Goal: Task Accomplishment & Management: Manage account settings

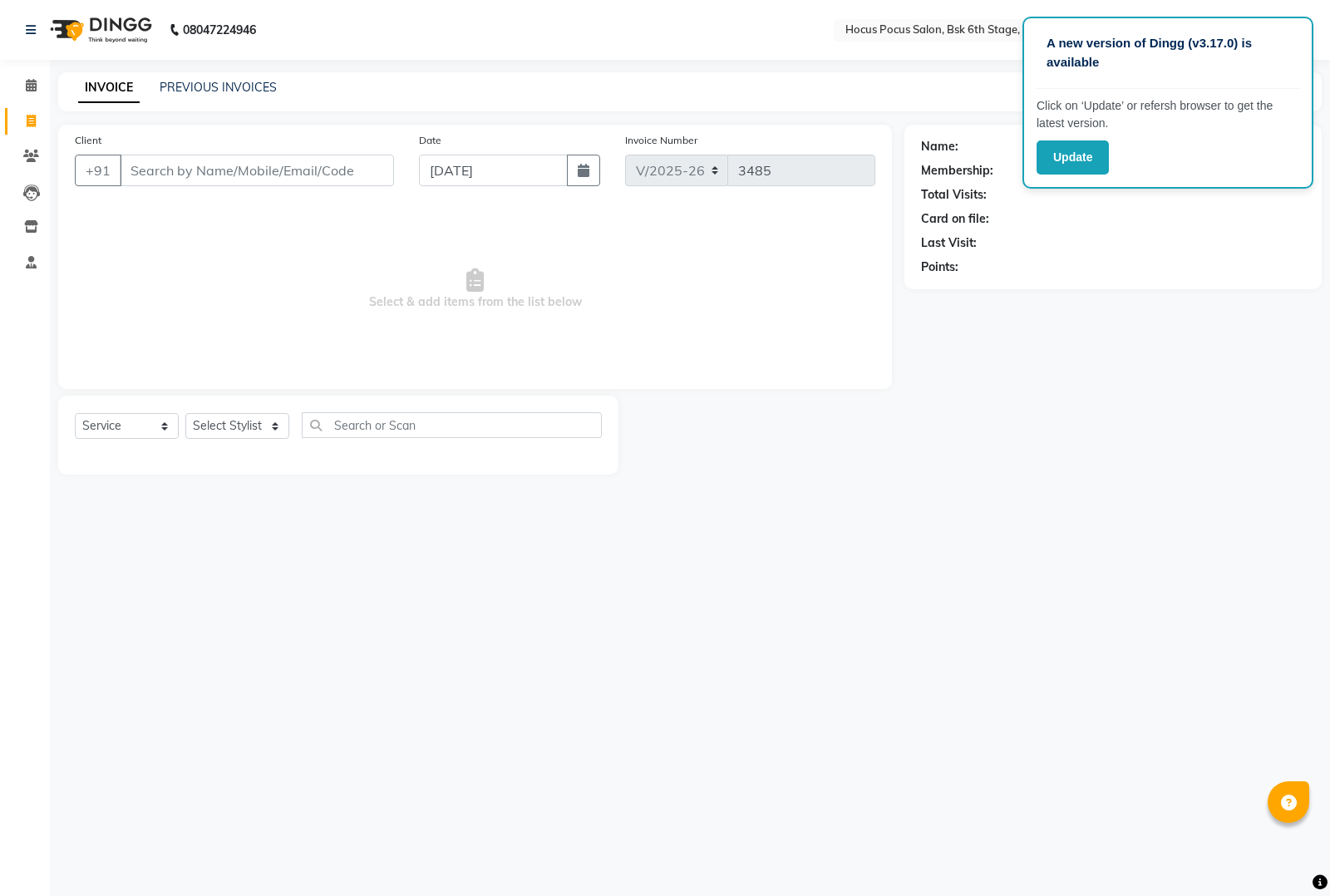
select select "5242"
select select "service"
click at [193, 172] on input "Client" at bounding box center [256, 170] width 274 height 31
click at [168, 163] on input "Client" at bounding box center [256, 170] width 274 height 31
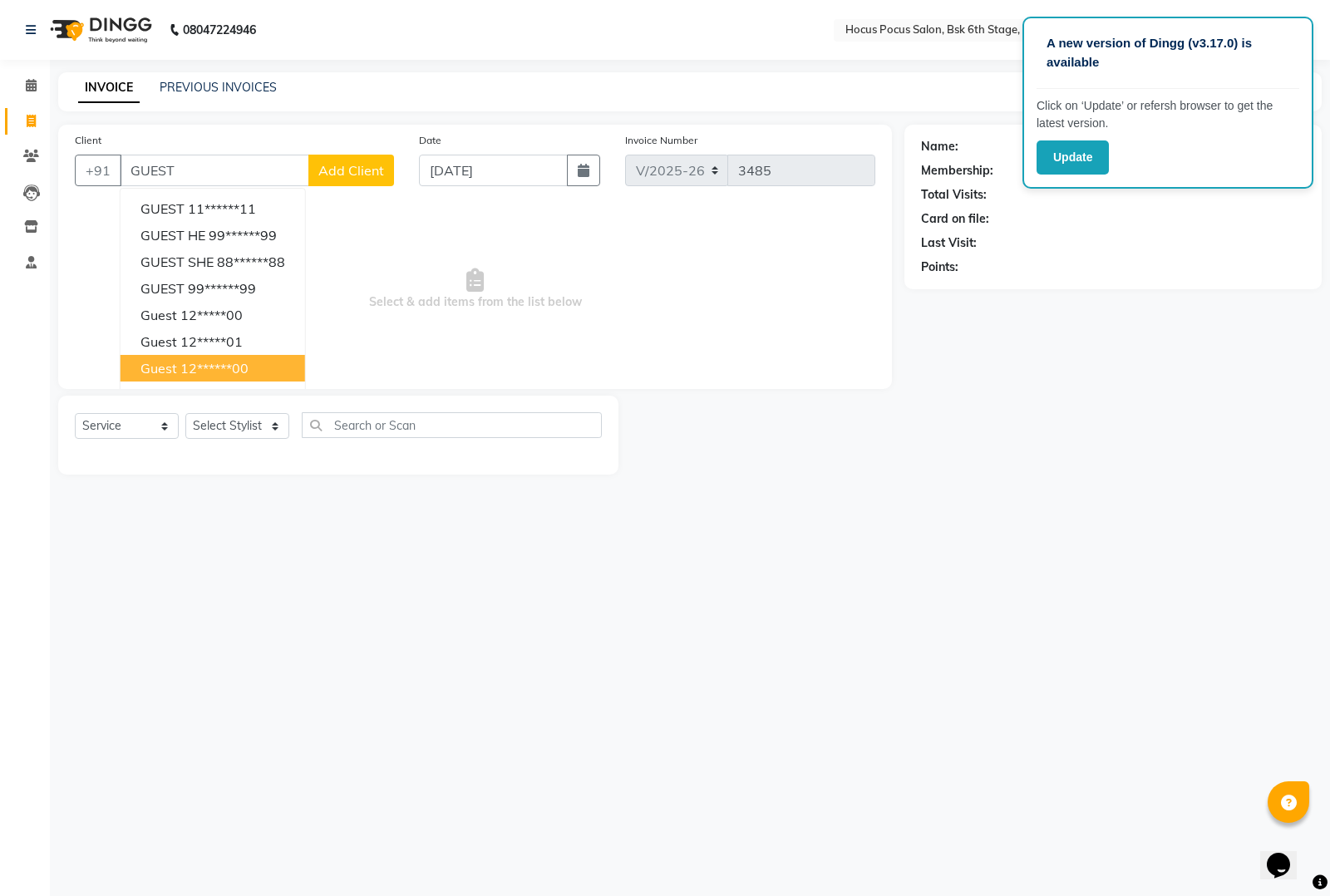
click at [215, 371] on ngb-highlight "12******00" at bounding box center [215, 368] width 68 height 17
type input "12******00"
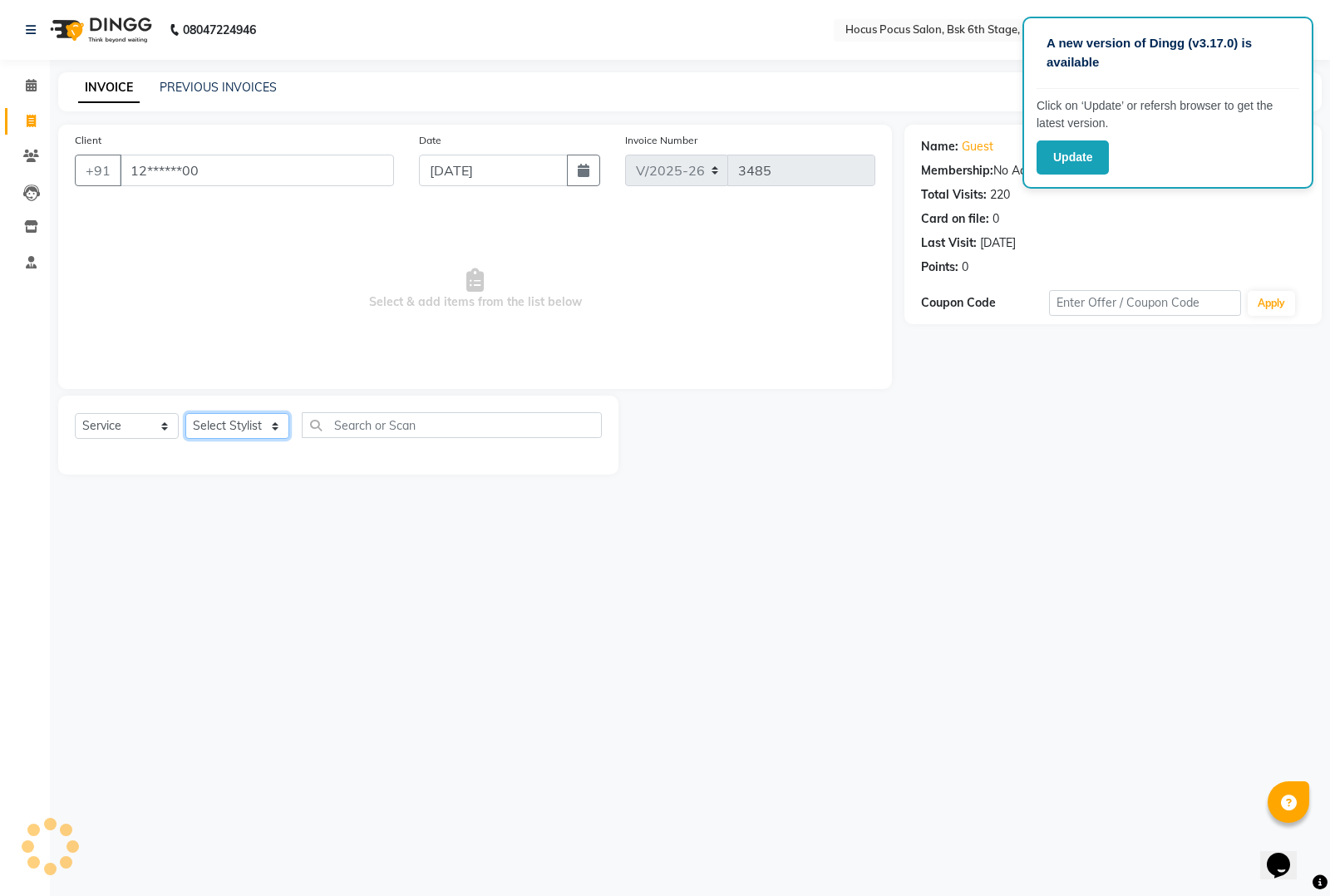
click at [265, 429] on select "Select Stylist [PERSON_NAME] hocus pocus [PERSON_NAME] [PERSON_NAME] [PERSON_NA…" at bounding box center [237, 426] width 104 height 26
select select "87125"
click at [185, 413] on select "Select Stylist [PERSON_NAME] hocus pocus [PERSON_NAME] [PERSON_NAME] [PERSON_NA…" at bounding box center [237, 426] width 104 height 26
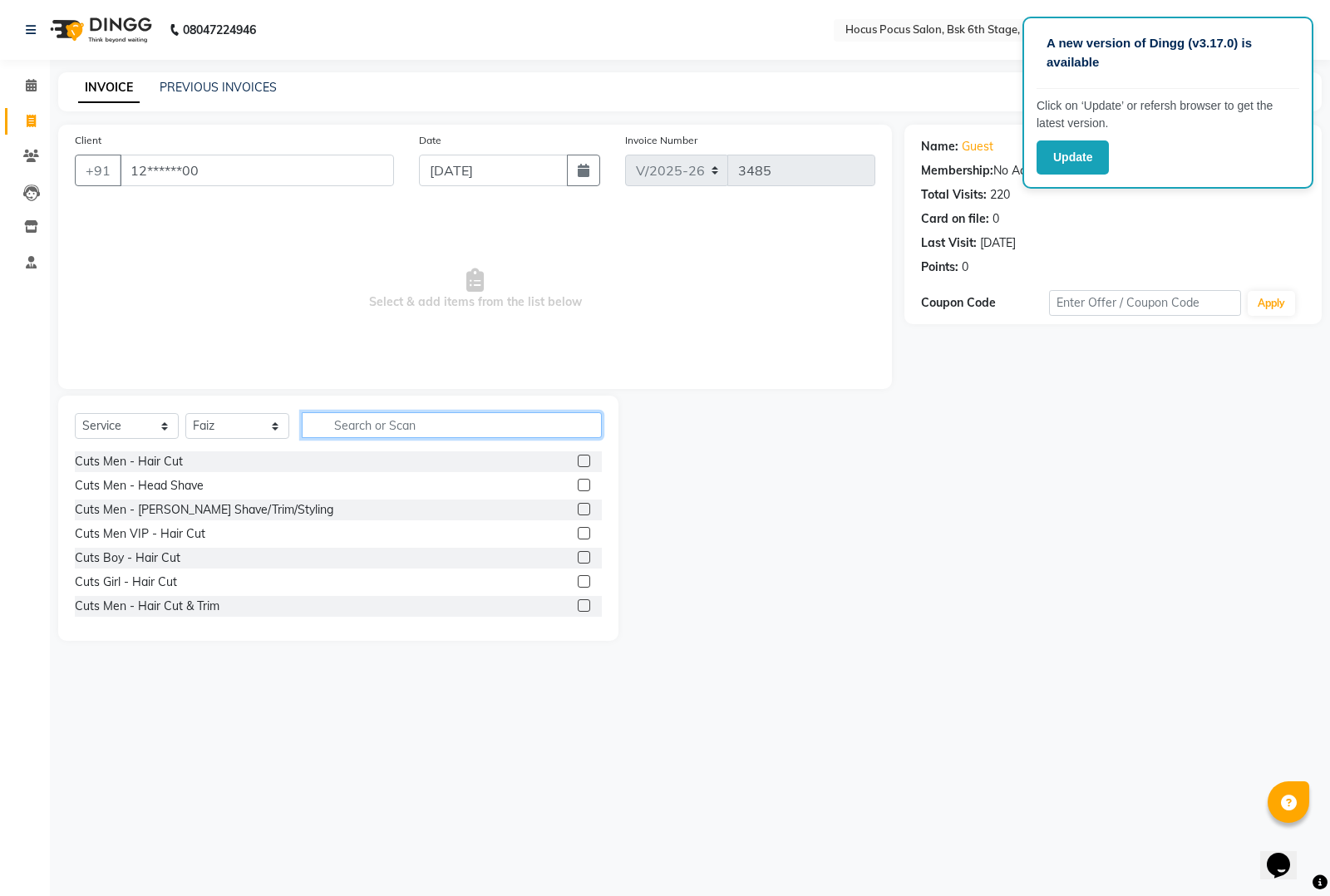
click at [367, 417] on input "text" at bounding box center [452, 426] width 300 height 26
click at [139, 600] on div "Cuts Men - Hair Cut & Trim" at bounding box center [147, 606] width 144 height 18
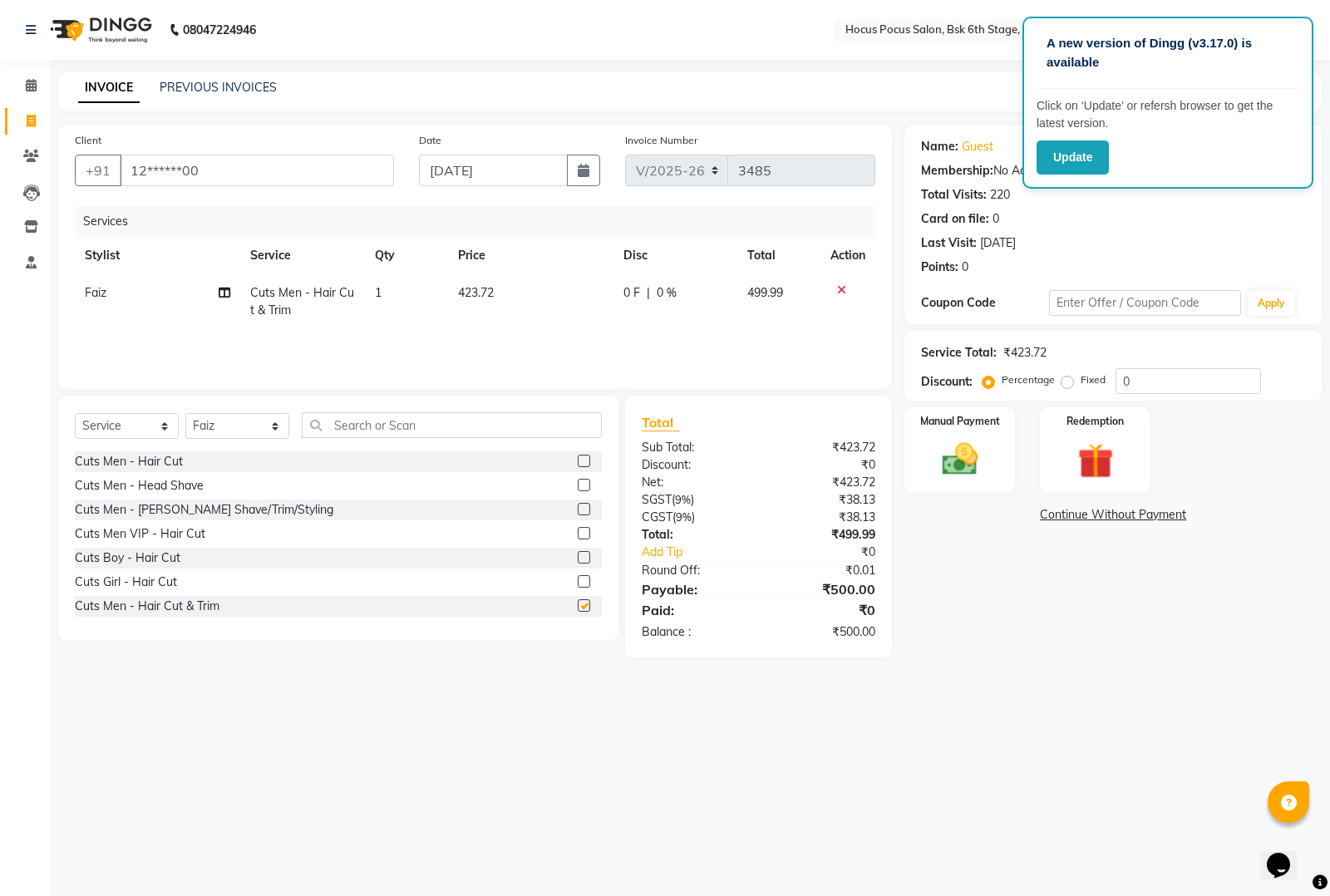
checkbox input "false"
click at [951, 467] on img at bounding box center [960, 459] width 60 height 43
click at [1083, 512] on span "UPI" at bounding box center [1081, 516] width 26 height 19
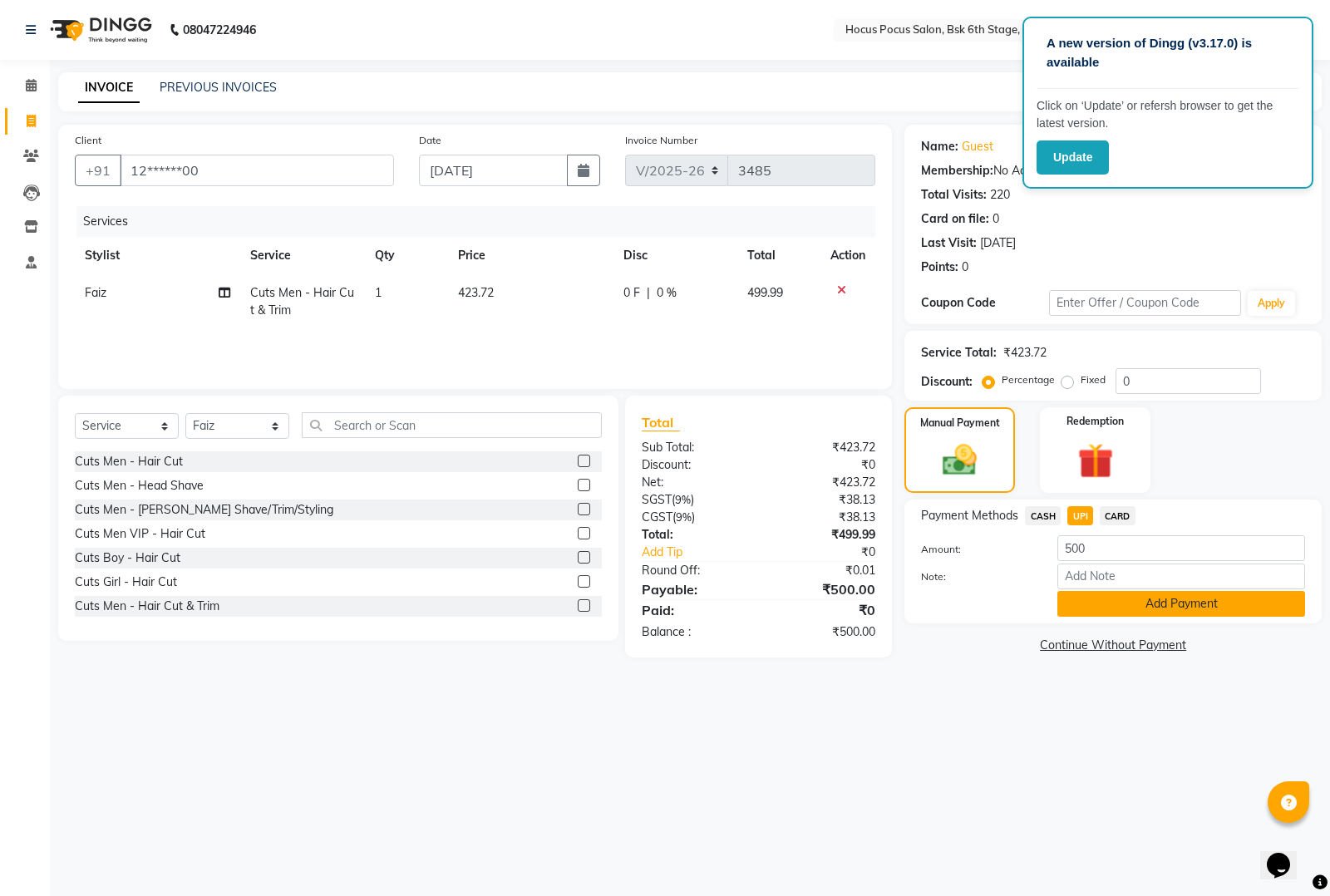
click at [1074, 604] on button "Add Payment" at bounding box center [1182, 604] width 248 height 26
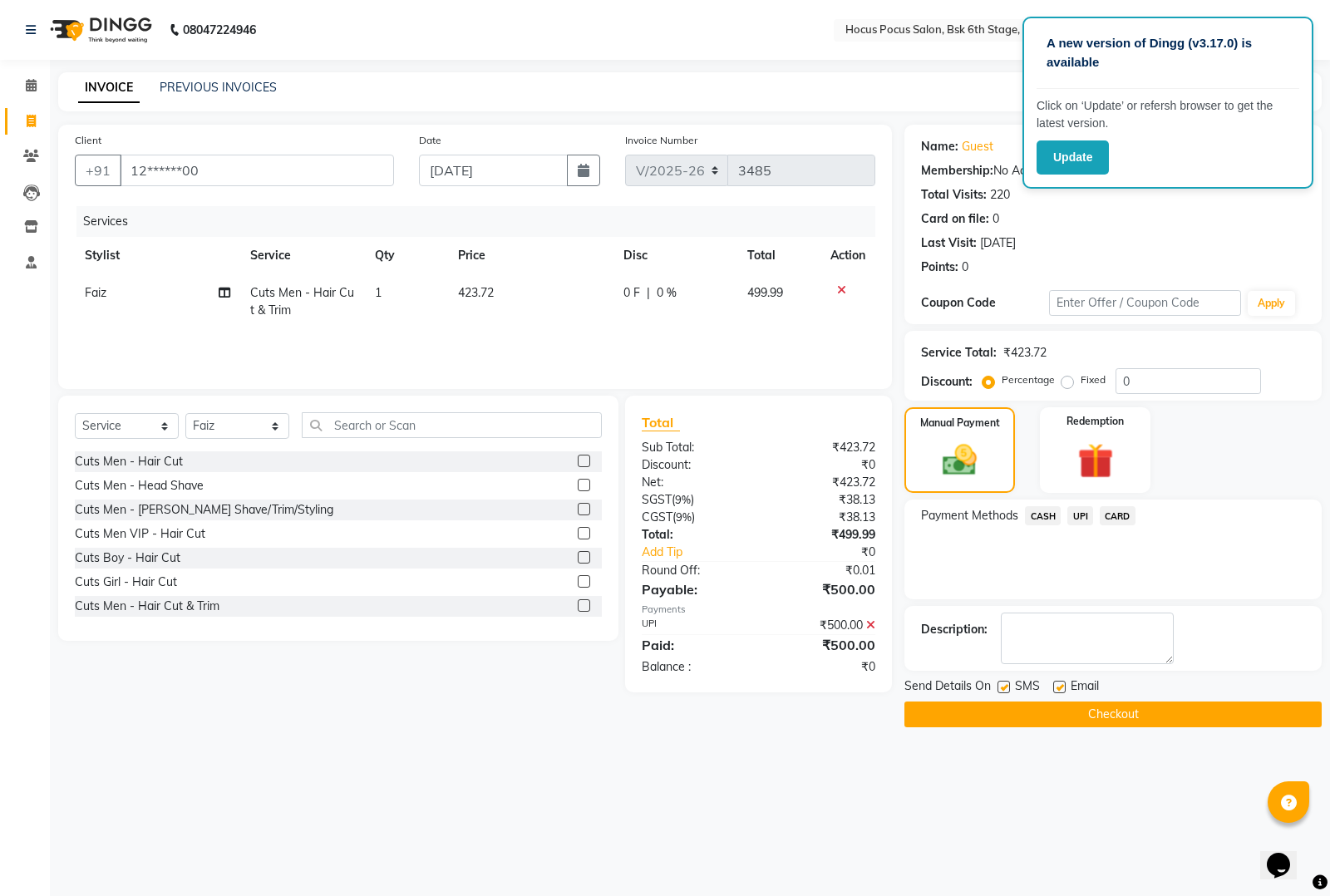
drag, startPoint x: 1007, startPoint y: 684, endPoint x: 1002, endPoint y: 692, distance: 9.4
click at [1007, 683] on label at bounding box center [1003, 687] width 12 height 12
click at [1007, 683] on input "checkbox" at bounding box center [1003, 689] width 11 height 11
checkbox input "false"
click at [994, 720] on button "Checkout" at bounding box center [1112, 715] width 417 height 26
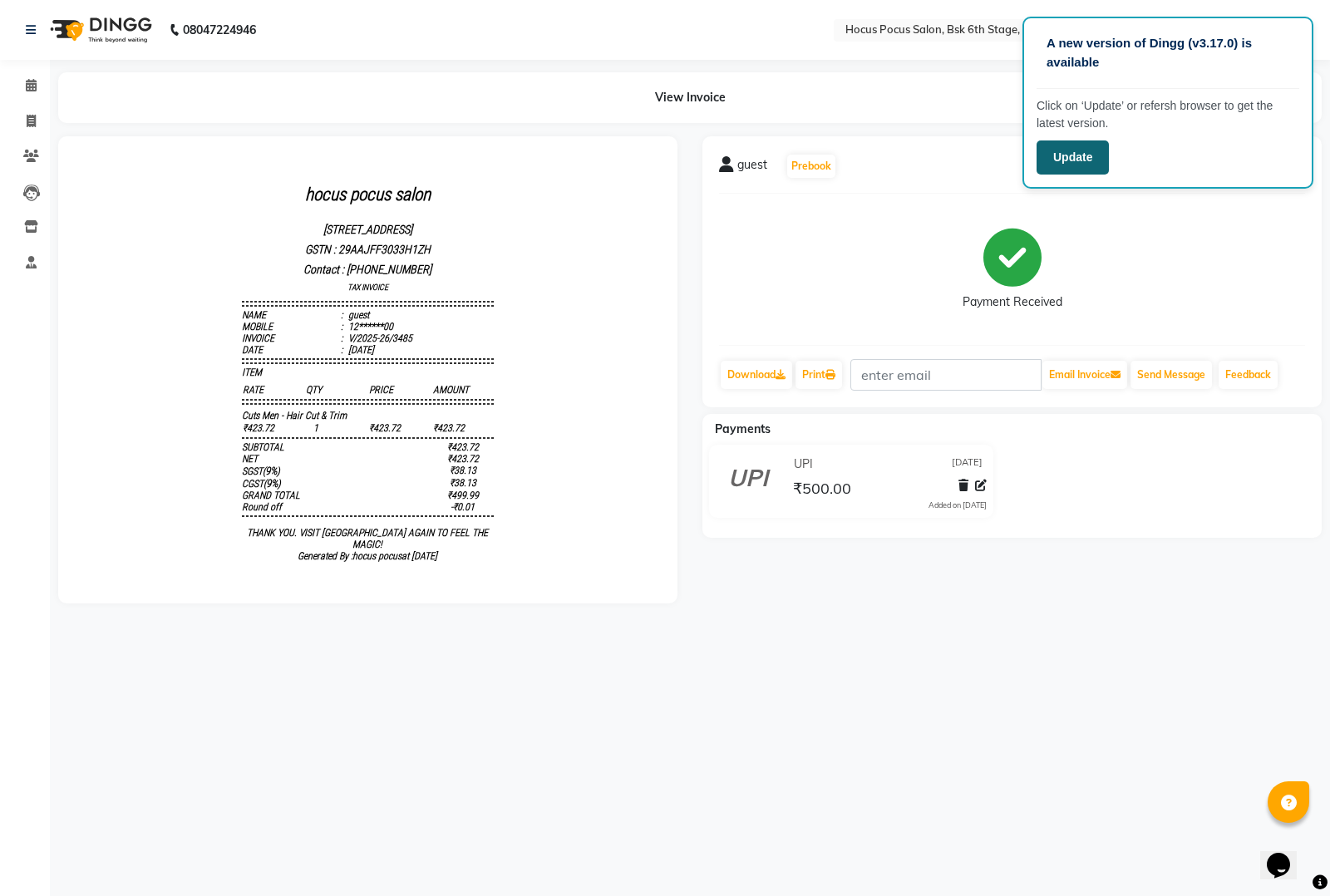
click at [1069, 156] on button "Update" at bounding box center [1073, 157] width 72 height 34
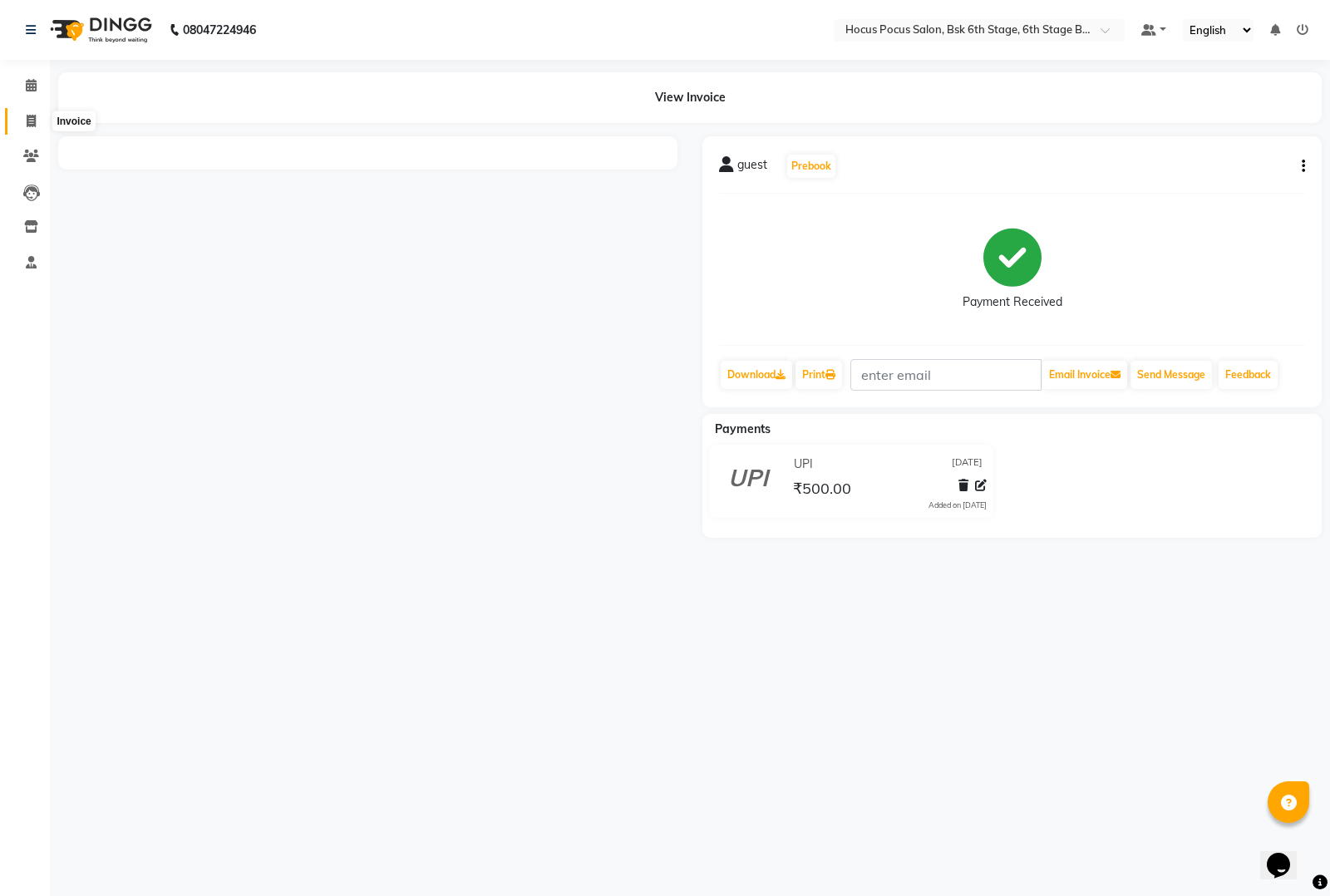
click at [19, 115] on span at bounding box center [31, 121] width 29 height 19
select select "service"
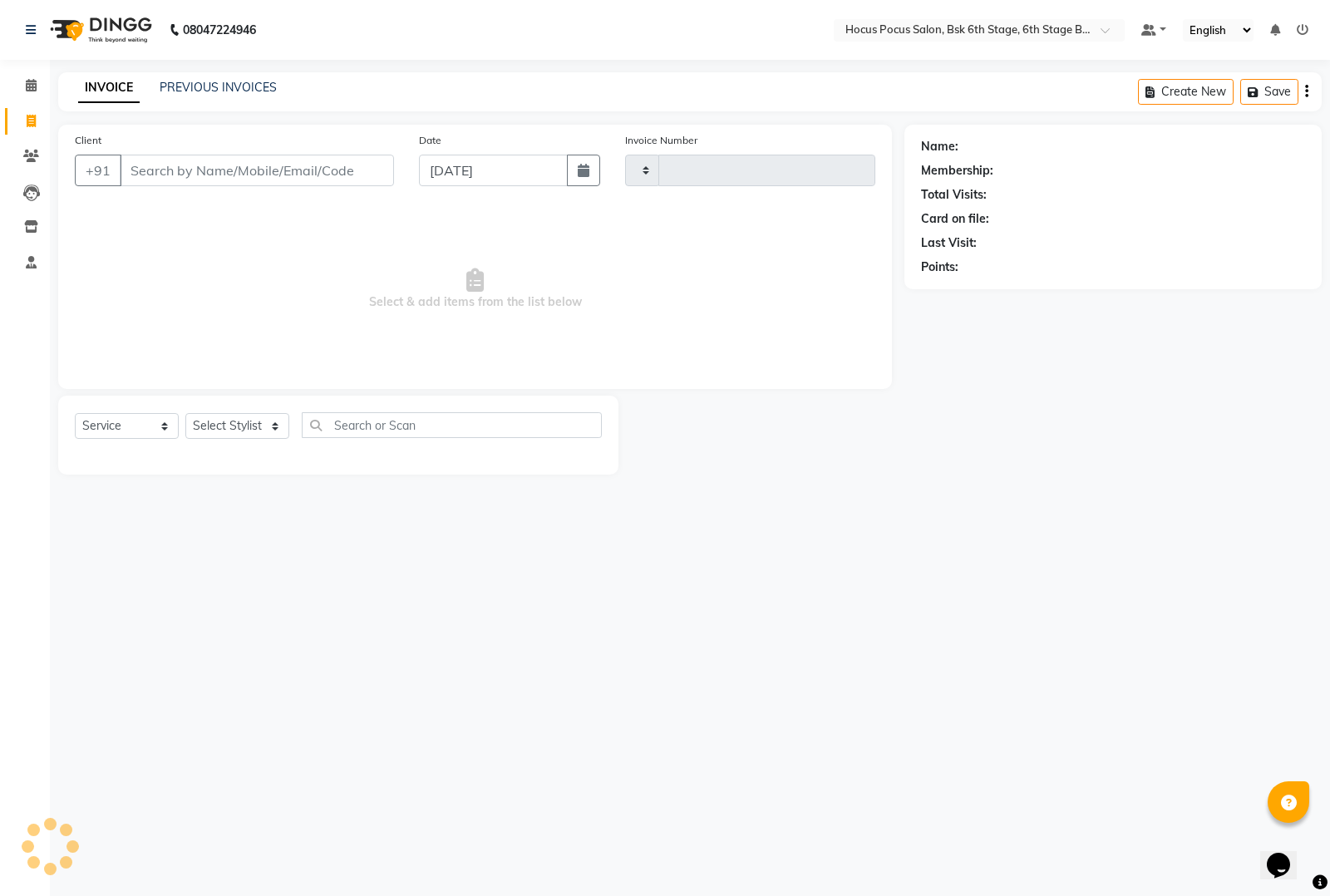
type input "3486"
select select "5242"
click at [175, 86] on link "PREVIOUS INVOICES" at bounding box center [218, 87] width 118 height 15
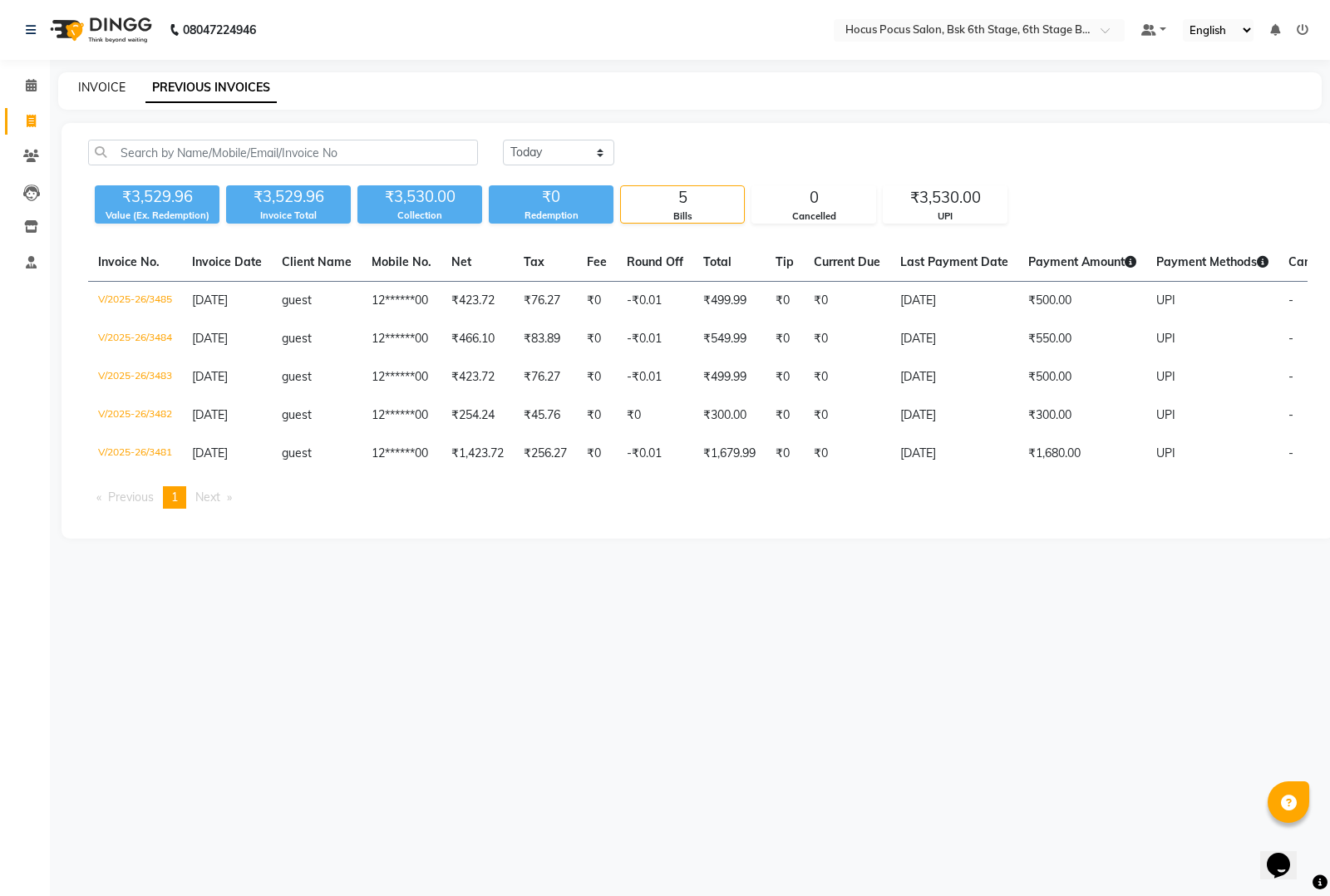
click at [96, 85] on link "INVOICE" at bounding box center [101, 87] width 47 height 15
select select "service"
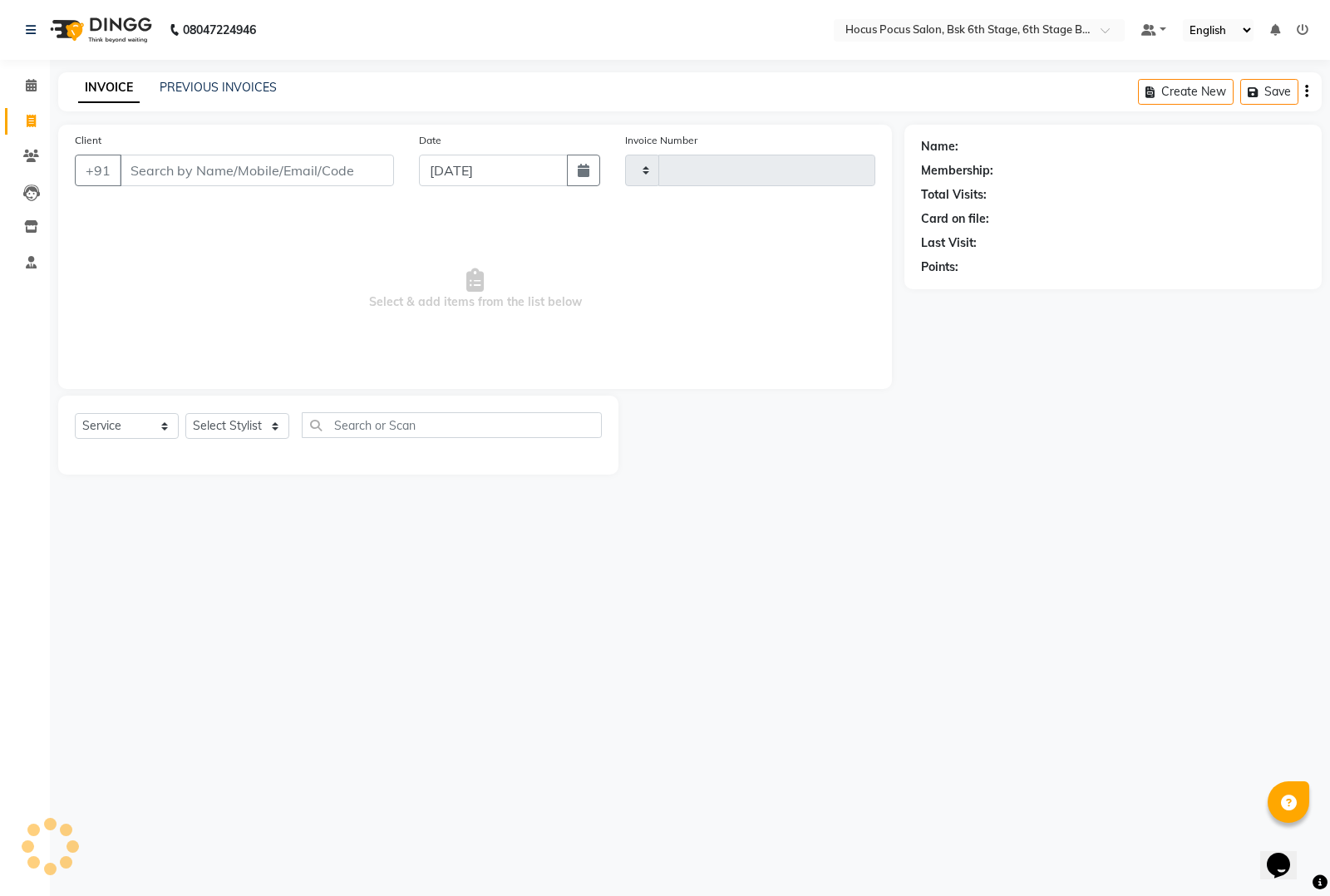
type input "3486"
select select "5242"
click at [193, 173] on input "Client" at bounding box center [256, 170] width 274 height 31
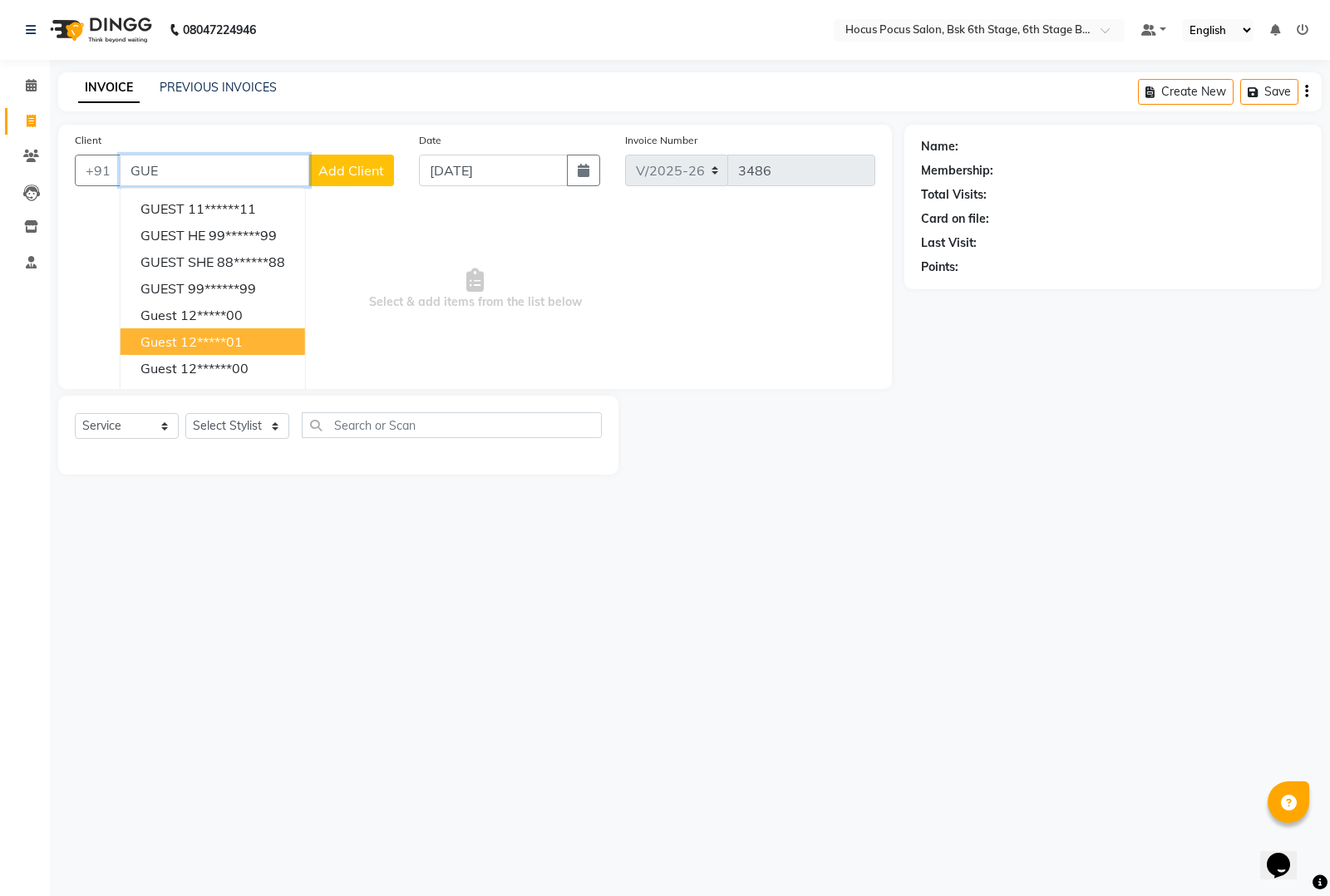
click at [188, 354] on button "guest 12*****01" at bounding box center [212, 342] width 184 height 27
type input "12*****01"
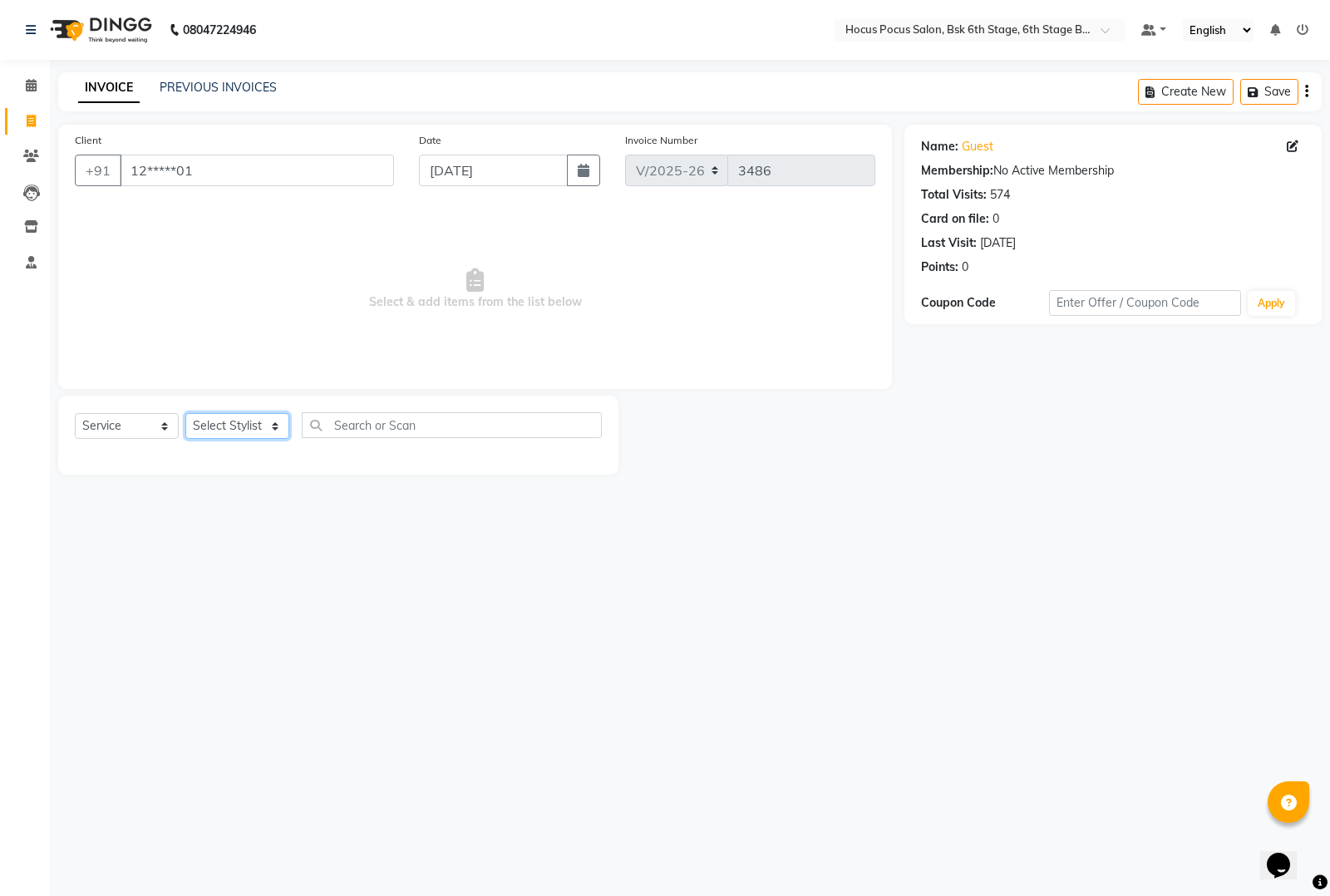
drag, startPoint x: 240, startPoint y: 429, endPoint x: 237, endPoint y: 437, distance: 8.5
click at [242, 429] on select "Select Stylist [PERSON_NAME] hocus pocus [PERSON_NAME] [PERSON_NAME] [PERSON_NA…" at bounding box center [237, 426] width 104 height 26
select select "78947"
click at [185, 413] on select "Select Stylist [PERSON_NAME] hocus pocus [PERSON_NAME] [PERSON_NAME] [PERSON_NA…" at bounding box center [237, 426] width 104 height 26
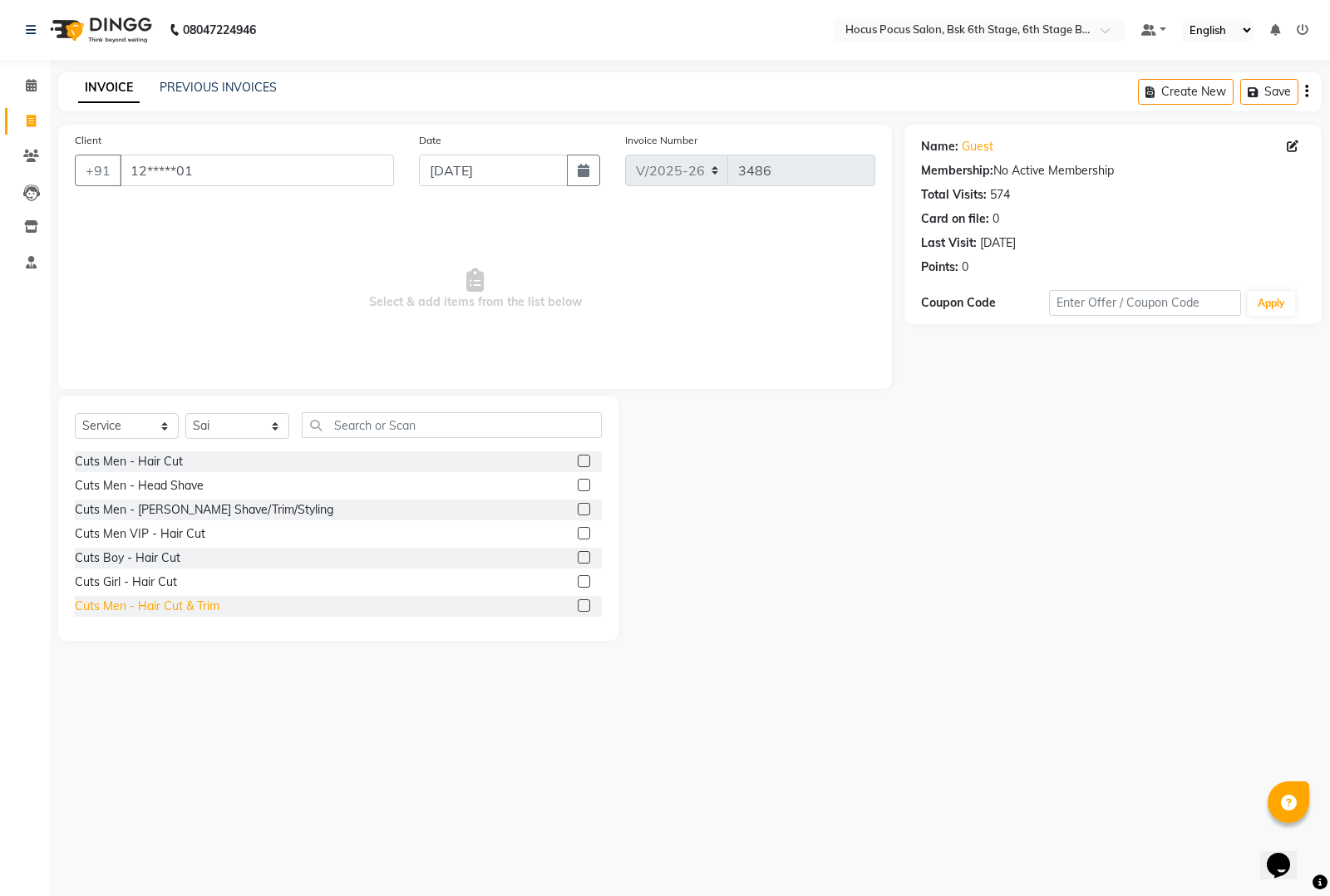
click at [193, 599] on div "Cuts Men - Hair Cut & Trim" at bounding box center [147, 606] width 144 height 18
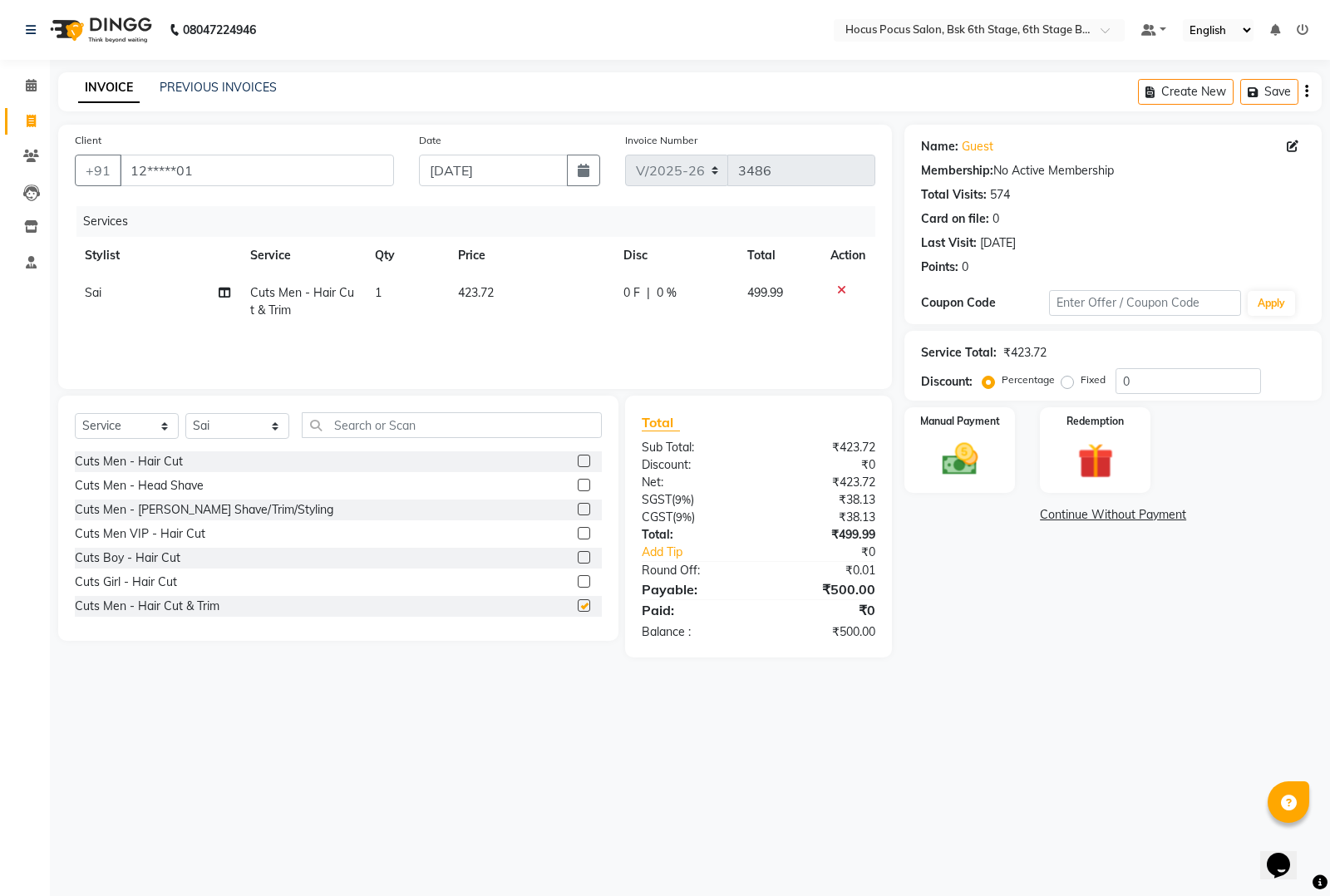
checkbox input "false"
click at [966, 463] on img at bounding box center [960, 459] width 60 height 43
click at [1086, 516] on span "UPI" at bounding box center [1081, 516] width 26 height 19
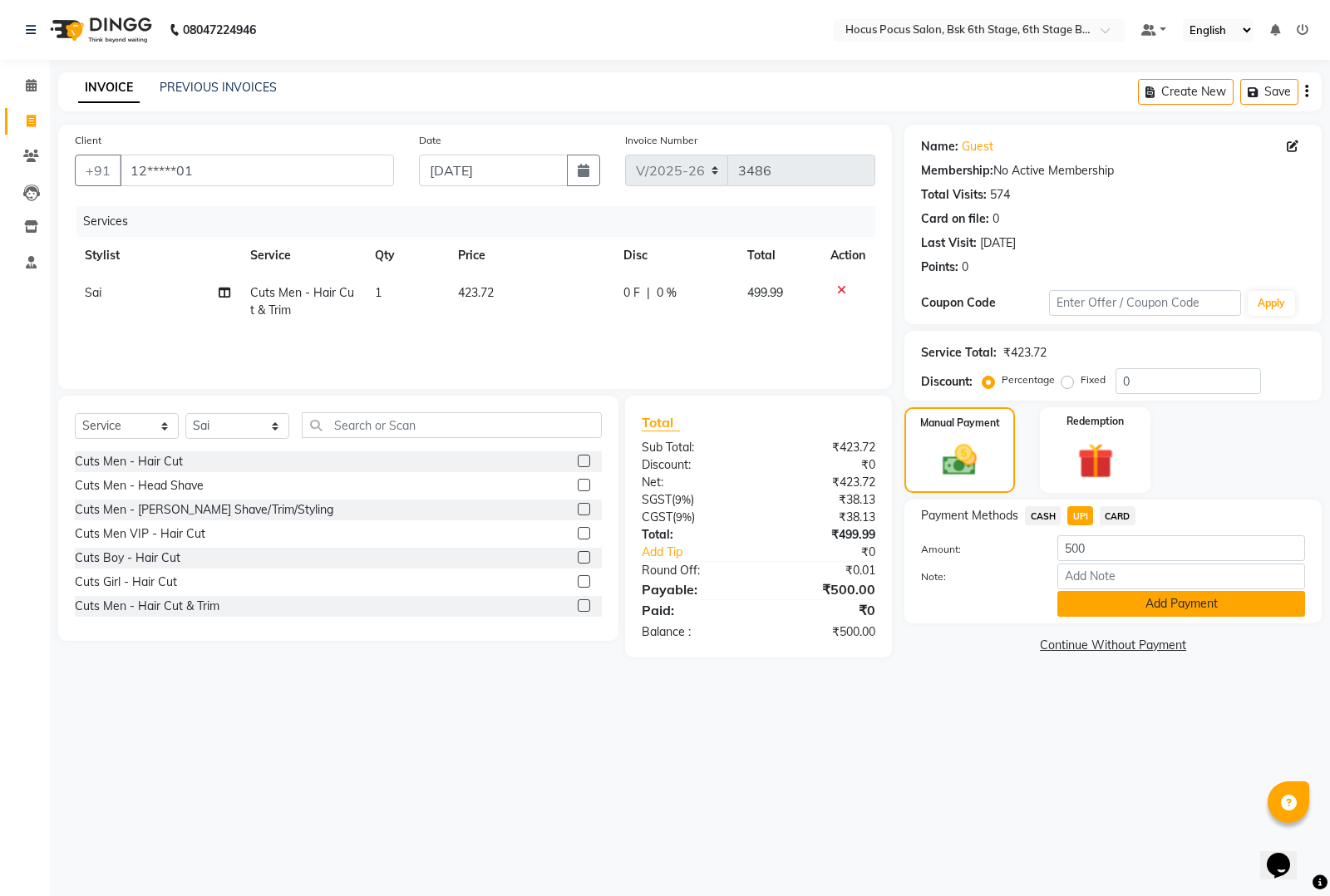
click at [1117, 607] on button "Add Payment" at bounding box center [1182, 604] width 248 height 26
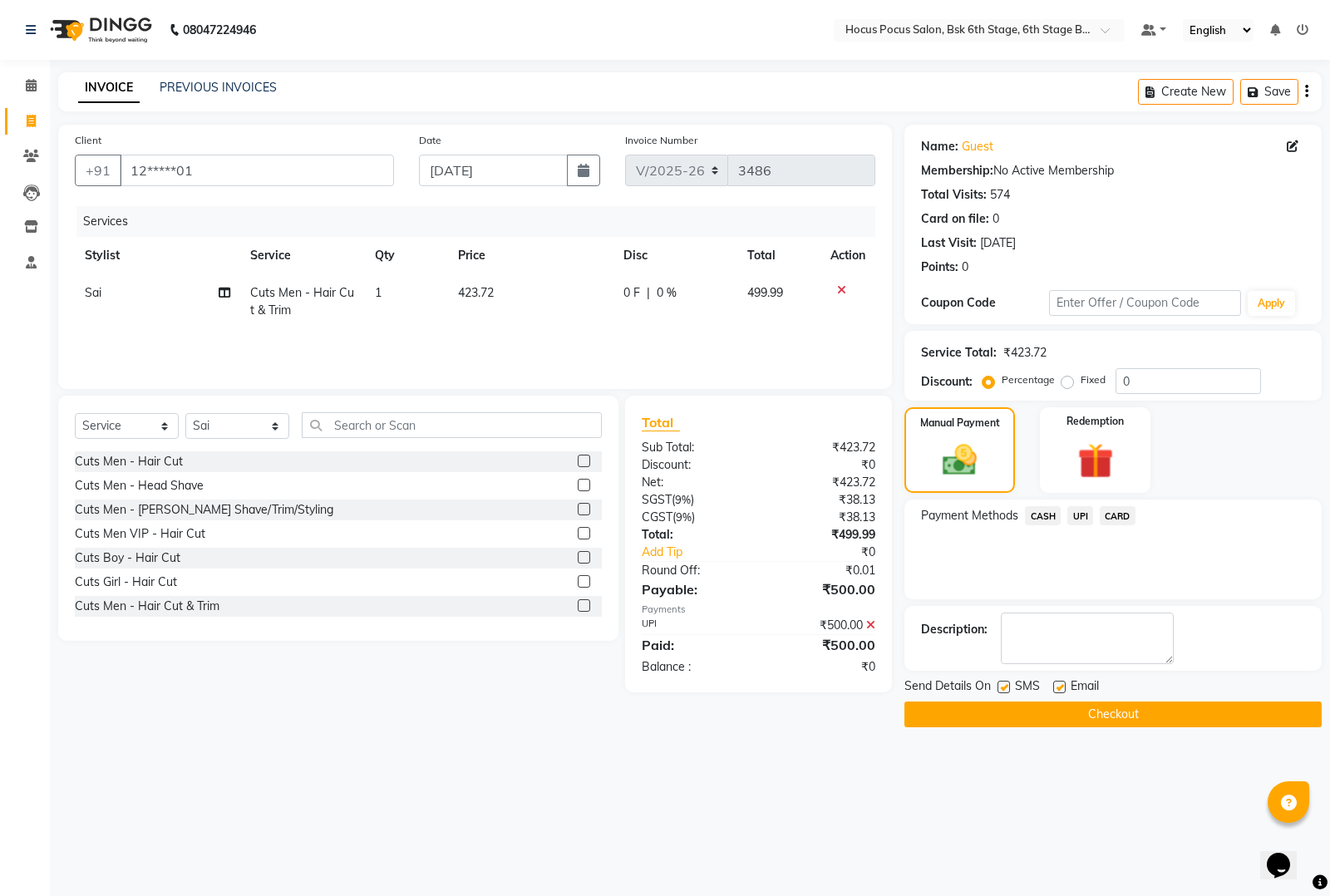
click at [1050, 708] on button "Checkout" at bounding box center [1112, 715] width 417 height 26
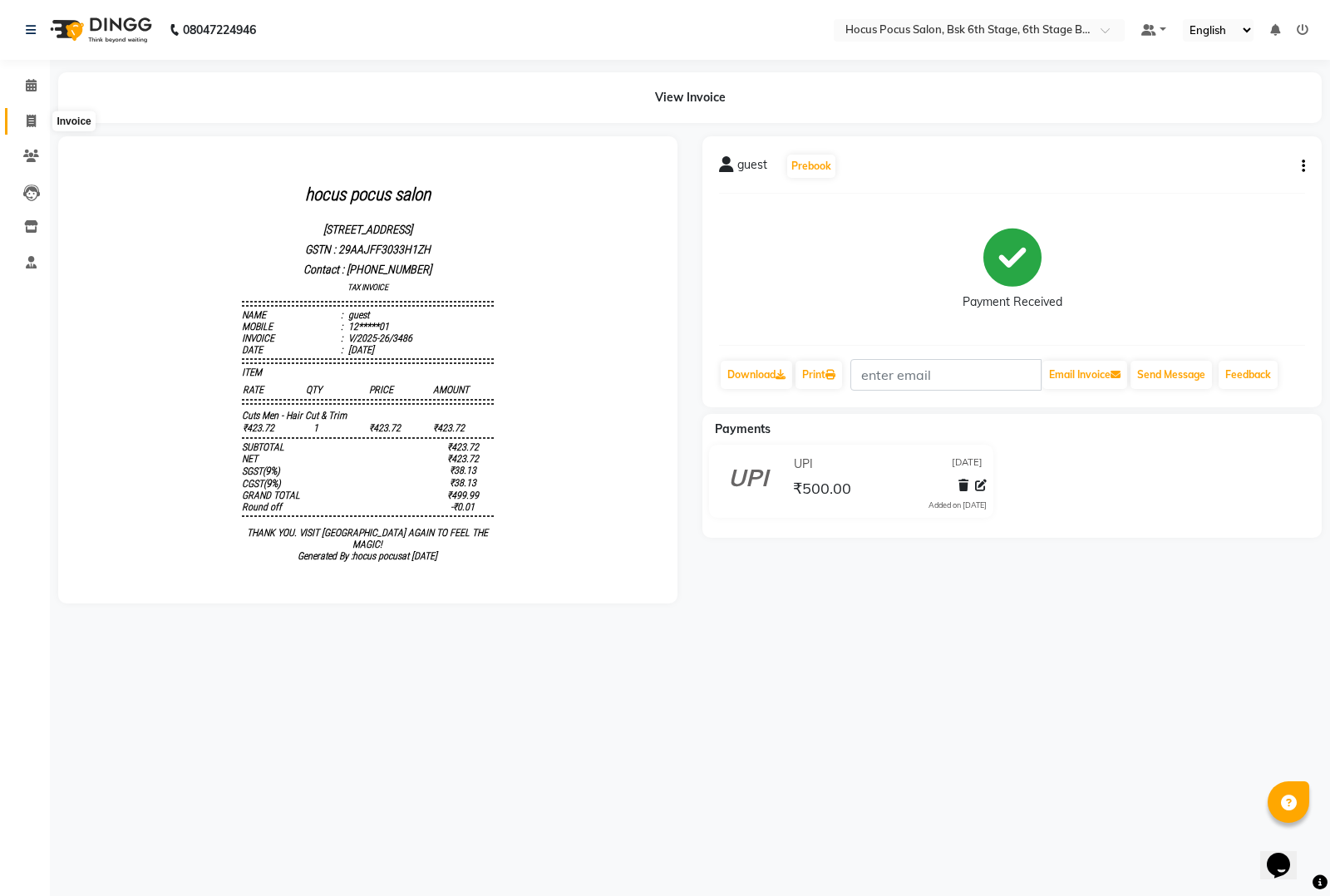
click at [35, 118] on icon at bounding box center [31, 120] width 9 height 12
select select "service"
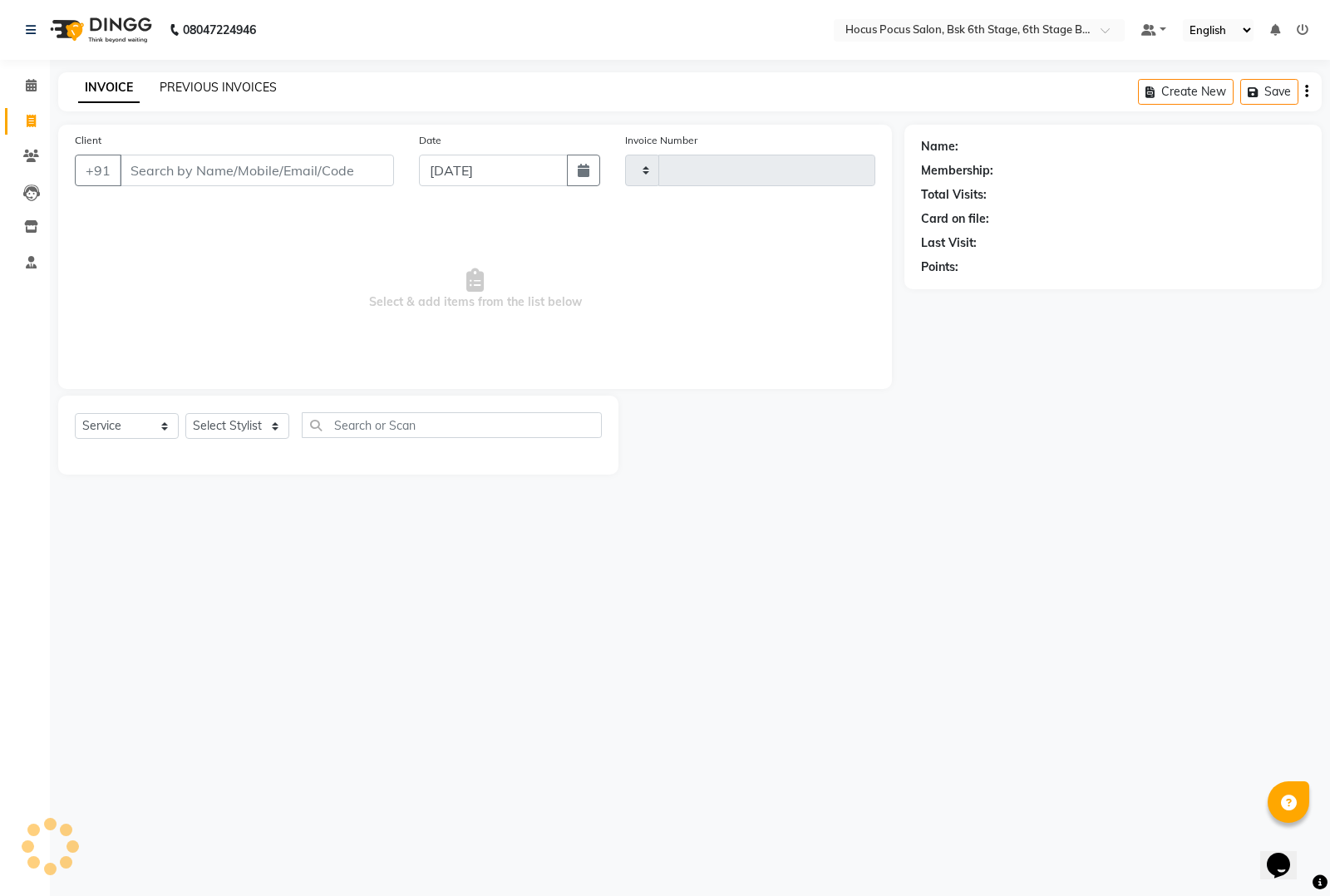
type input "3487"
select select "5242"
click at [212, 83] on link "PREVIOUS INVOICES" at bounding box center [218, 87] width 118 height 15
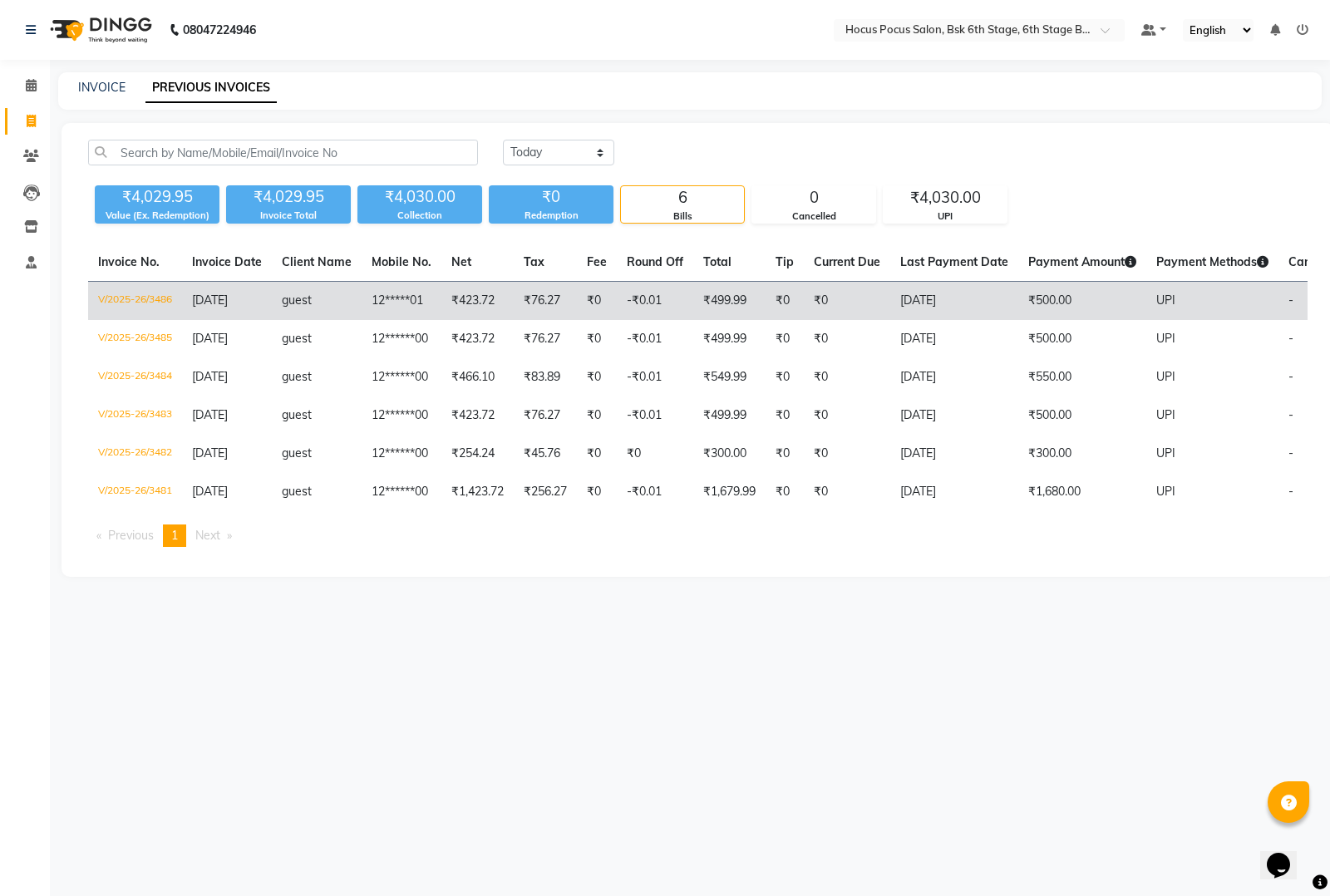
click at [708, 298] on td "₹499.99" at bounding box center [729, 302] width 72 height 39
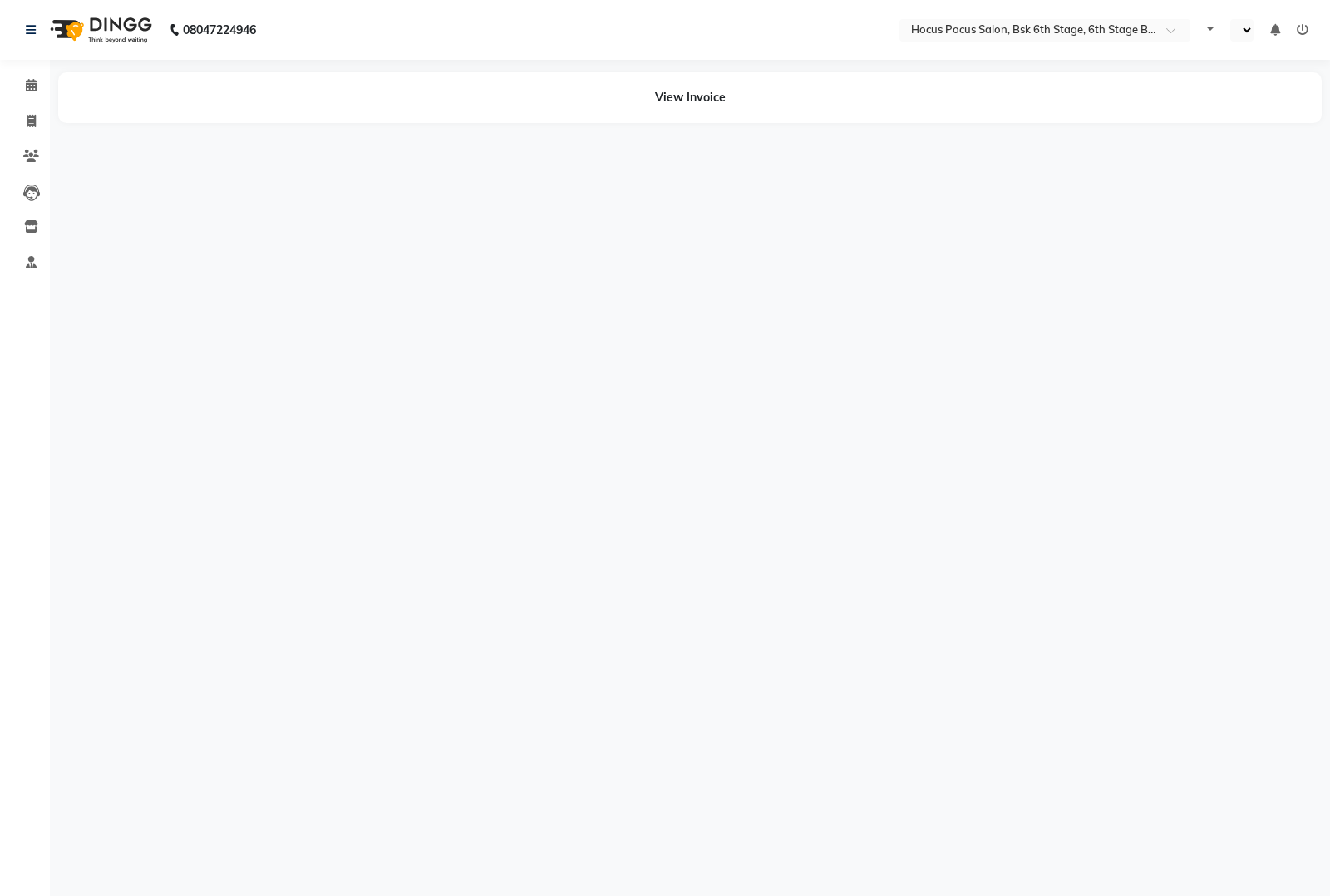
select select "en"
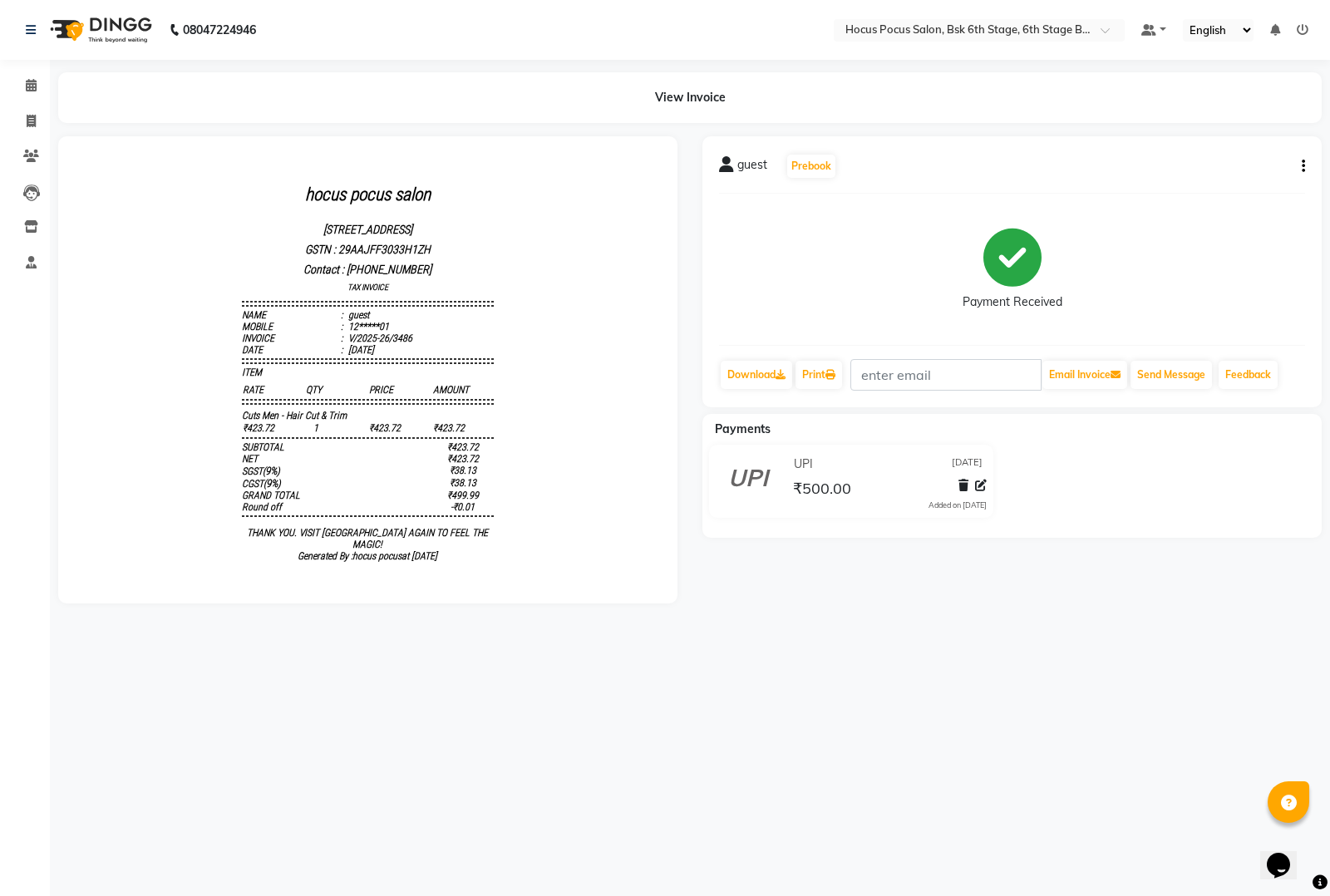
click at [1305, 164] on div "guest Prebook Payment Received Download Print Email Invoice Send Message Feedba…" at bounding box center [1012, 271] width 619 height 271
click at [1299, 159] on button "button" at bounding box center [1300, 167] width 10 height 18
click at [1248, 156] on div "Edit Invoice" at bounding box center [1240, 156] width 76 height 20
select select "service"
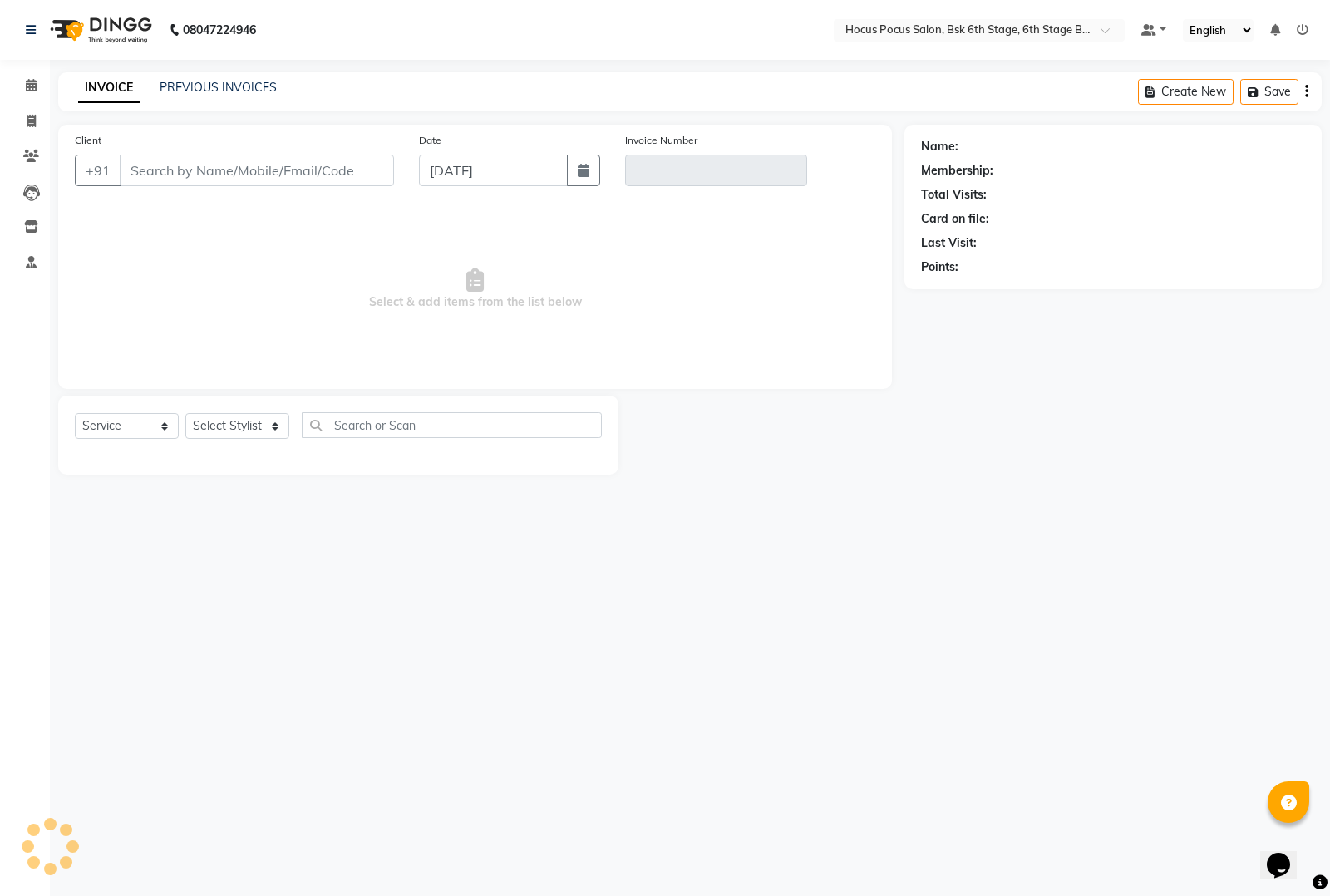
type input "12*****01"
type input "V/2025-26/3486"
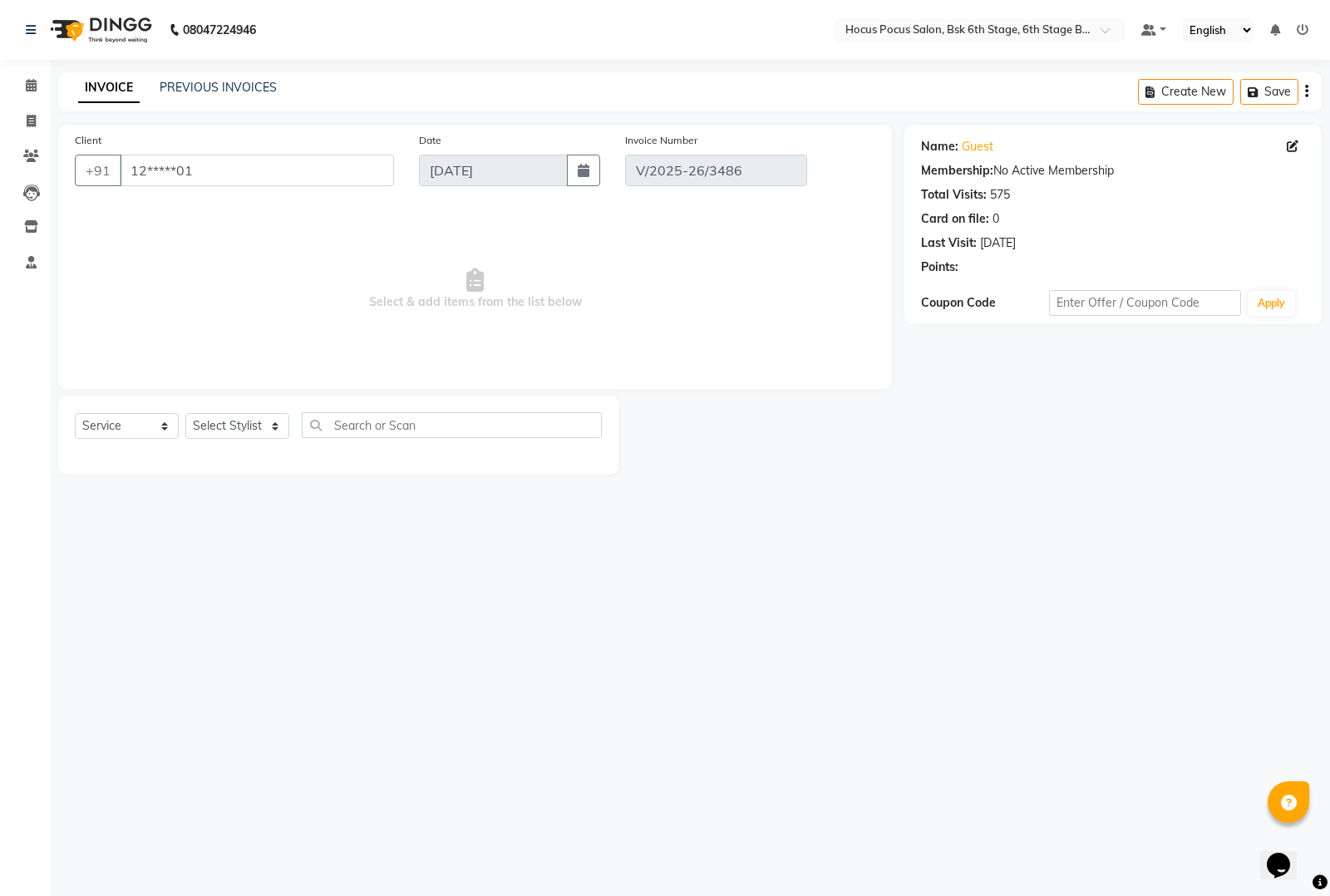
select select "select"
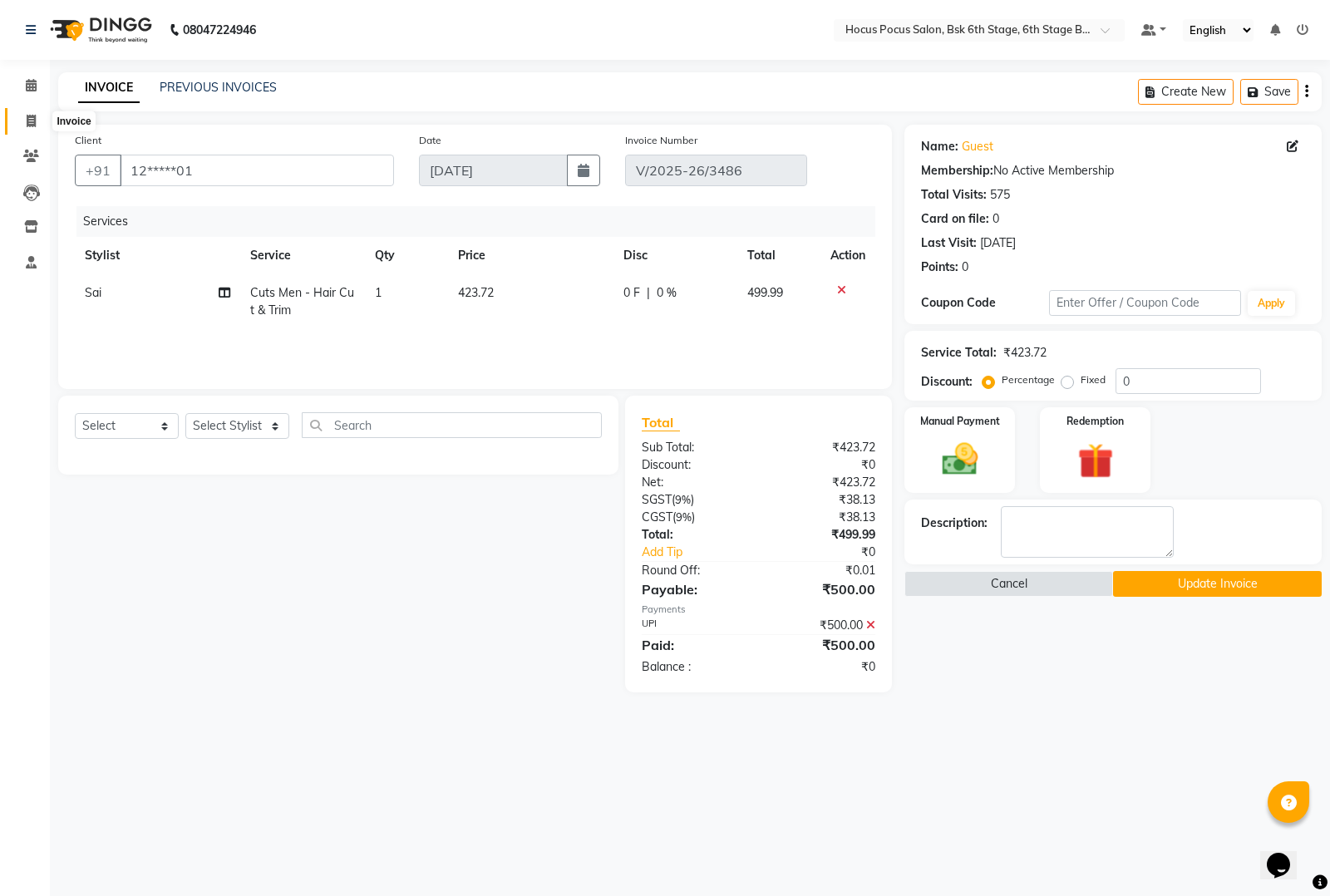
click at [31, 115] on icon at bounding box center [31, 120] width 9 height 12
select select "5242"
select select "service"
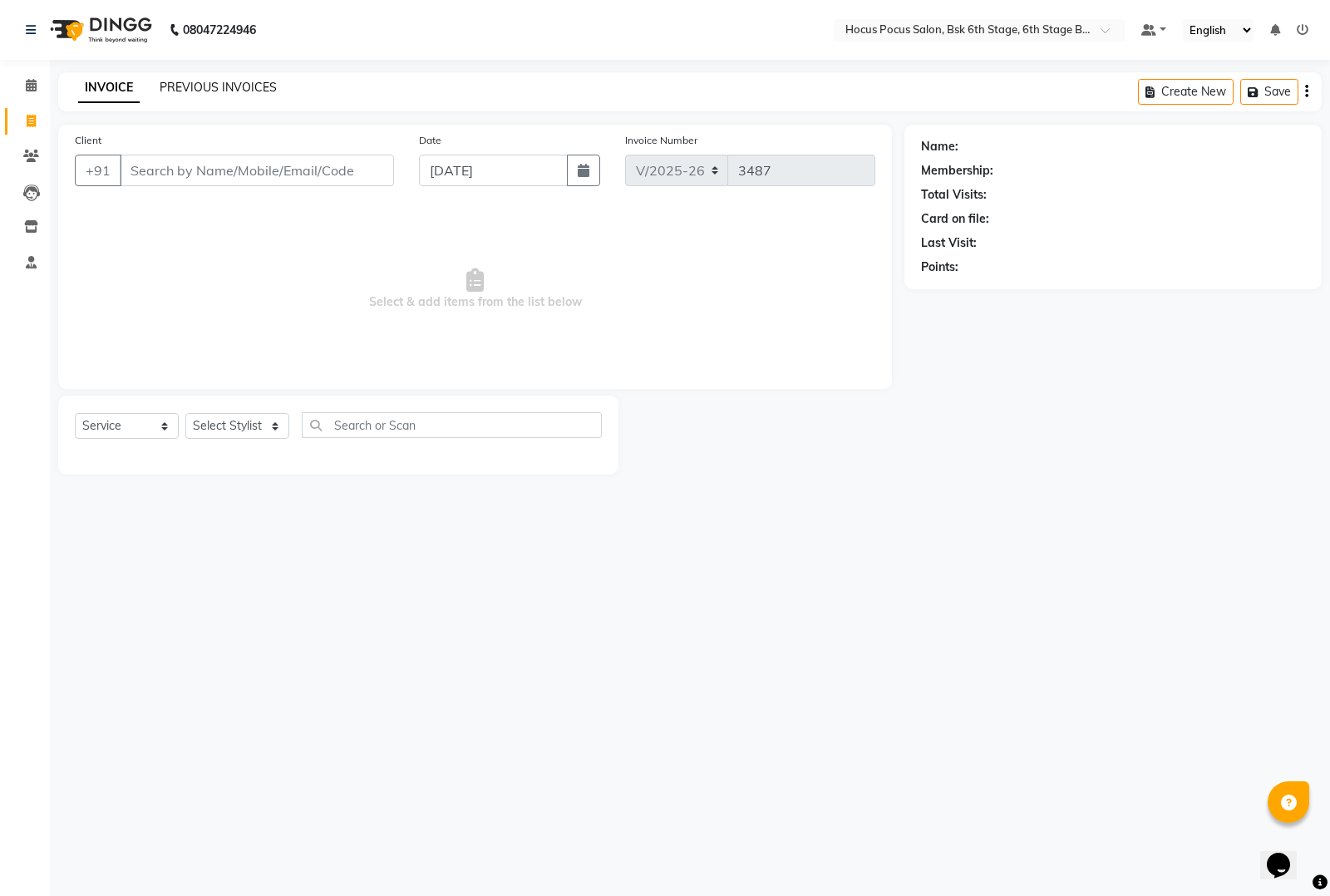
click at [209, 87] on link "PREVIOUS INVOICES" at bounding box center [218, 87] width 118 height 15
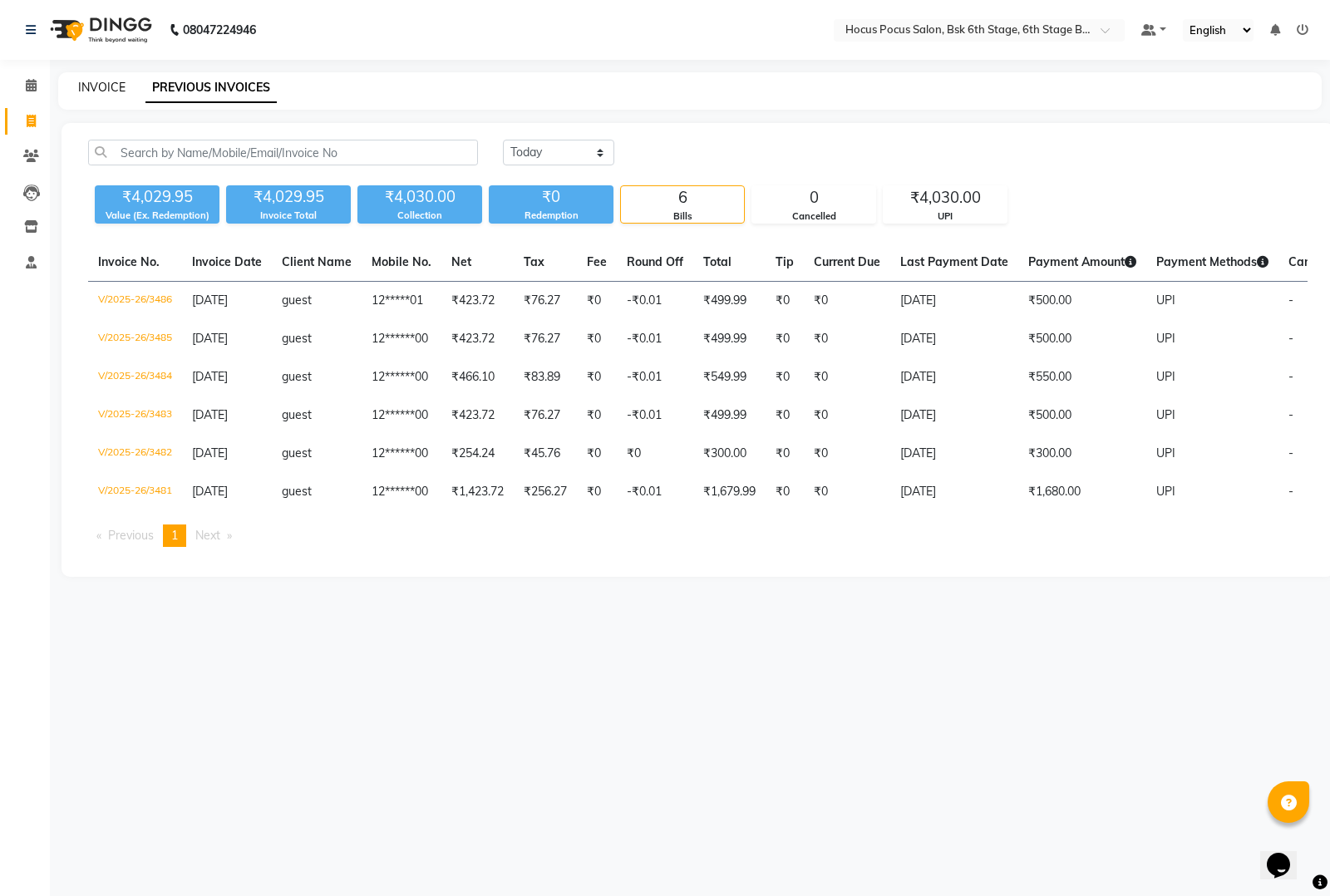
click at [102, 89] on link "INVOICE" at bounding box center [101, 87] width 47 height 15
select select "5242"
select select "service"
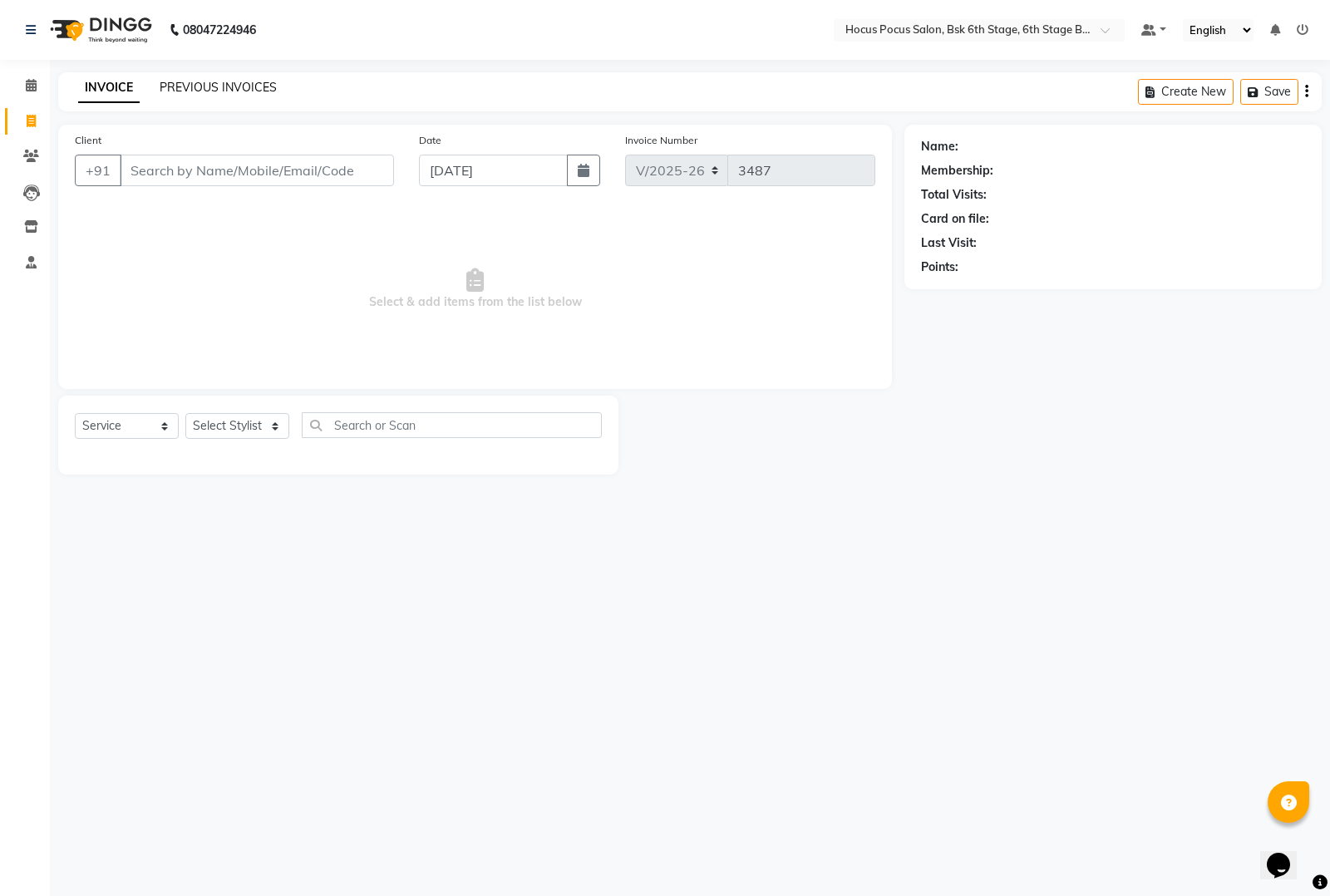
click at [208, 87] on link "PREVIOUS INVOICES" at bounding box center [218, 87] width 118 height 15
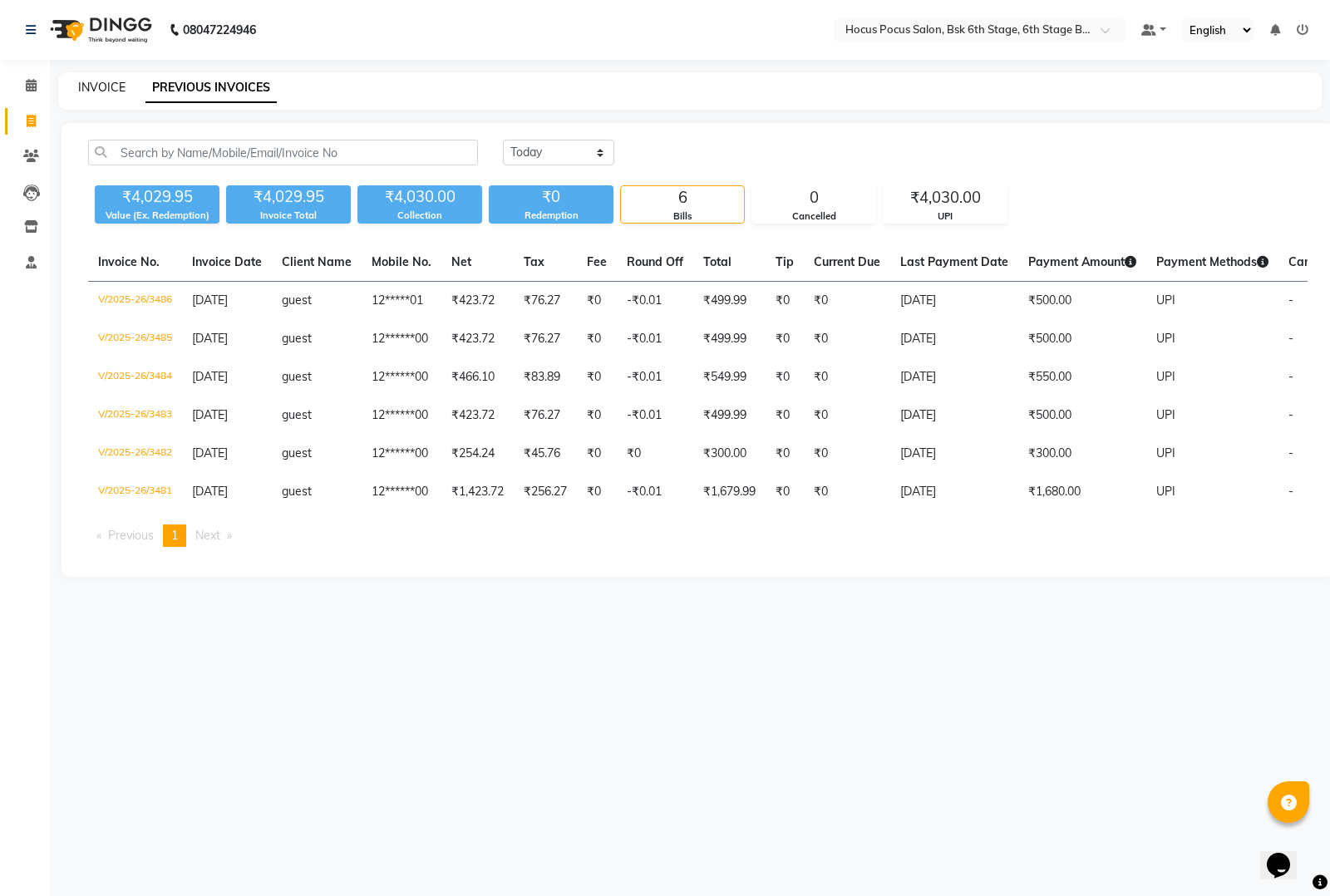
click at [87, 89] on link "INVOICE" at bounding box center [101, 87] width 47 height 15
select select "service"
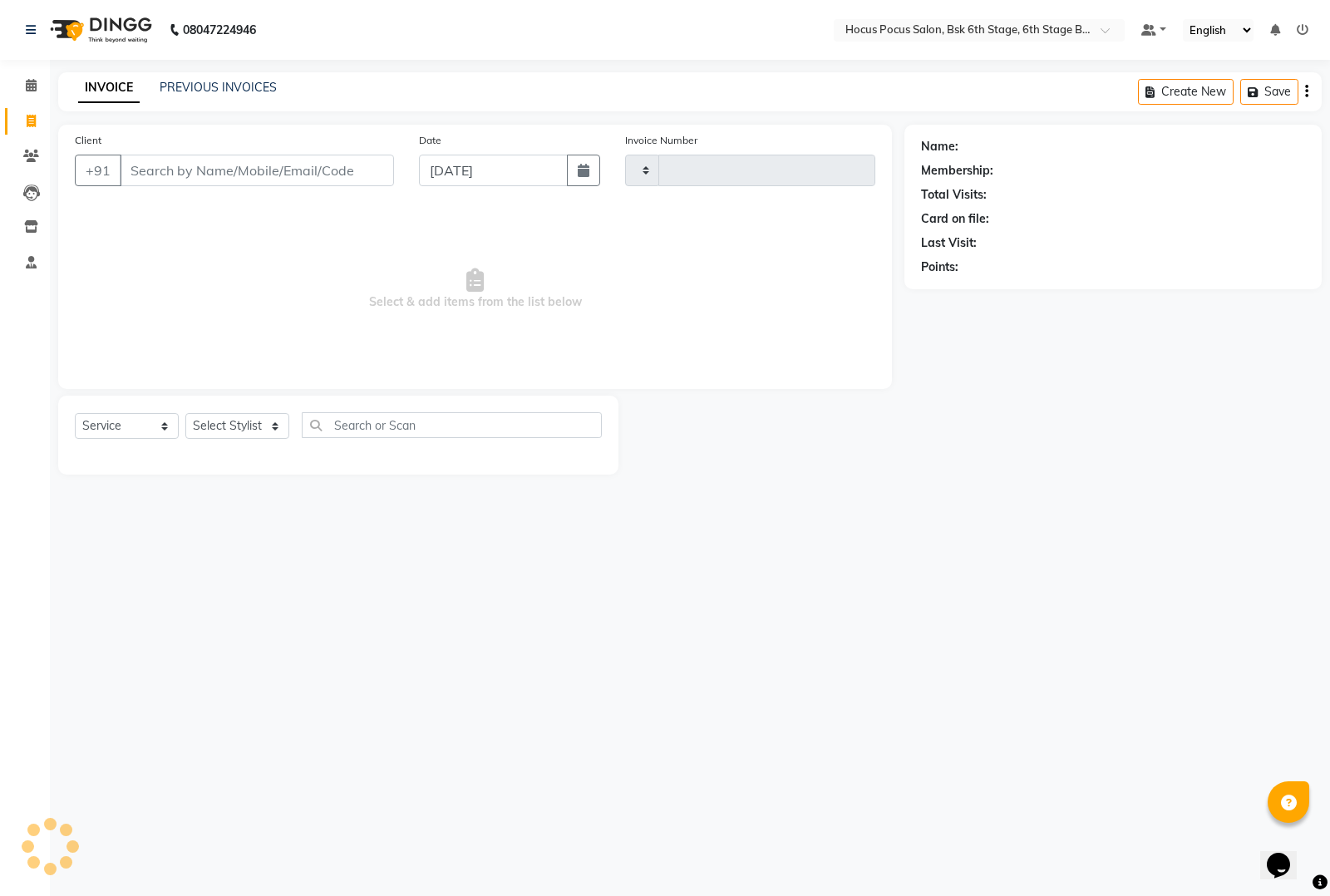
type input "3487"
select select "5242"
click at [205, 90] on link "PREVIOUS INVOICES" at bounding box center [218, 87] width 118 height 15
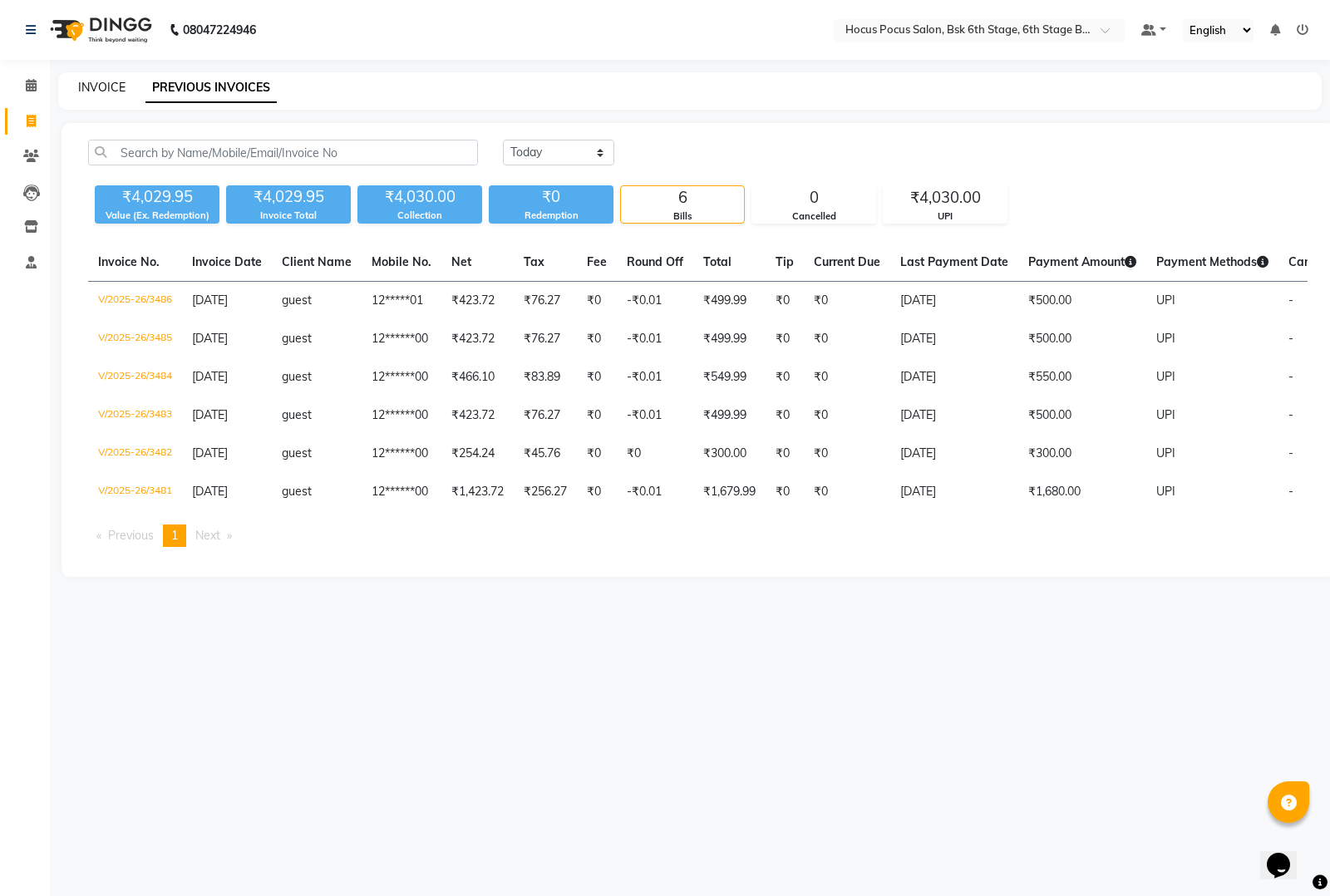
click at [97, 85] on link "INVOICE" at bounding box center [101, 87] width 47 height 15
select select "5242"
select select "service"
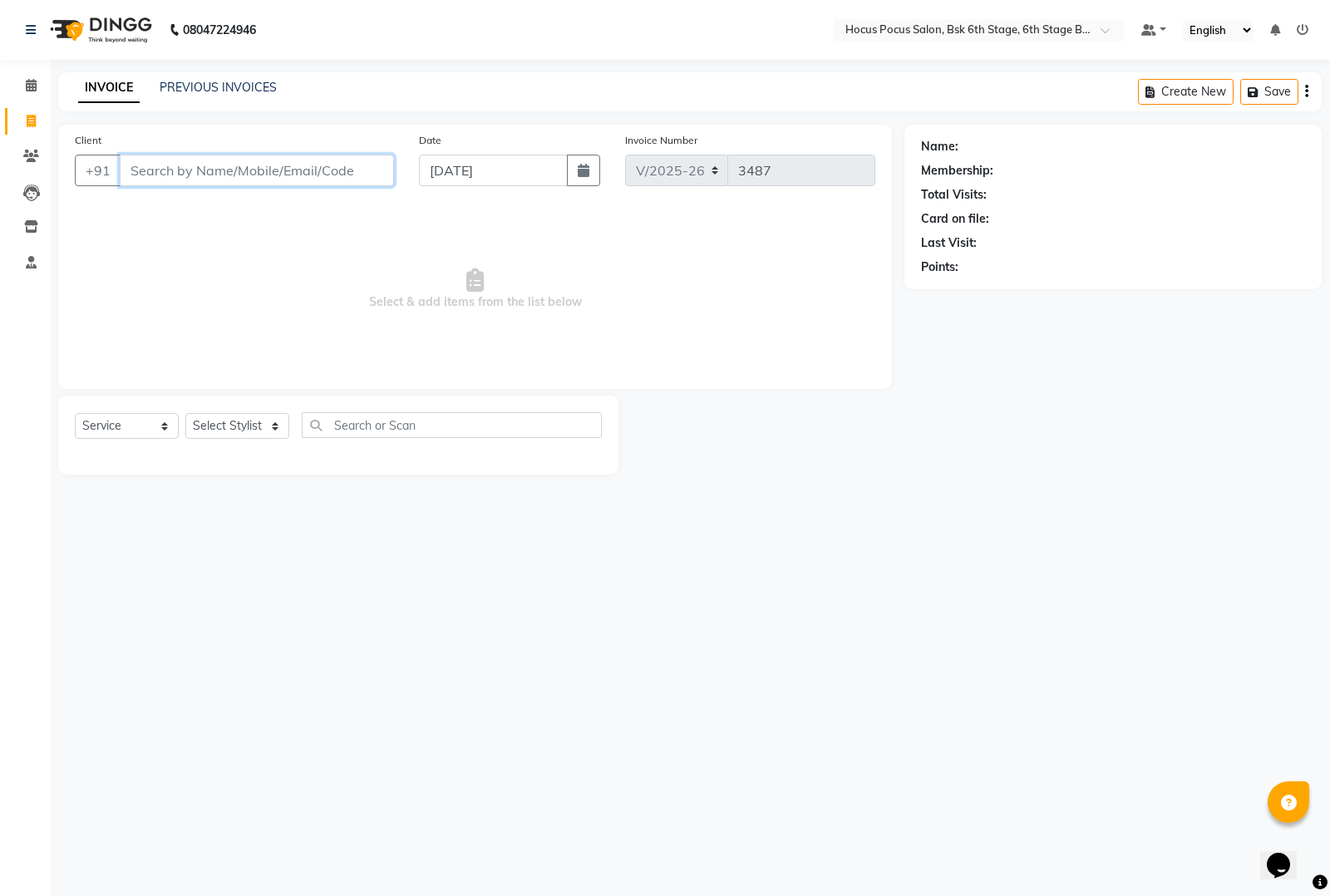
click at [159, 171] on input "Client" at bounding box center [256, 170] width 274 height 31
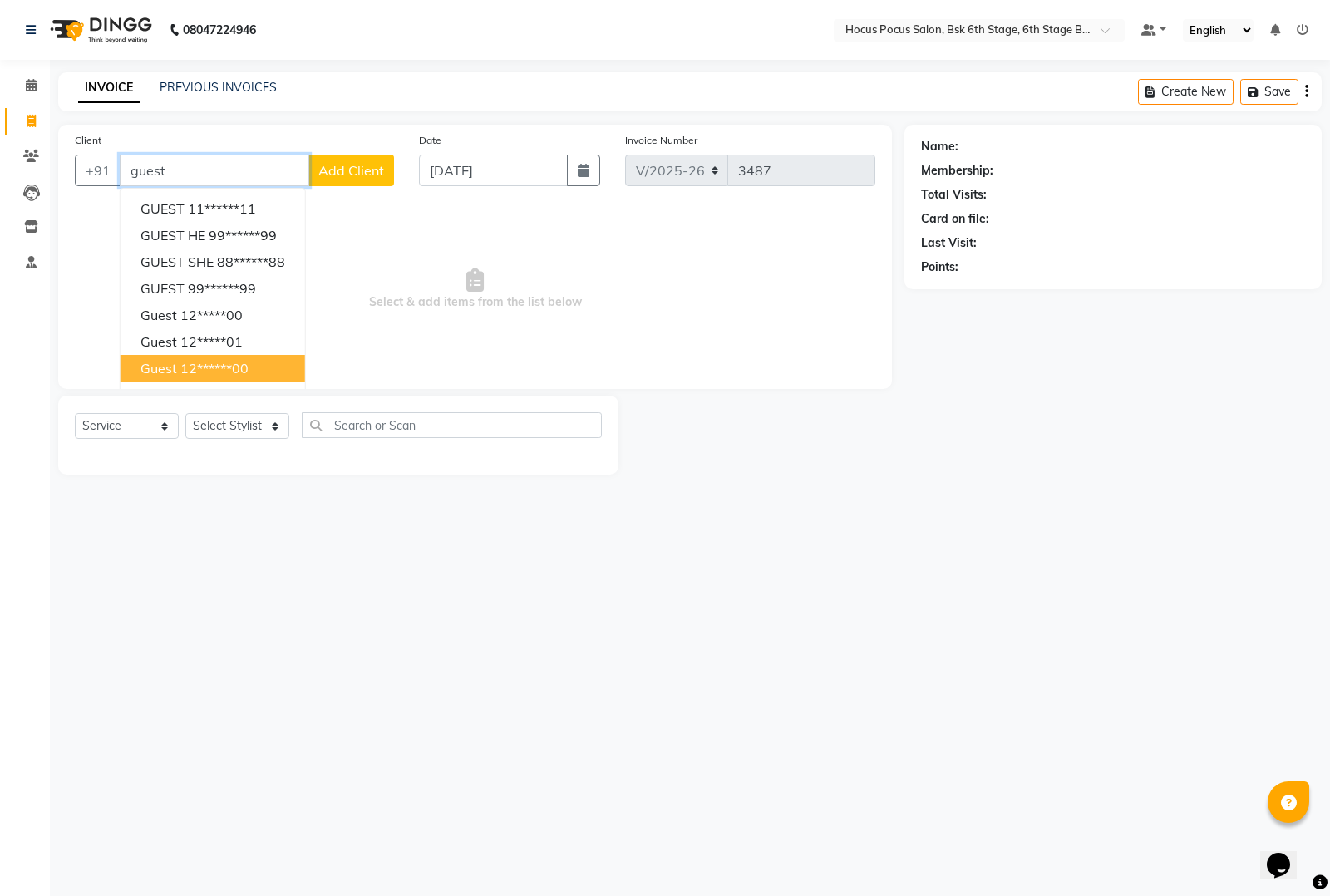
click at [184, 360] on ngb-highlight "12******00" at bounding box center [215, 368] width 68 height 17
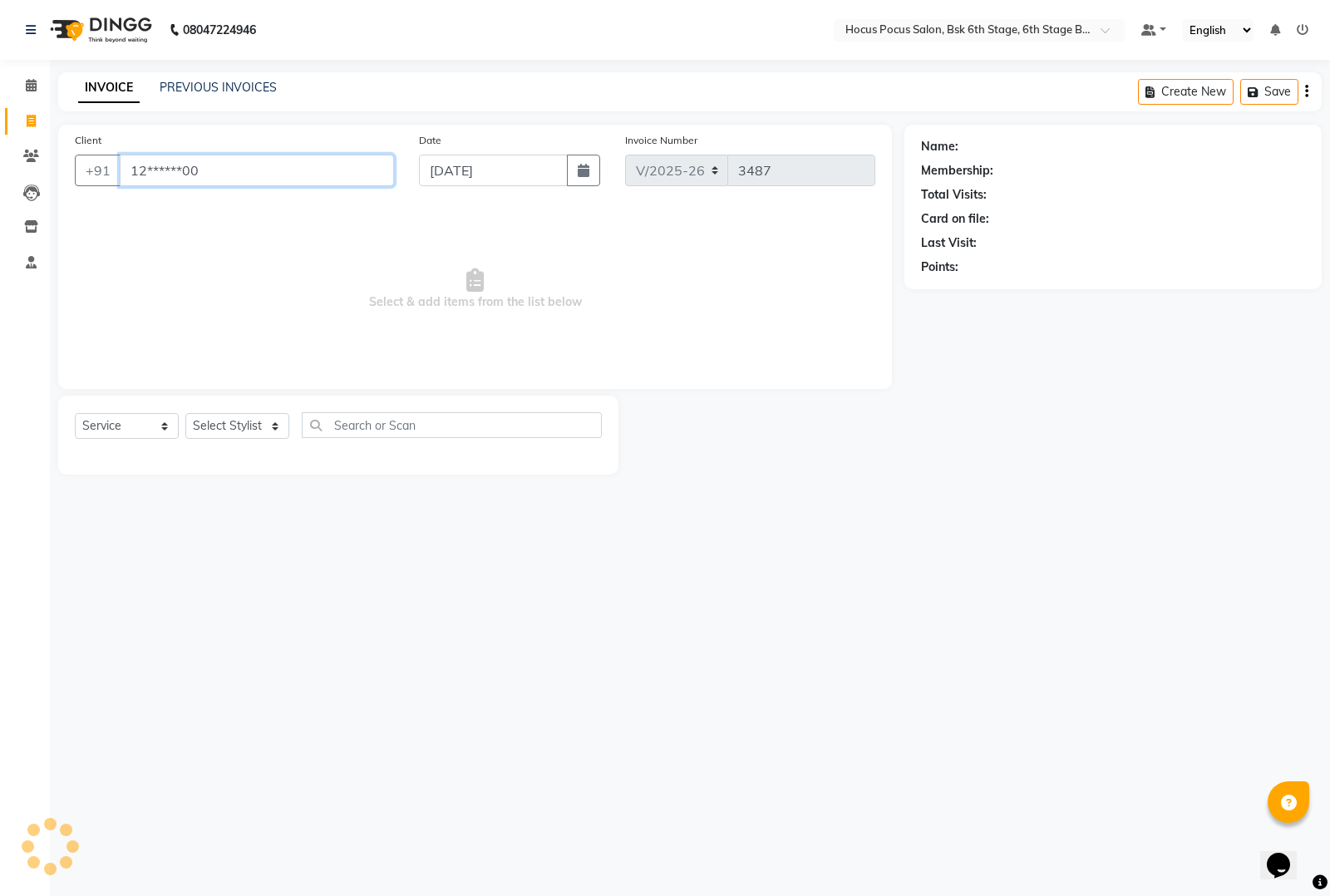
type input "12******00"
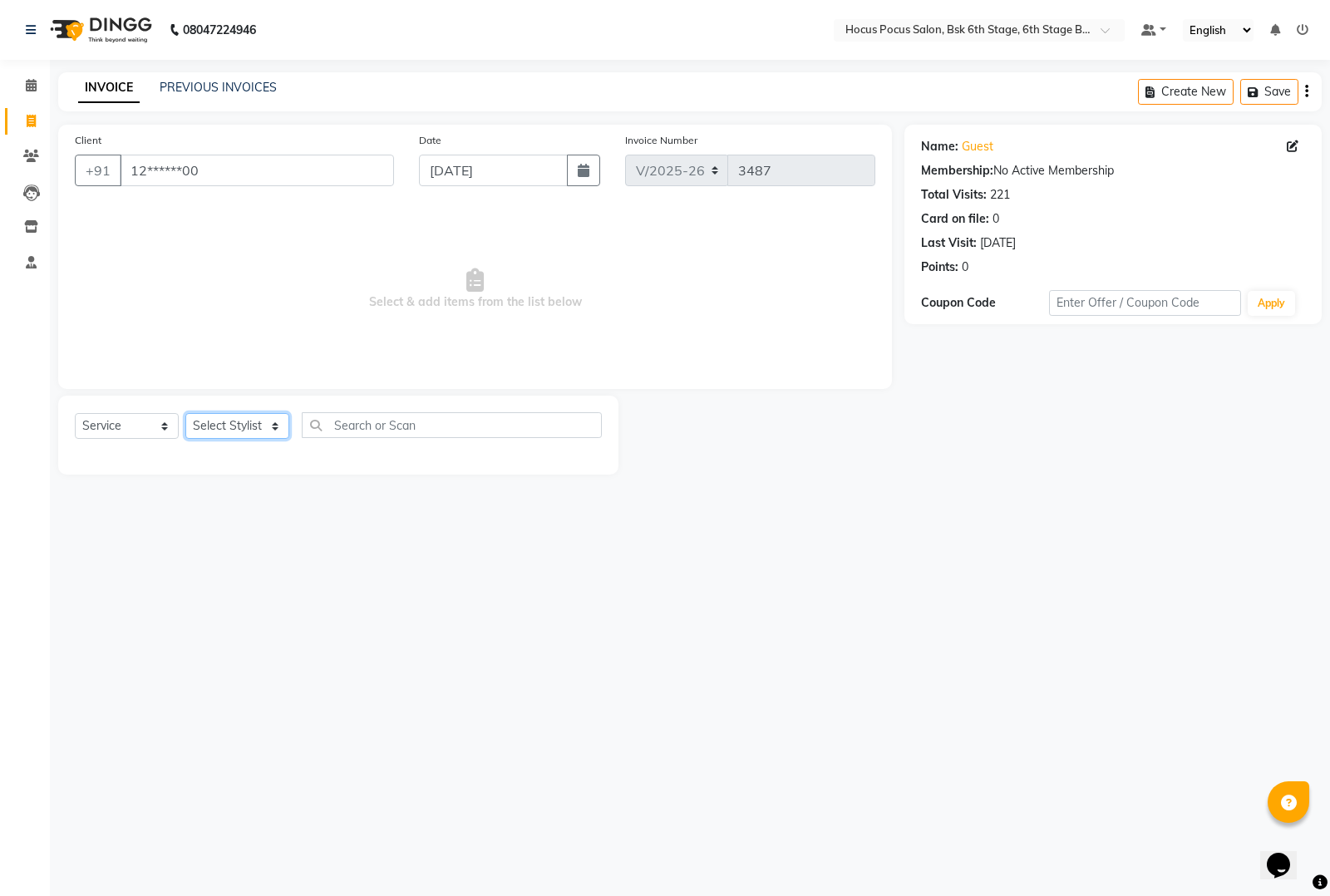
drag, startPoint x: 205, startPoint y: 421, endPoint x: 206, endPoint y: 438, distance: 17.0
click at [205, 421] on select "Select Stylist [PERSON_NAME] hocus pocus [PERSON_NAME] [PERSON_NAME] [PERSON_NA…" at bounding box center [237, 426] width 104 height 26
select select "88481"
click at [185, 413] on select "Select Stylist [PERSON_NAME] hocus pocus [PERSON_NAME] [PERSON_NAME] [PERSON_NA…" at bounding box center [237, 426] width 104 height 26
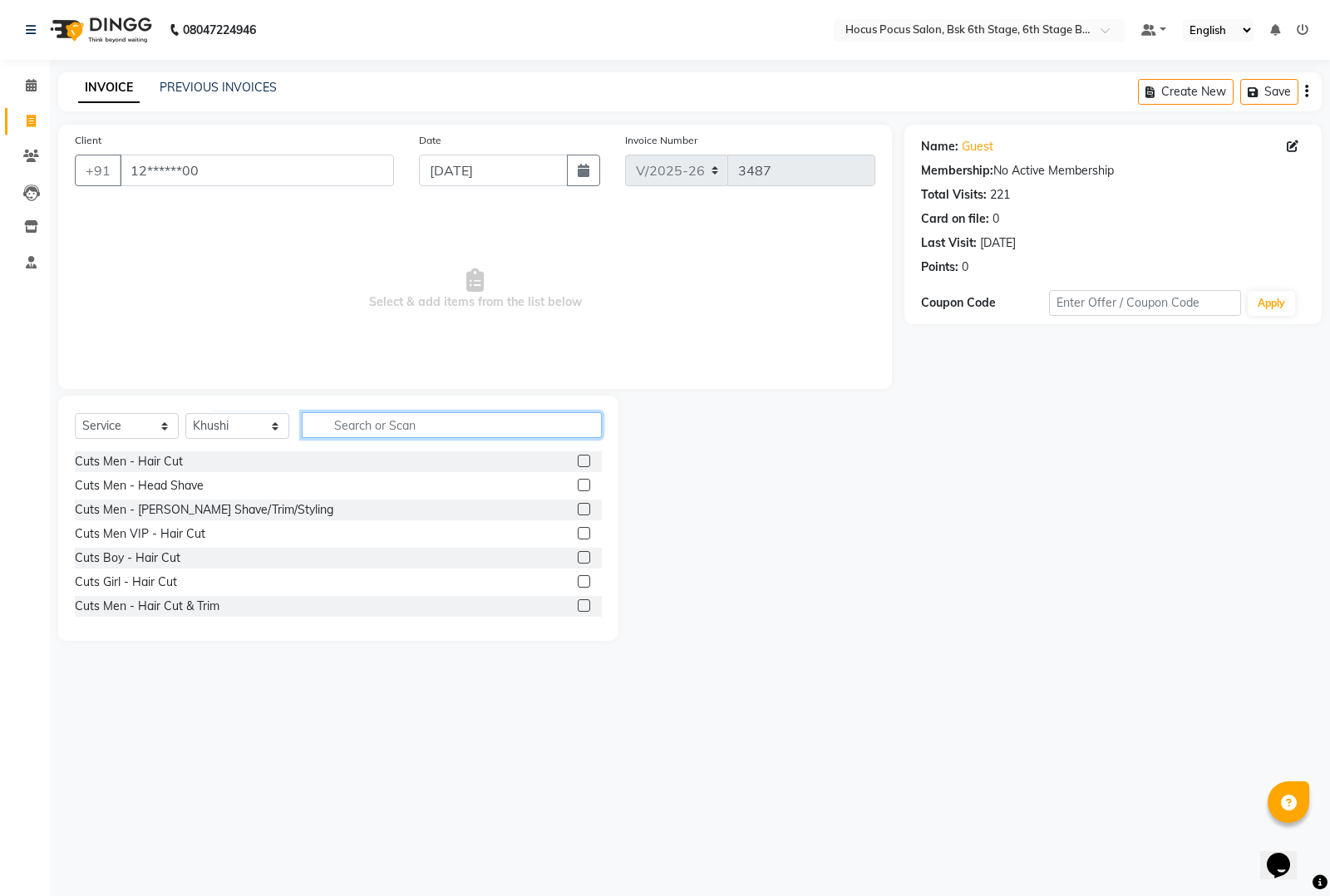
click at [341, 413] on input "text" at bounding box center [452, 426] width 300 height 26
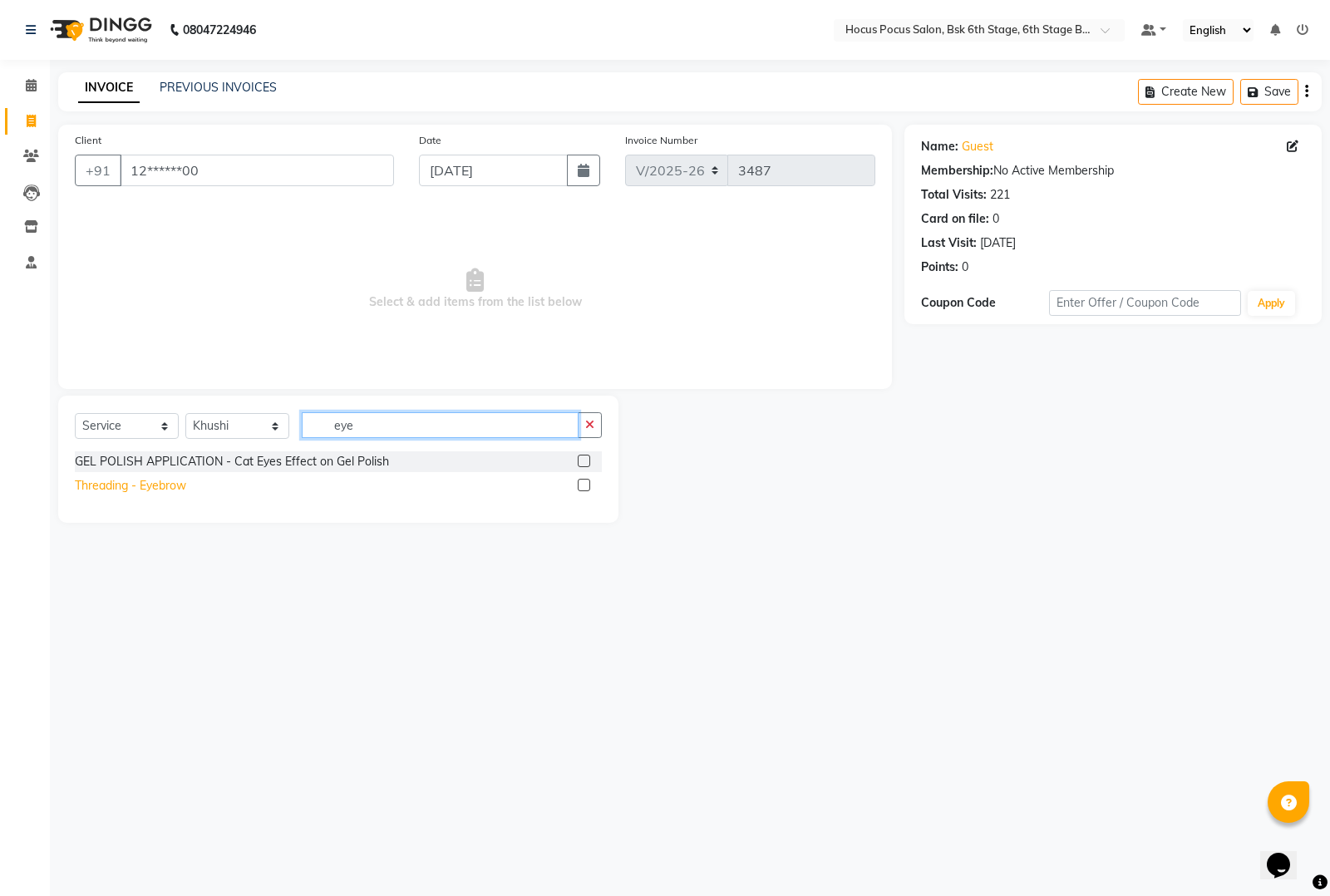
type input "eye"
click at [154, 487] on div "Threading - Eyebrow" at bounding box center [131, 486] width 111 height 18
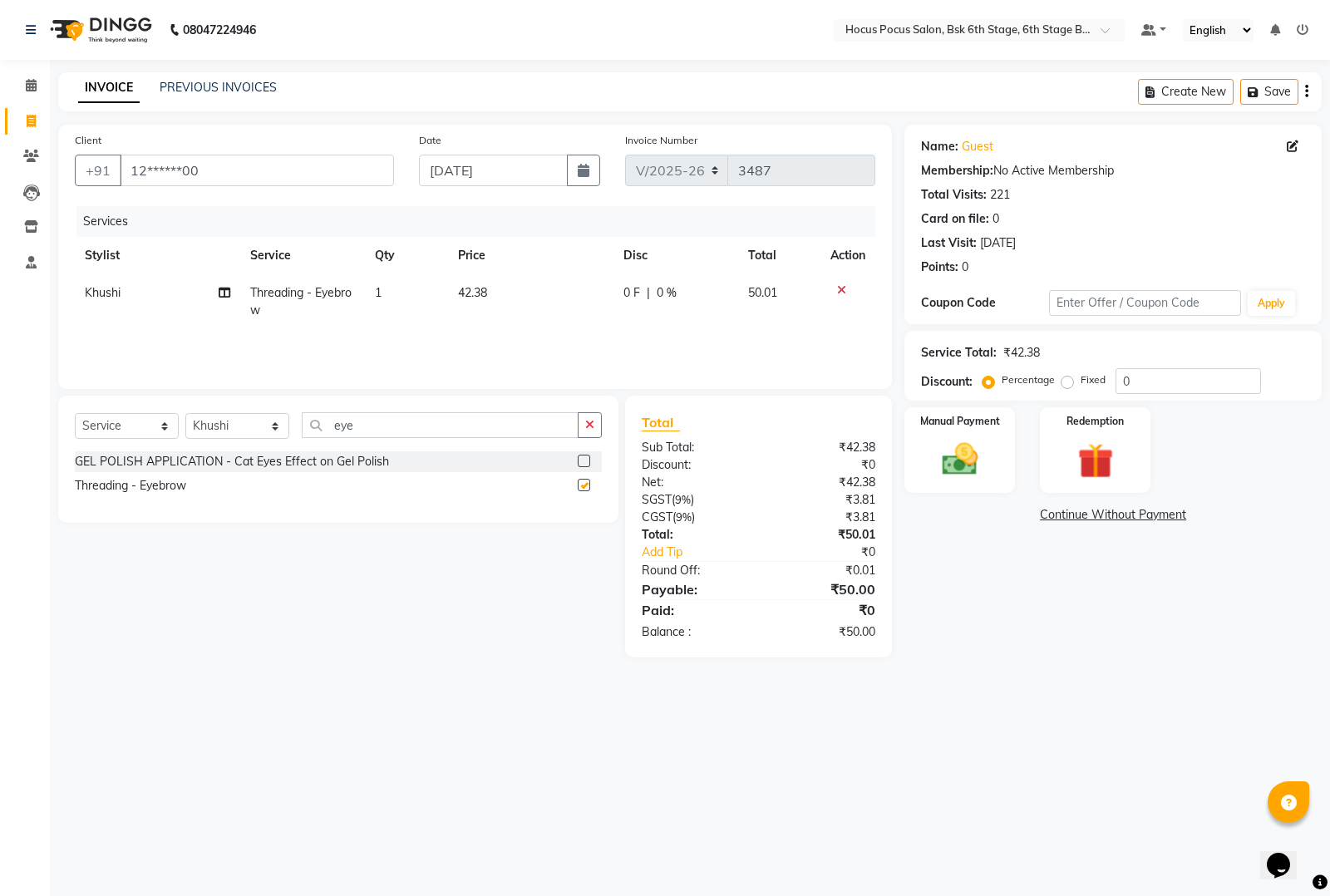
checkbox input "false"
click at [409, 427] on input "eye" at bounding box center [440, 426] width 277 height 26
type input "e"
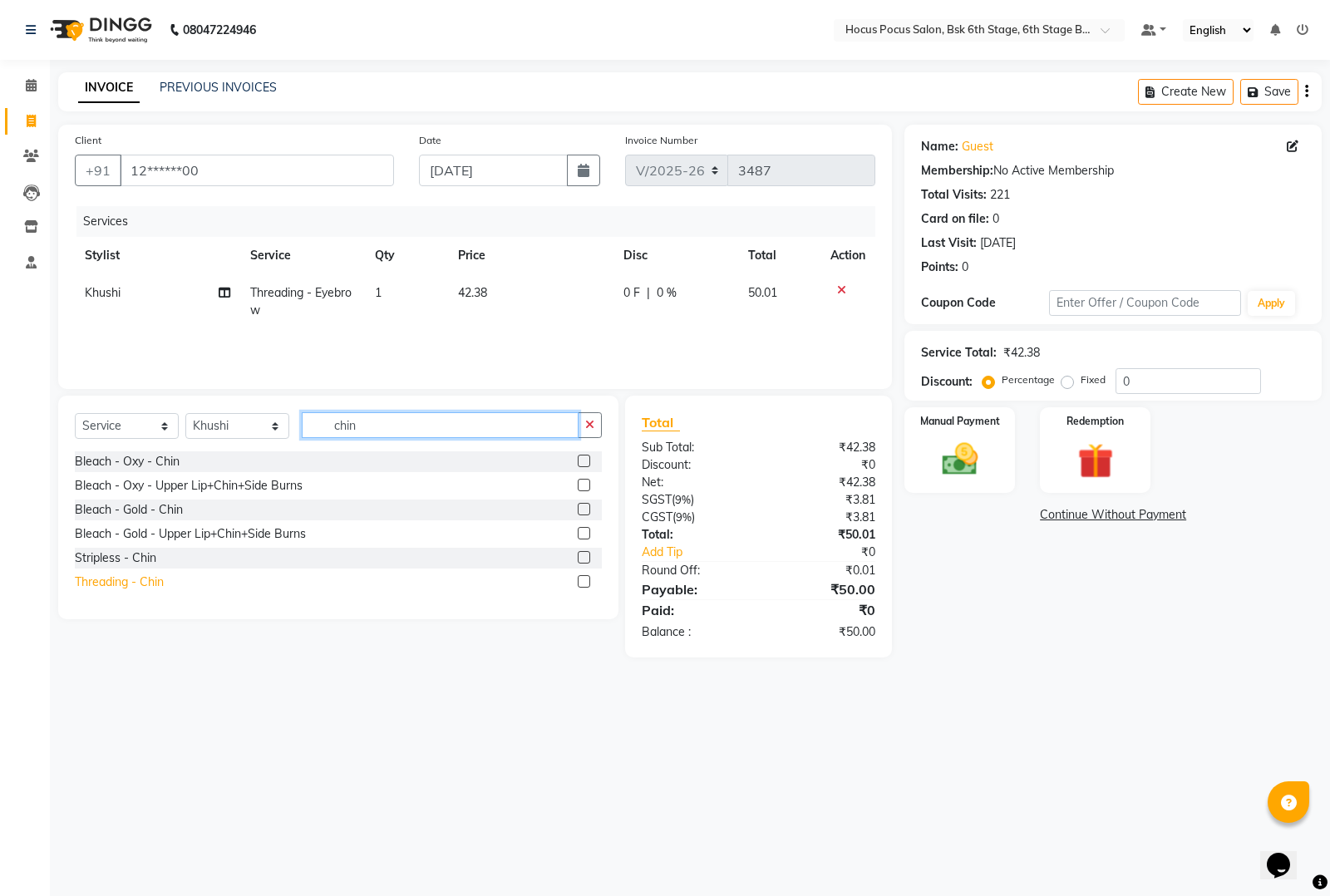
type input "chin"
drag, startPoint x: 145, startPoint y: 579, endPoint x: 372, endPoint y: 505, distance: 238.8
click at [146, 578] on div "Threading - Chin" at bounding box center [119, 582] width 89 height 18
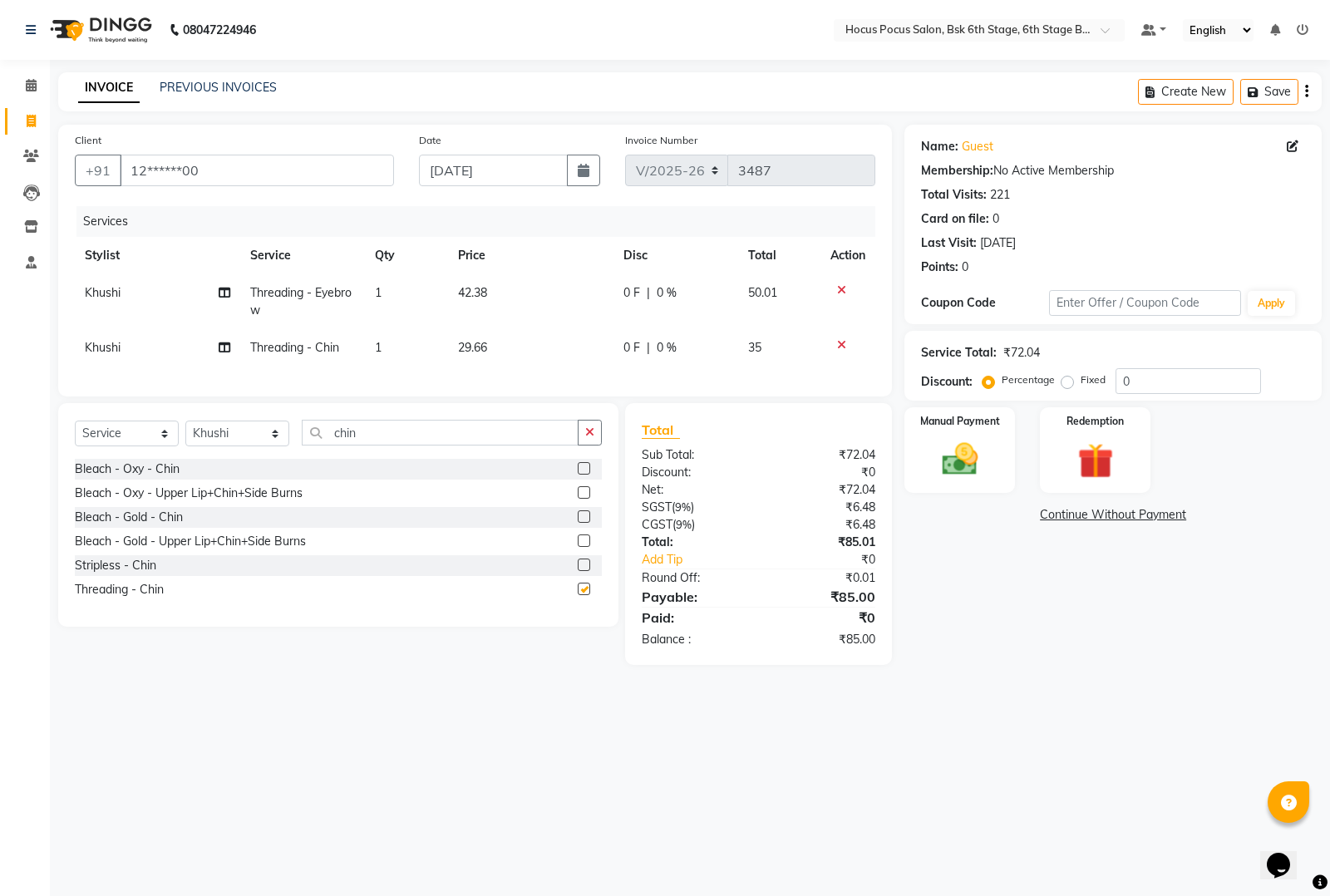
checkbox input "false"
click at [455, 446] on input "chin" at bounding box center [440, 433] width 277 height 26
type input "c"
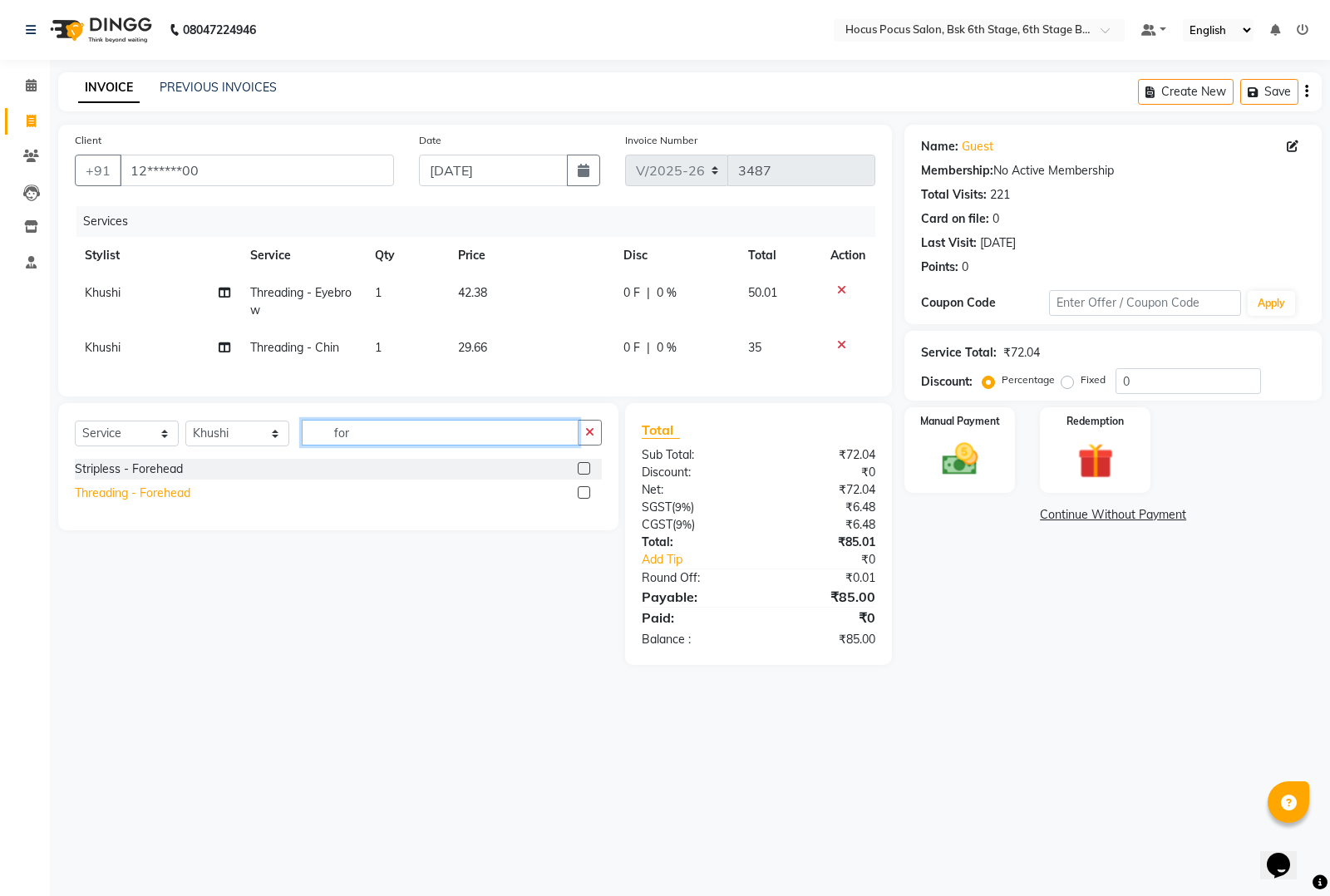
type input "for"
click at [133, 503] on div "Threading - Forehead" at bounding box center [132, 493] width 116 height 18
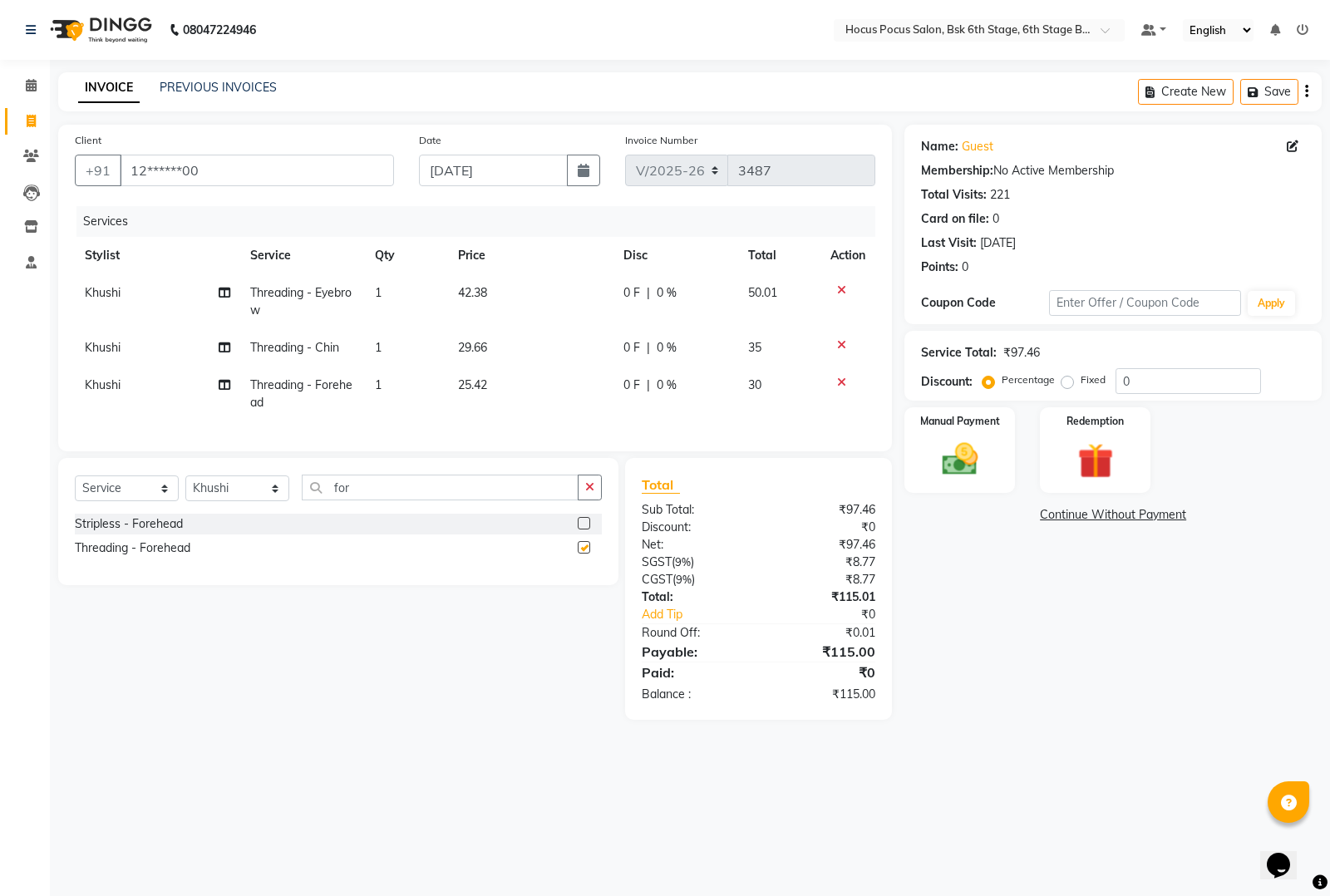
checkbox input "false"
click at [950, 454] on img at bounding box center [960, 459] width 60 height 43
click at [1045, 511] on span "CASH" at bounding box center [1043, 516] width 36 height 19
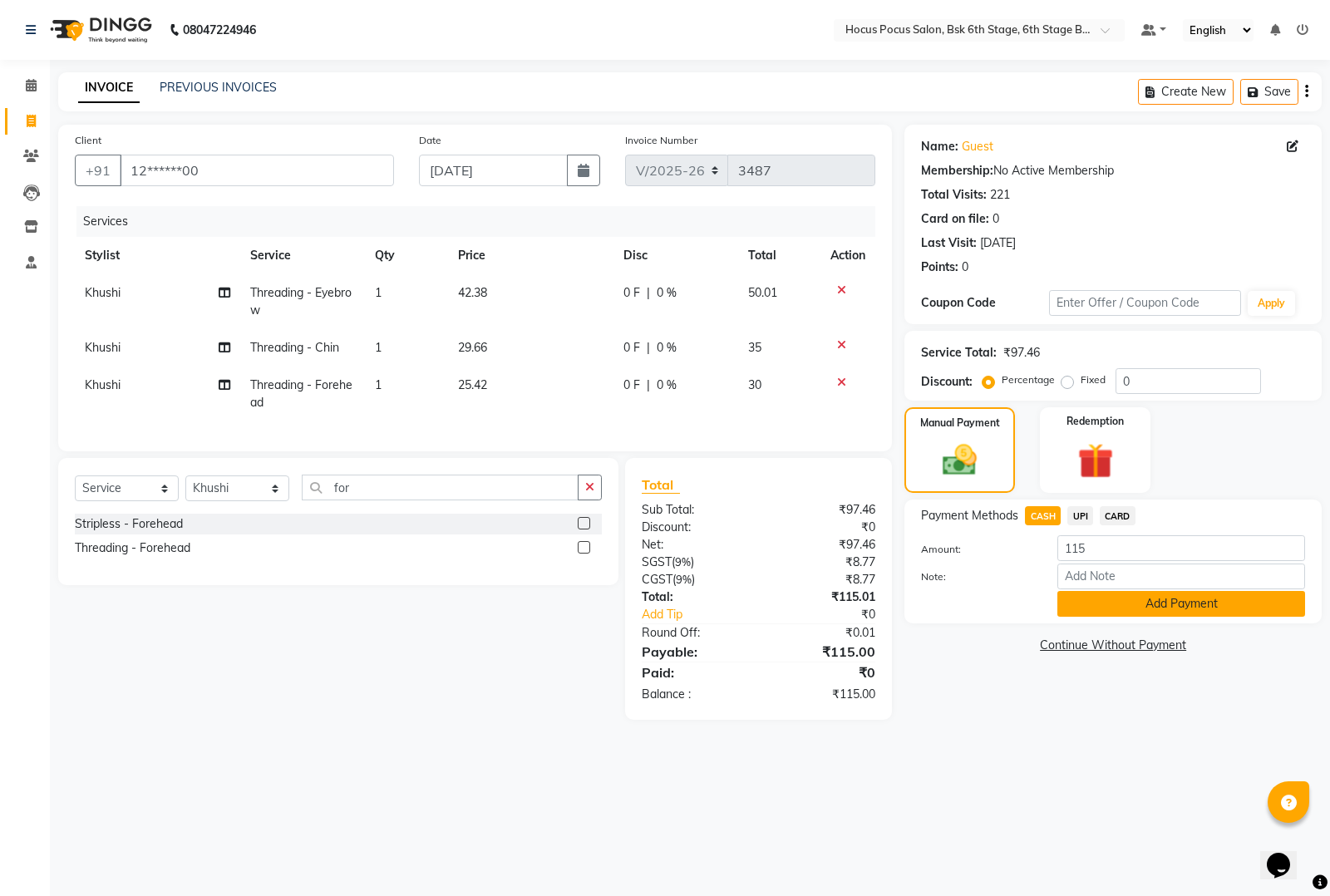
click at [1157, 605] on button "Add Payment" at bounding box center [1182, 604] width 248 height 26
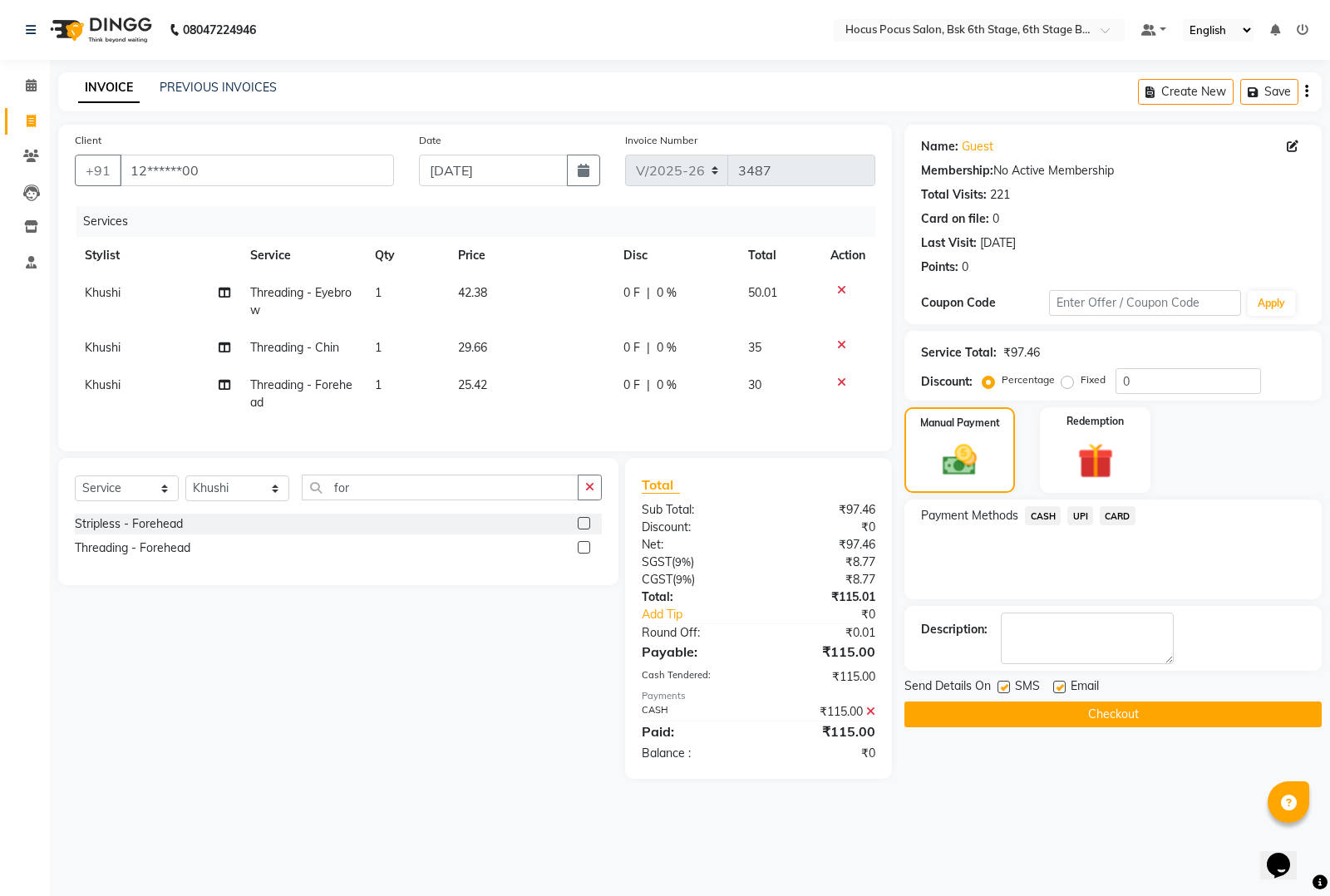
click at [1002, 681] on label at bounding box center [1003, 687] width 12 height 12
click at [1002, 683] on input "checkbox" at bounding box center [1003, 689] width 11 height 11
checkbox input "false"
click at [1011, 717] on button "Checkout" at bounding box center [1112, 715] width 417 height 26
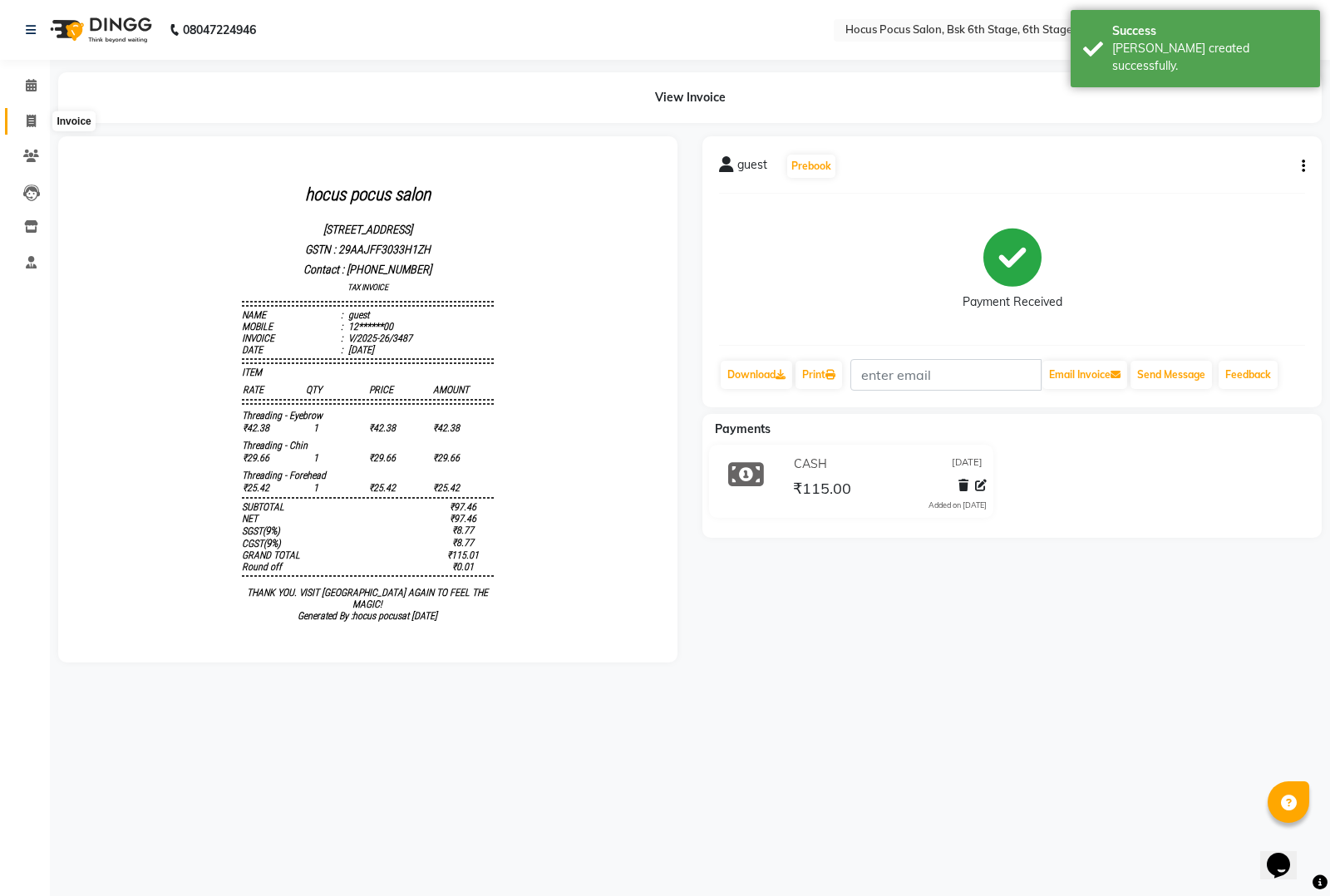
click at [34, 123] on icon at bounding box center [31, 120] width 9 height 12
select select "service"
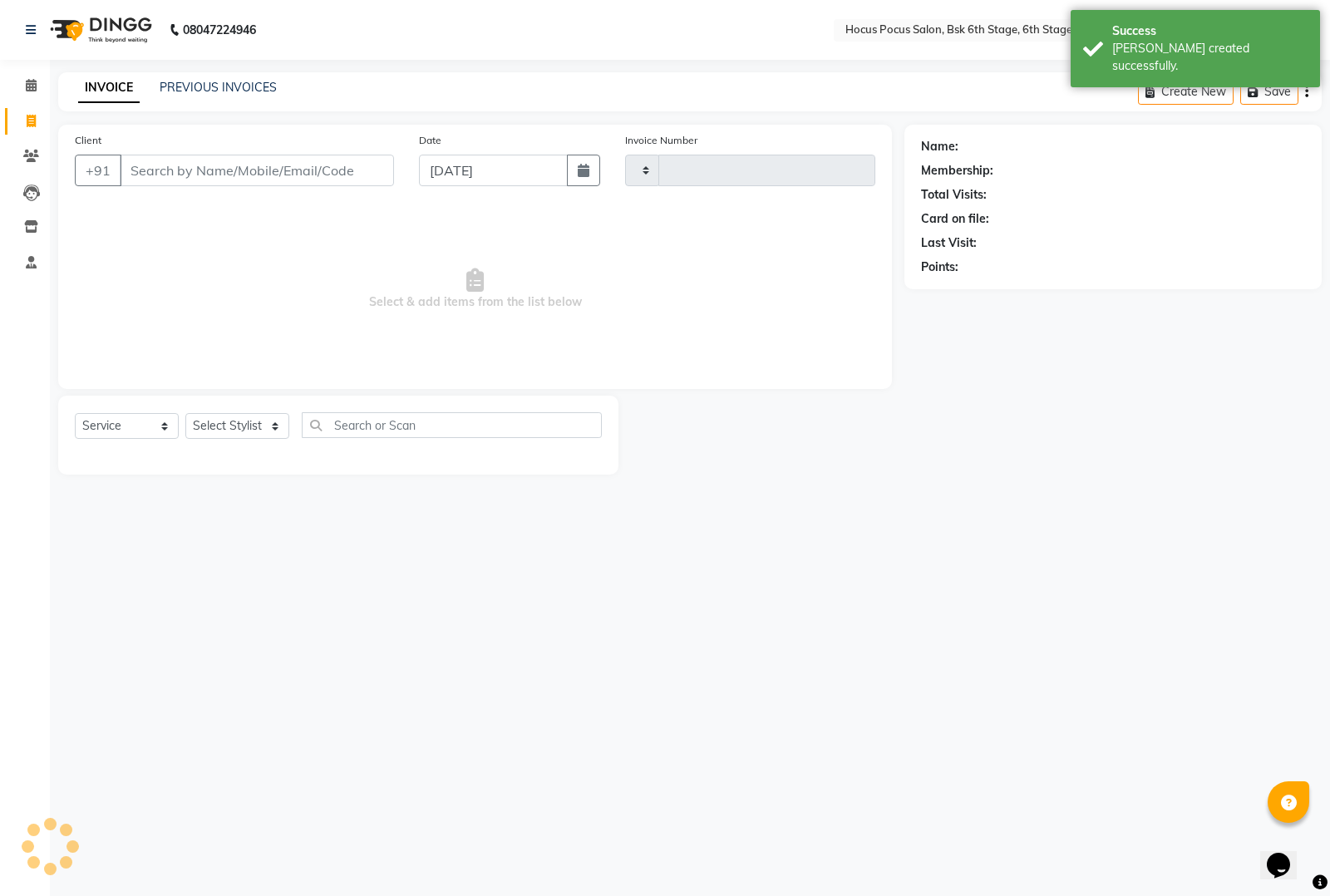
type input "3488"
select select "5242"
click at [175, 80] on link "PREVIOUS INVOICES" at bounding box center [218, 87] width 118 height 15
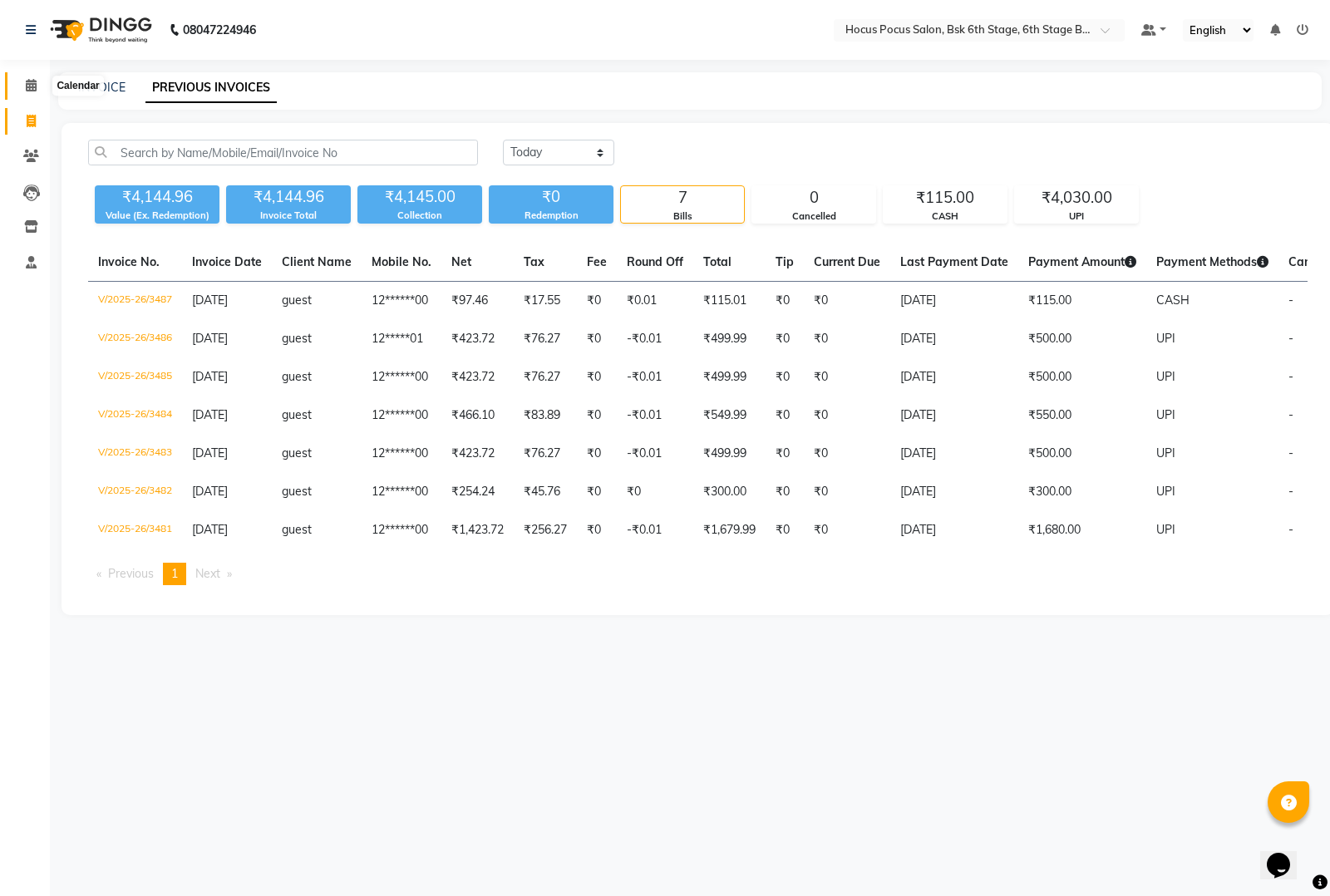
click at [31, 90] on icon at bounding box center [31, 84] width 11 height 12
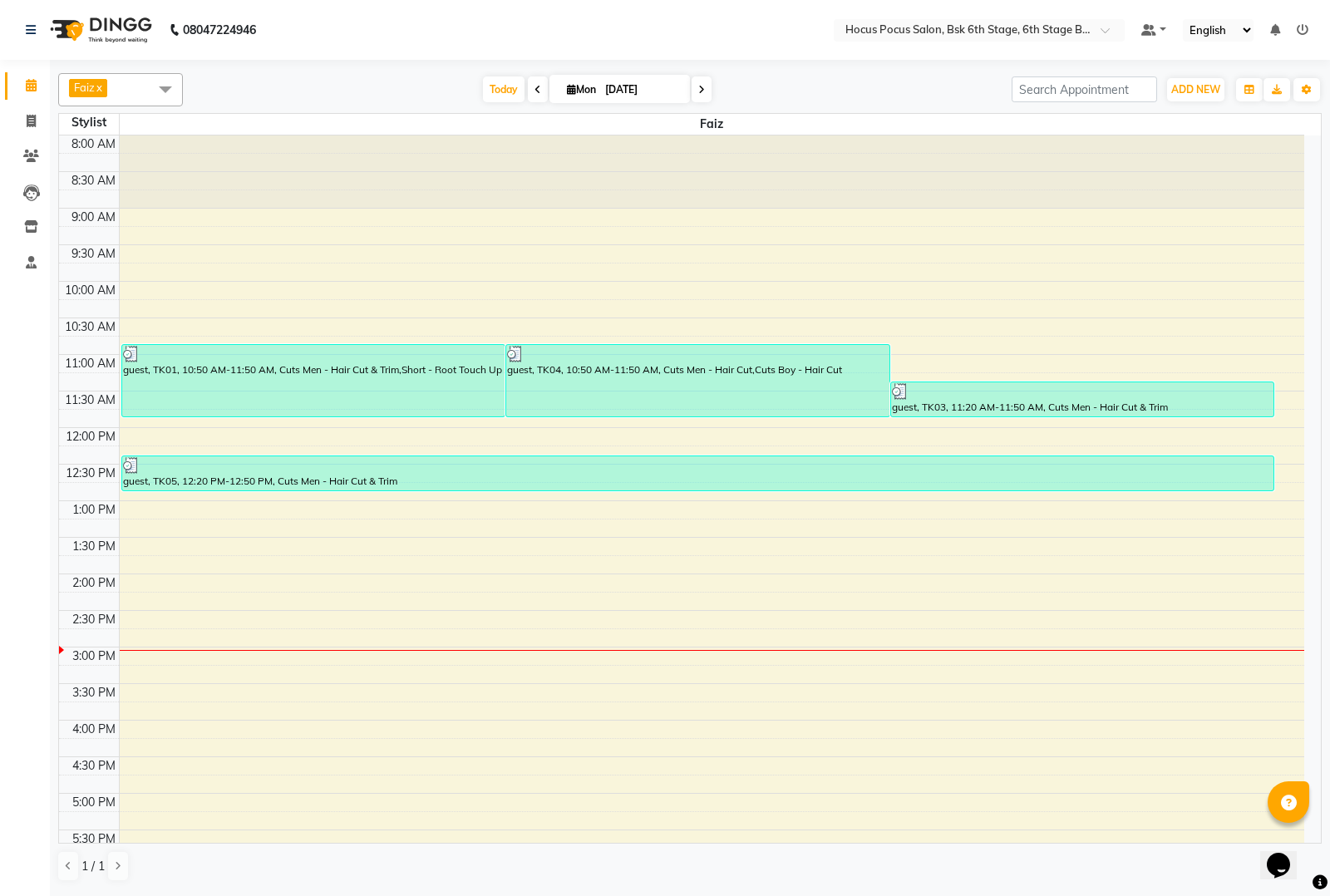
click at [158, 79] on span at bounding box center [166, 89] width 33 height 31
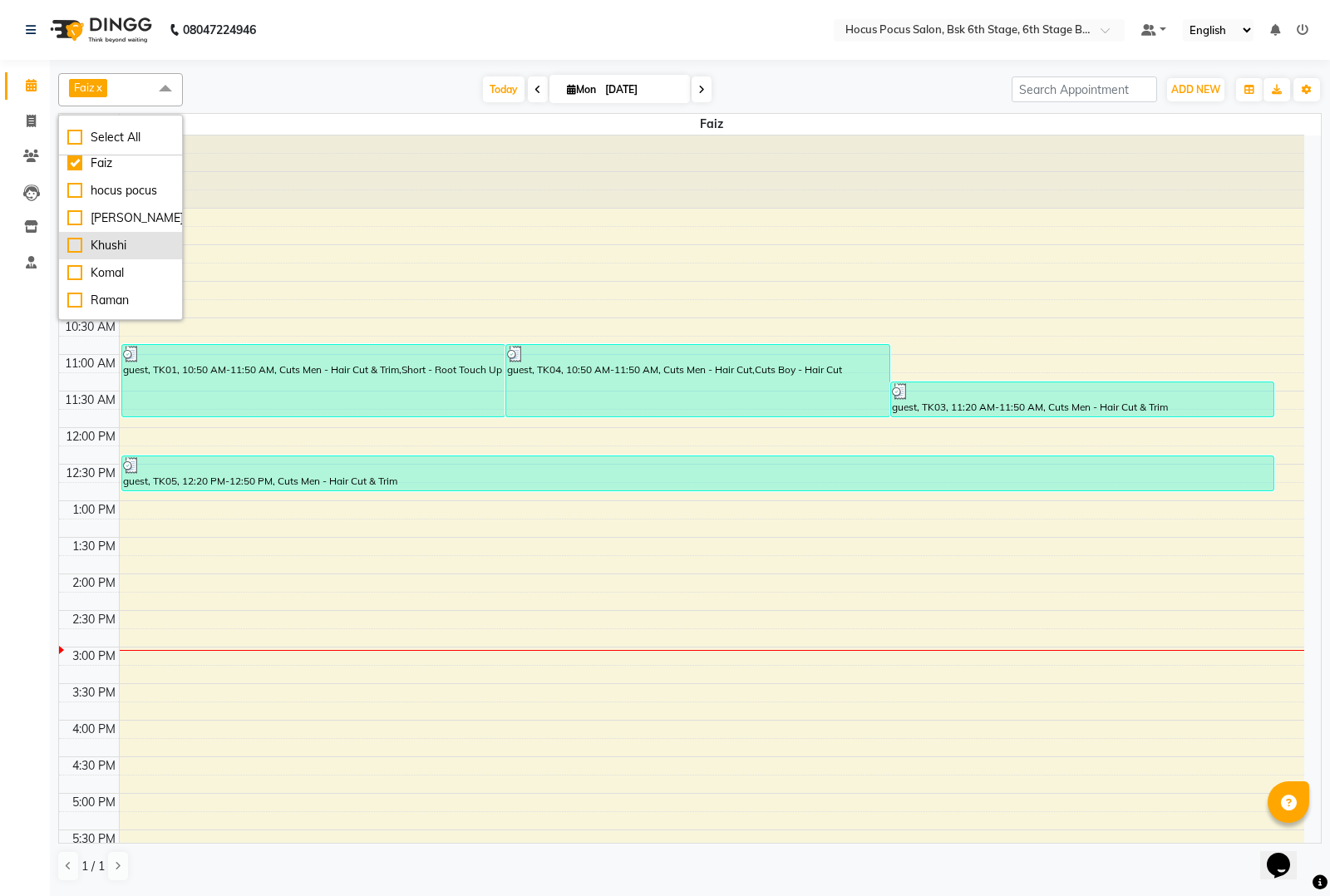
scroll to position [55, 0]
click at [30, 113] on span at bounding box center [31, 121] width 29 height 19
select select "service"
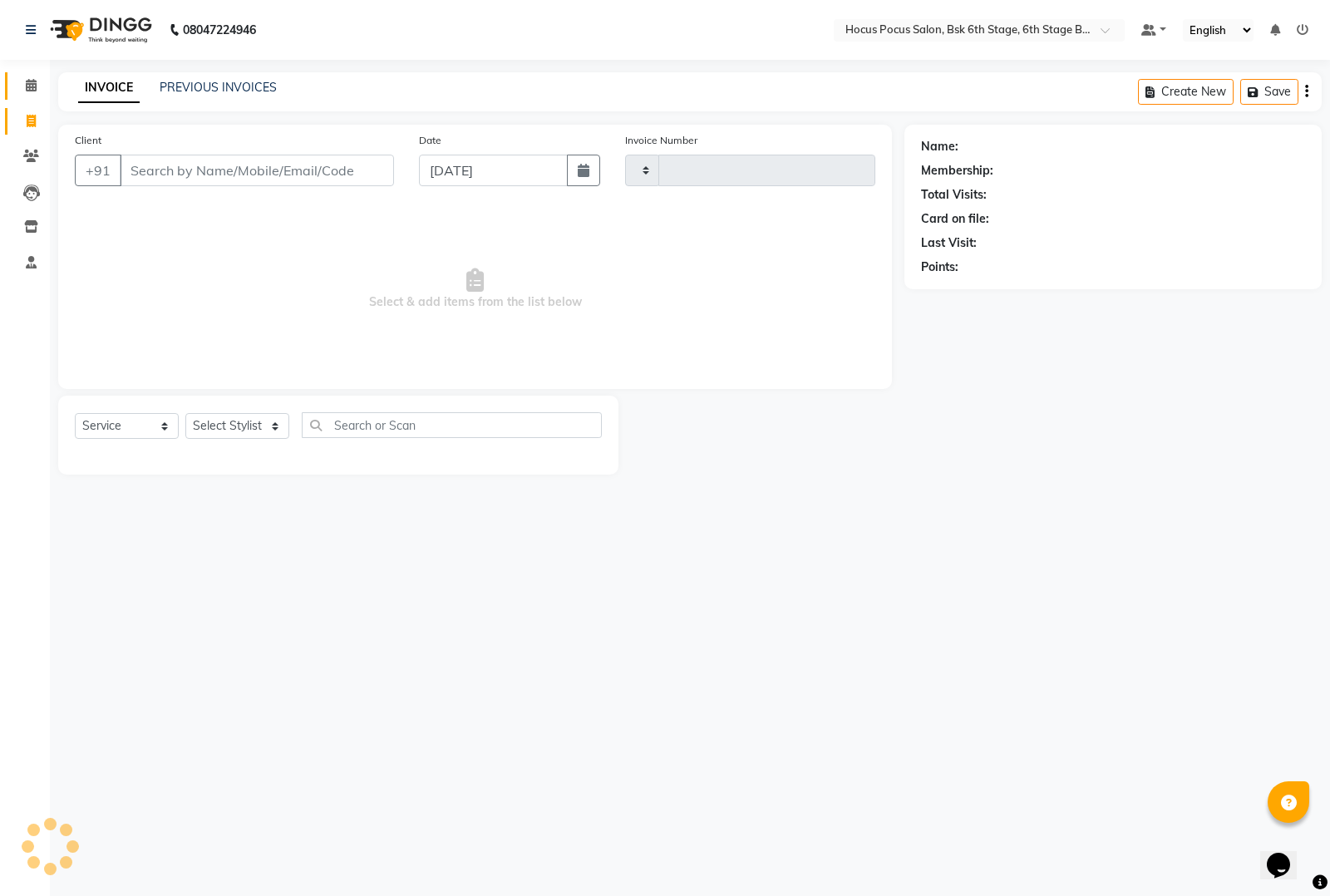
type input "3488"
select select "5242"
click at [201, 92] on link "PREVIOUS INVOICES" at bounding box center [218, 87] width 118 height 15
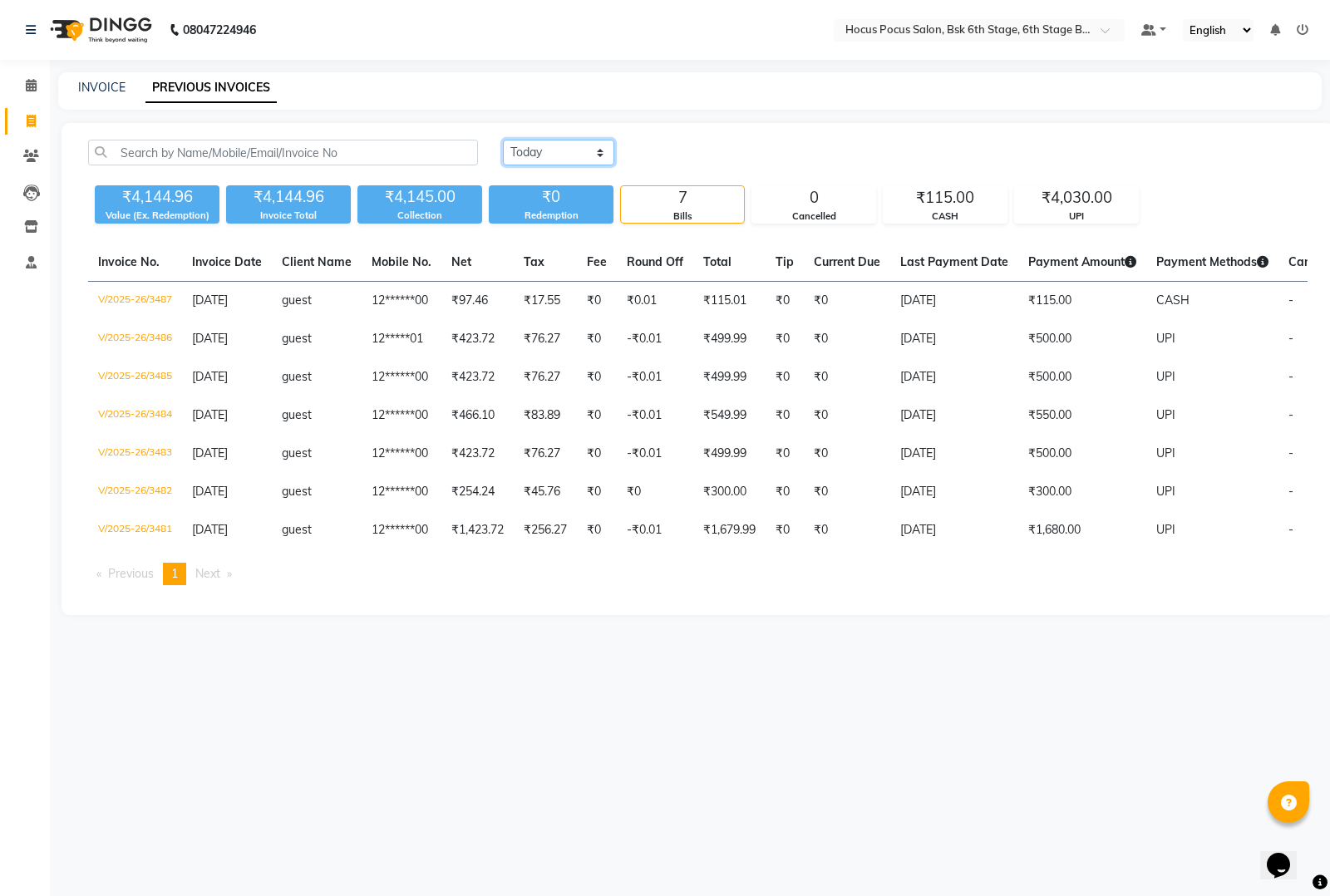
click at [591, 148] on select "Today Yesterday Custom Range" at bounding box center [559, 153] width 111 height 26
select select "yesterday"
click at [503, 140] on select "Today Yesterday Custom Range" at bounding box center [559, 153] width 111 height 26
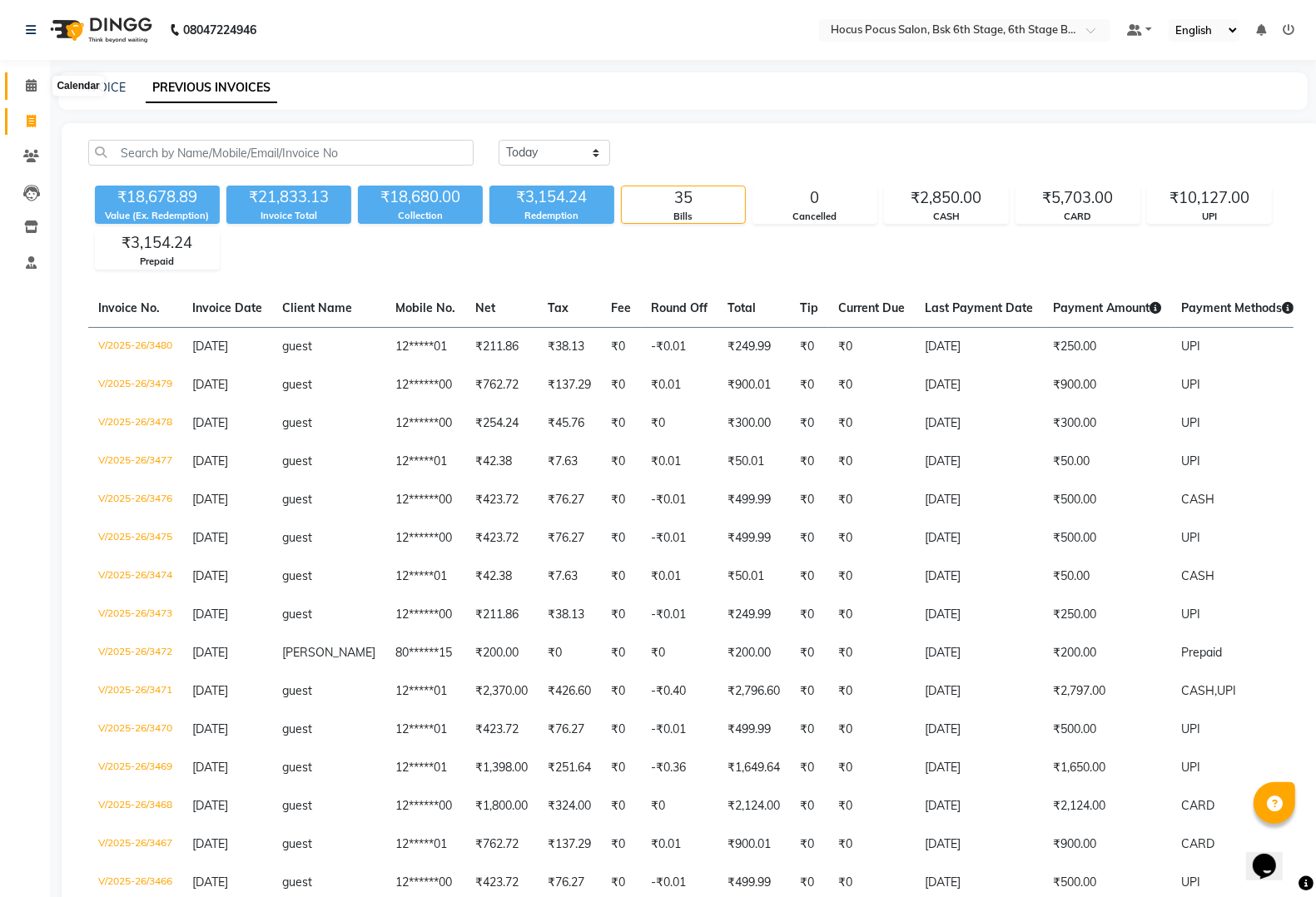
click at [35, 83] on icon at bounding box center [32, 84] width 11 height 12
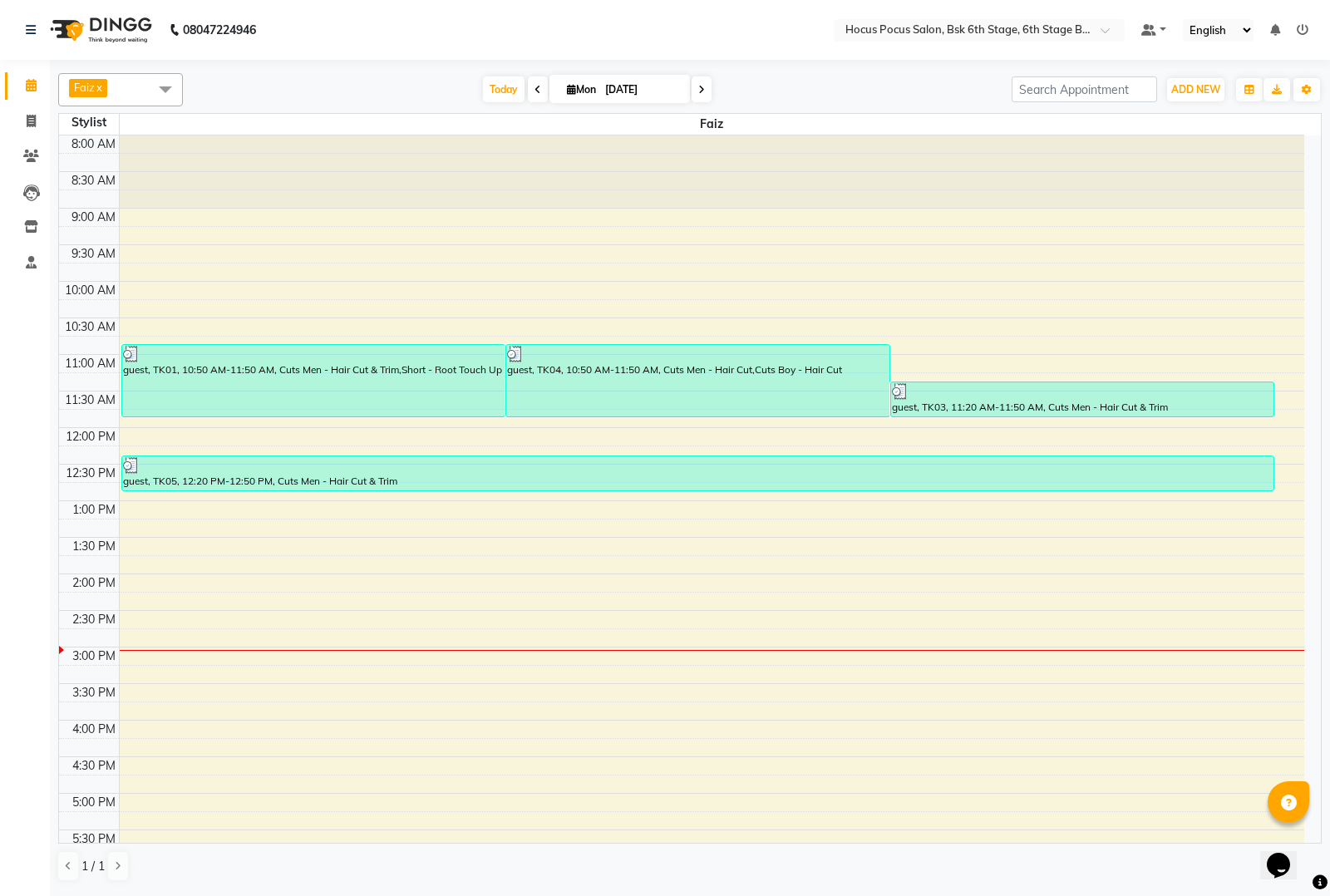
click at [530, 81] on span at bounding box center [538, 90] width 20 height 26
type input "[DATE]"
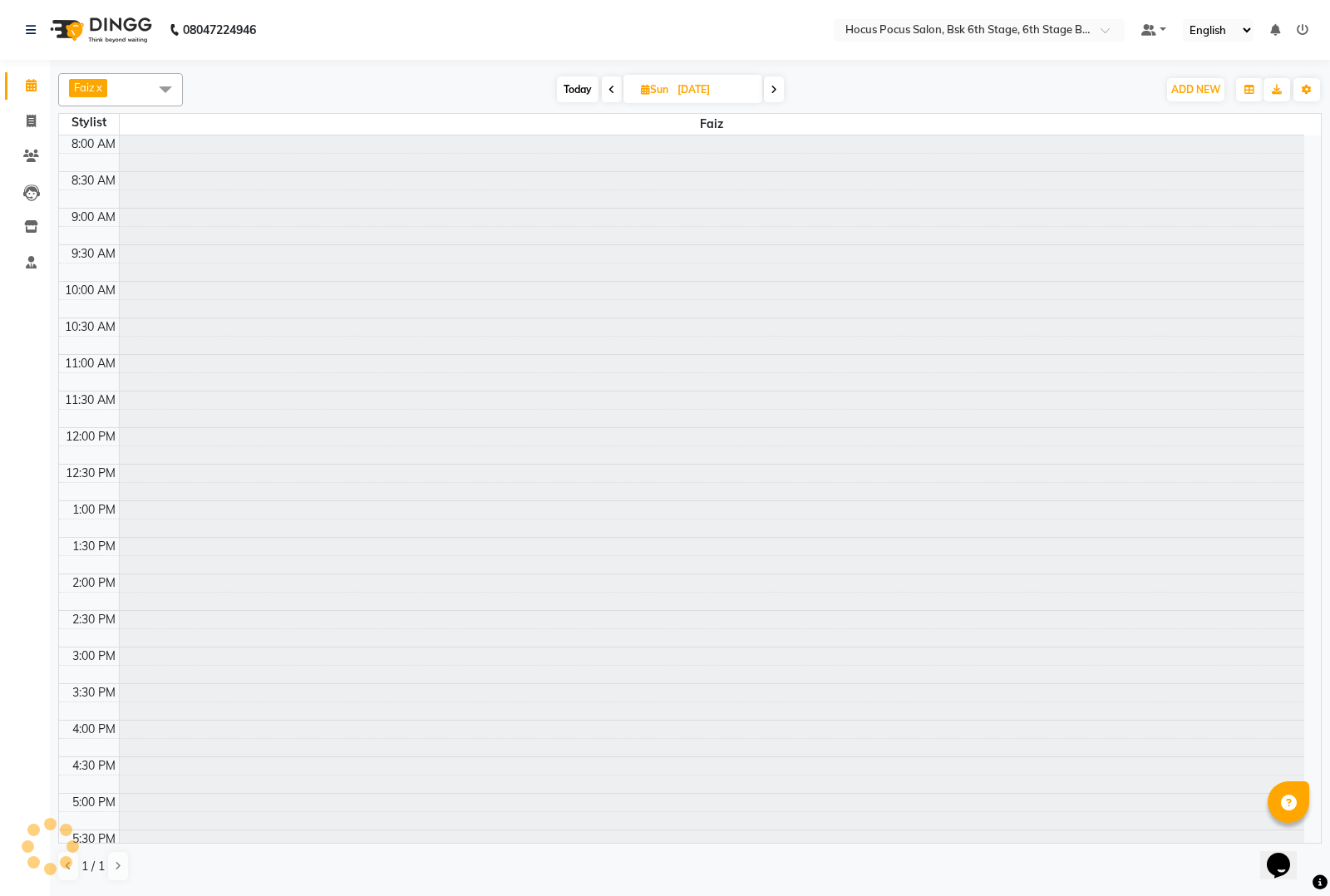
scroll to position [255, 0]
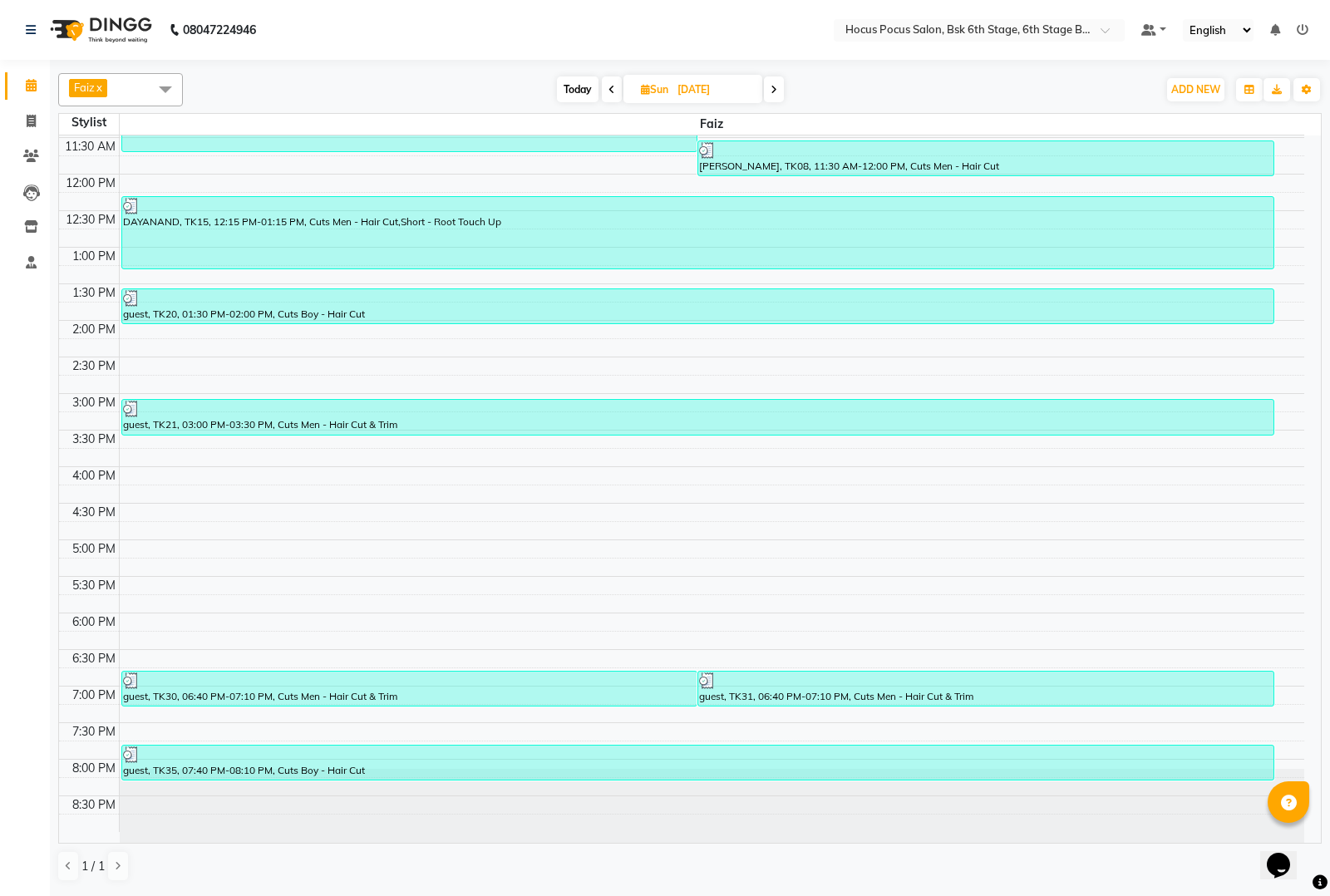
click at [661, 86] on span "Sun" at bounding box center [654, 89] width 36 height 12
select select "8"
select select "2025"
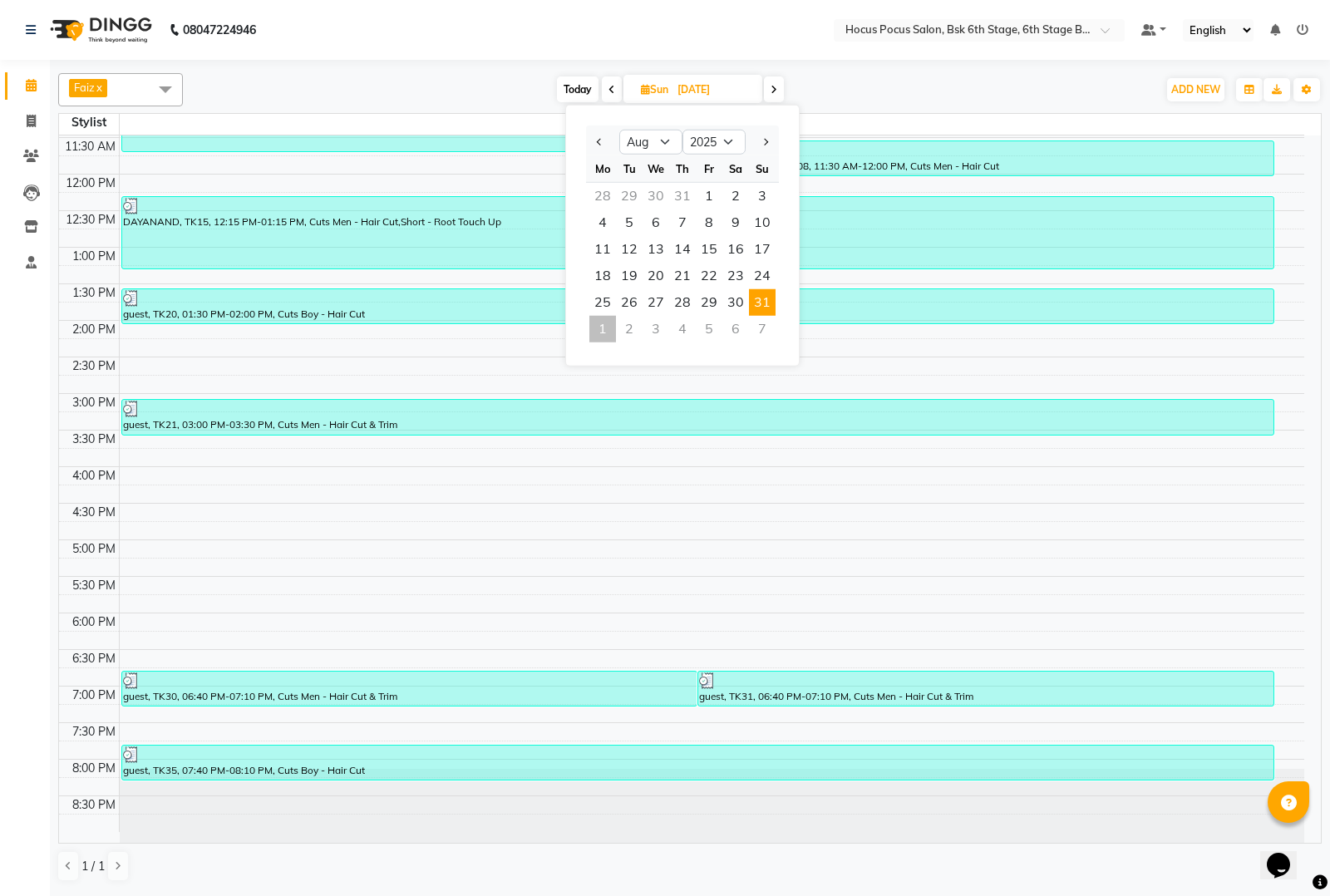
drag, startPoint x: 762, startPoint y: 295, endPoint x: 714, endPoint y: 391, distance: 107.3
click at [759, 299] on span "31" at bounding box center [762, 303] width 27 height 27
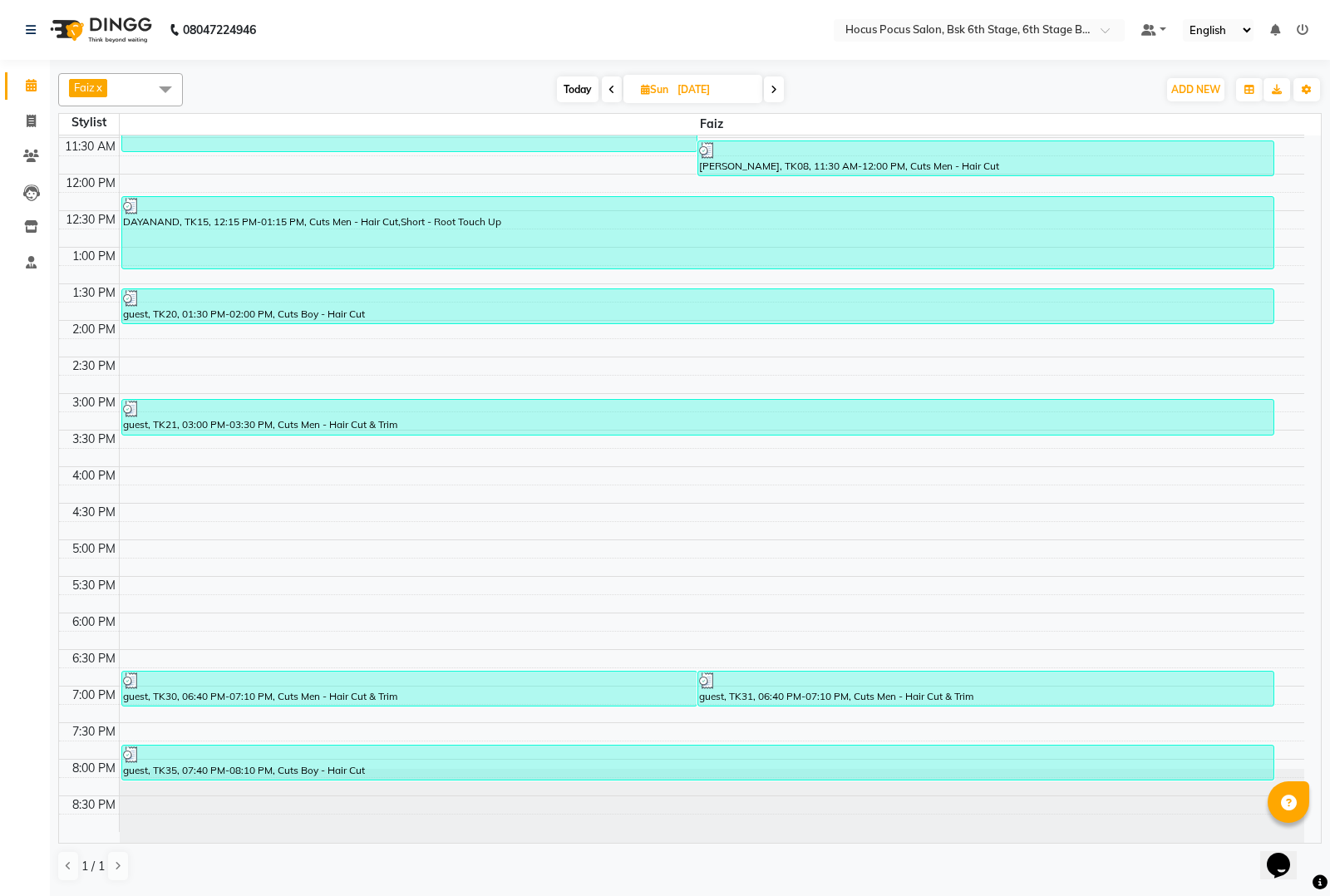
click at [102, 85] on link "x" at bounding box center [98, 87] width 7 height 13
checkbox input "false"
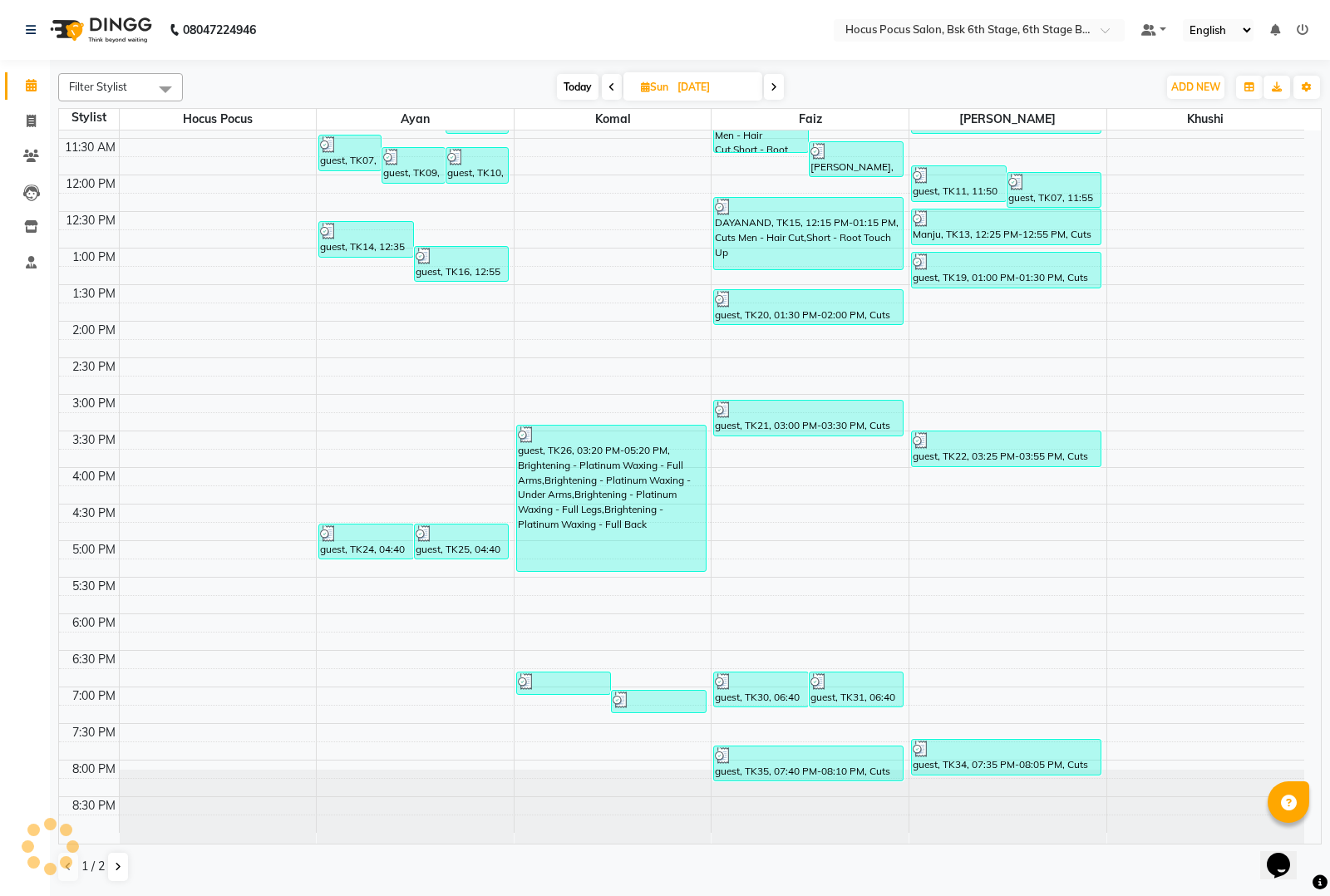
scroll to position [248, 0]
click at [150, 83] on span at bounding box center [166, 89] width 33 height 31
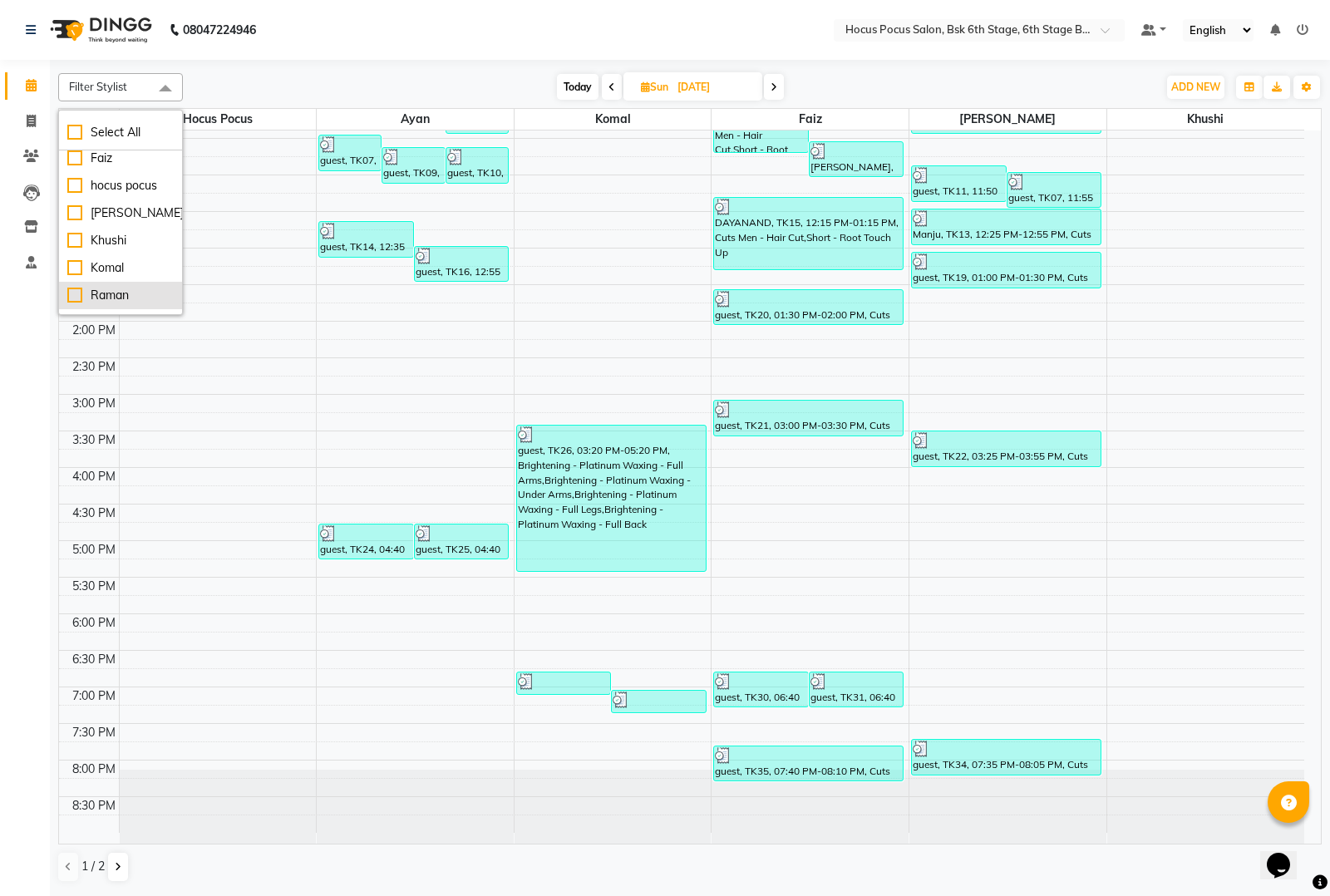
scroll to position [55, 0]
click at [68, 295] on div "Sai" at bounding box center [120, 301] width 106 height 18
checkbox input "true"
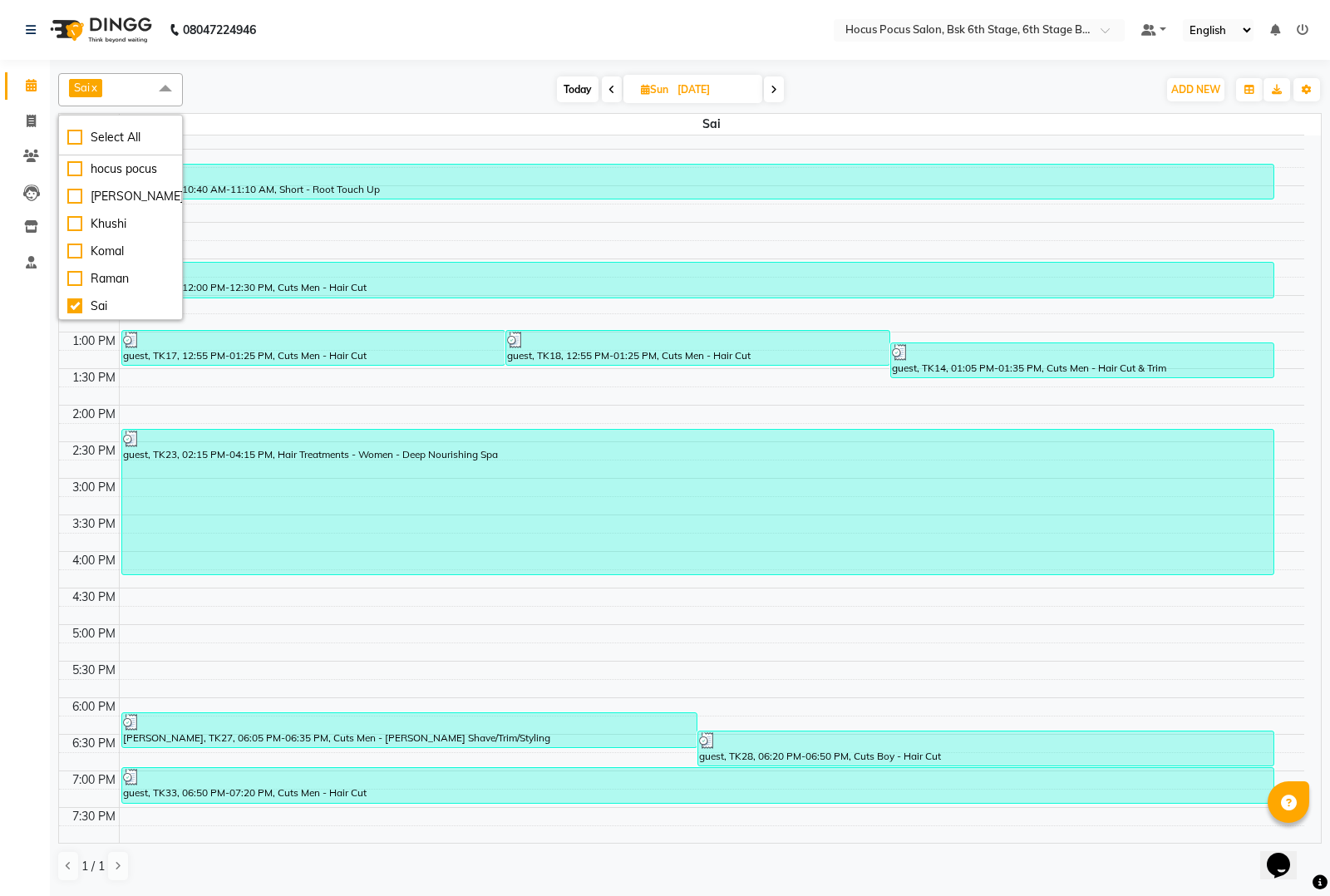
scroll to position [0, 0]
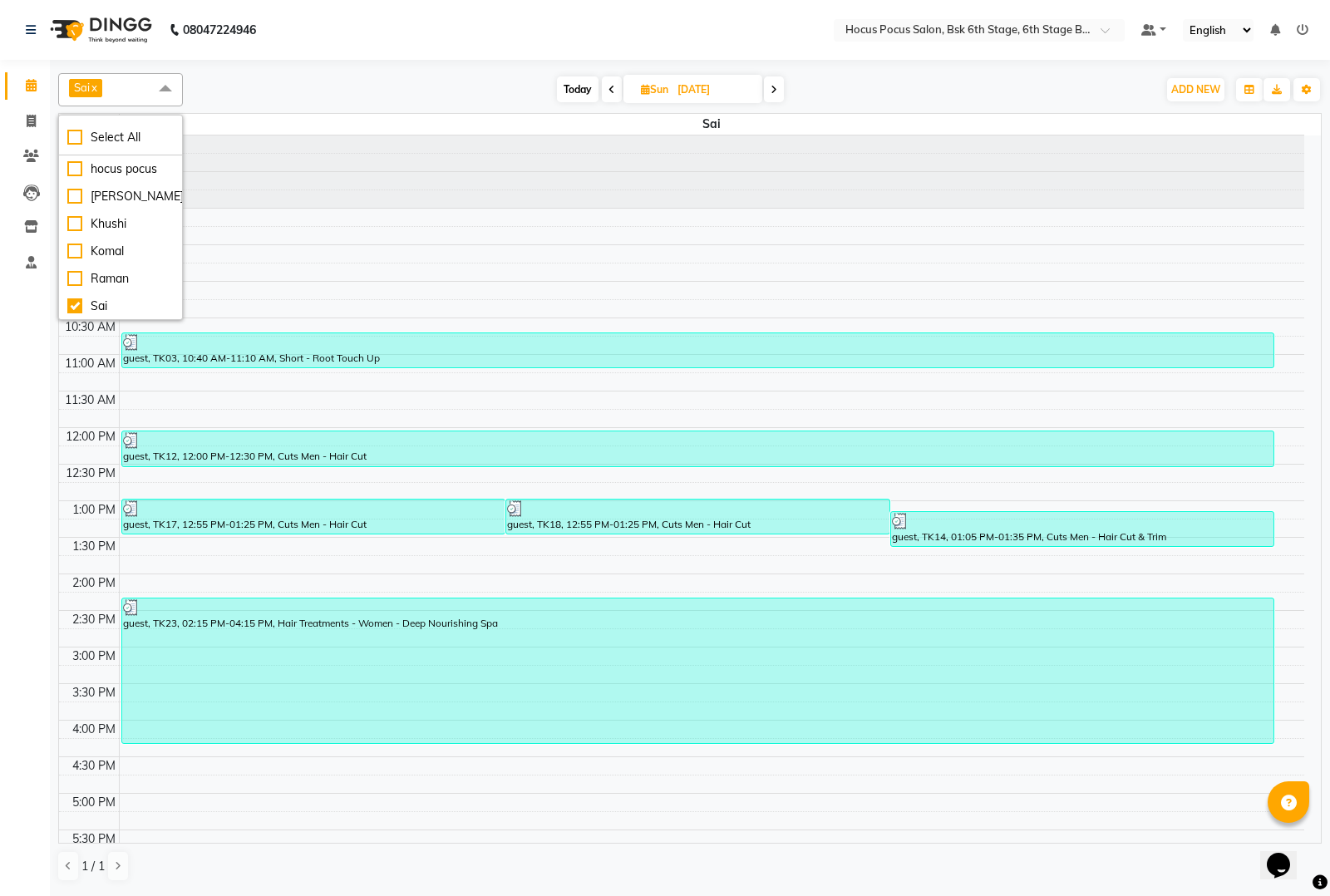
click at [97, 85] on link "x" at bounding box center [93, 87] width 7 height 13
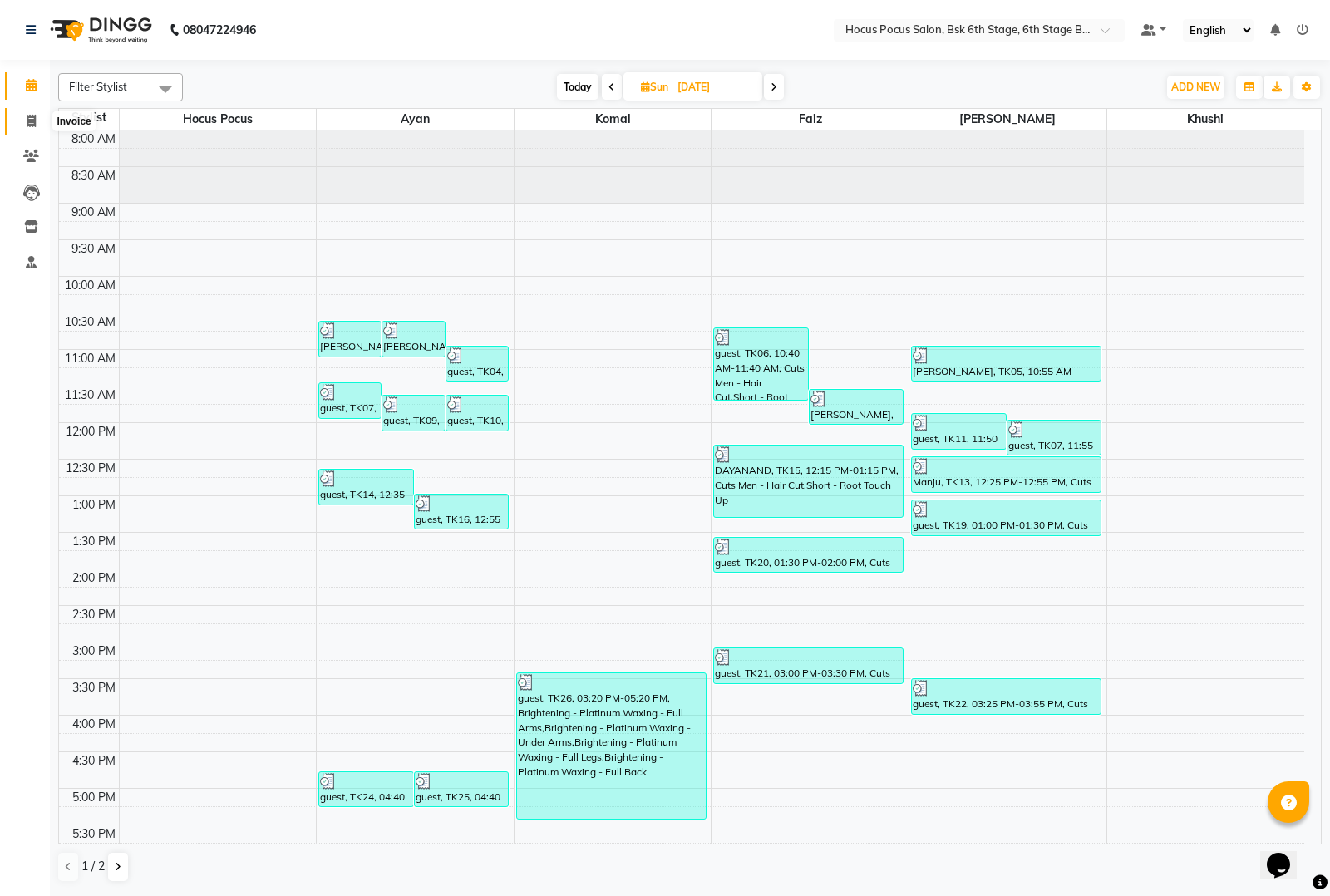
click at [23, 118] on span at bounding box center [31, 121] width 29 height 19
select select "5242"
select select "service"
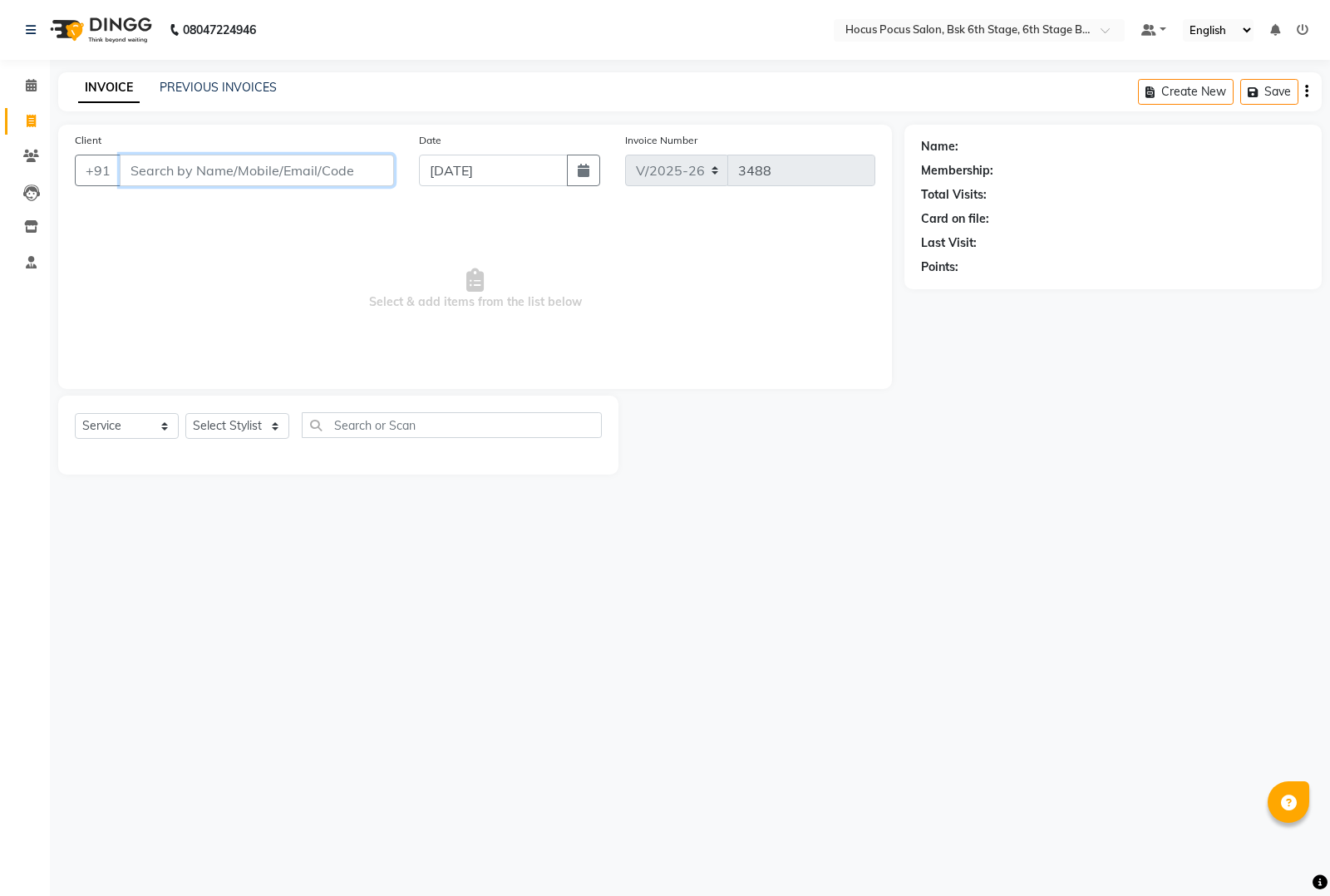
click at [162, 173] on input "Client" at bounding box center [256, 170] width 274 height 31
click at [996, 19] on div "Select Location × Hocus Pocus Salon, Bsk 6th Stage, 6th Stage Banashankri" at bounding box center [979, 31] width 291 height 22
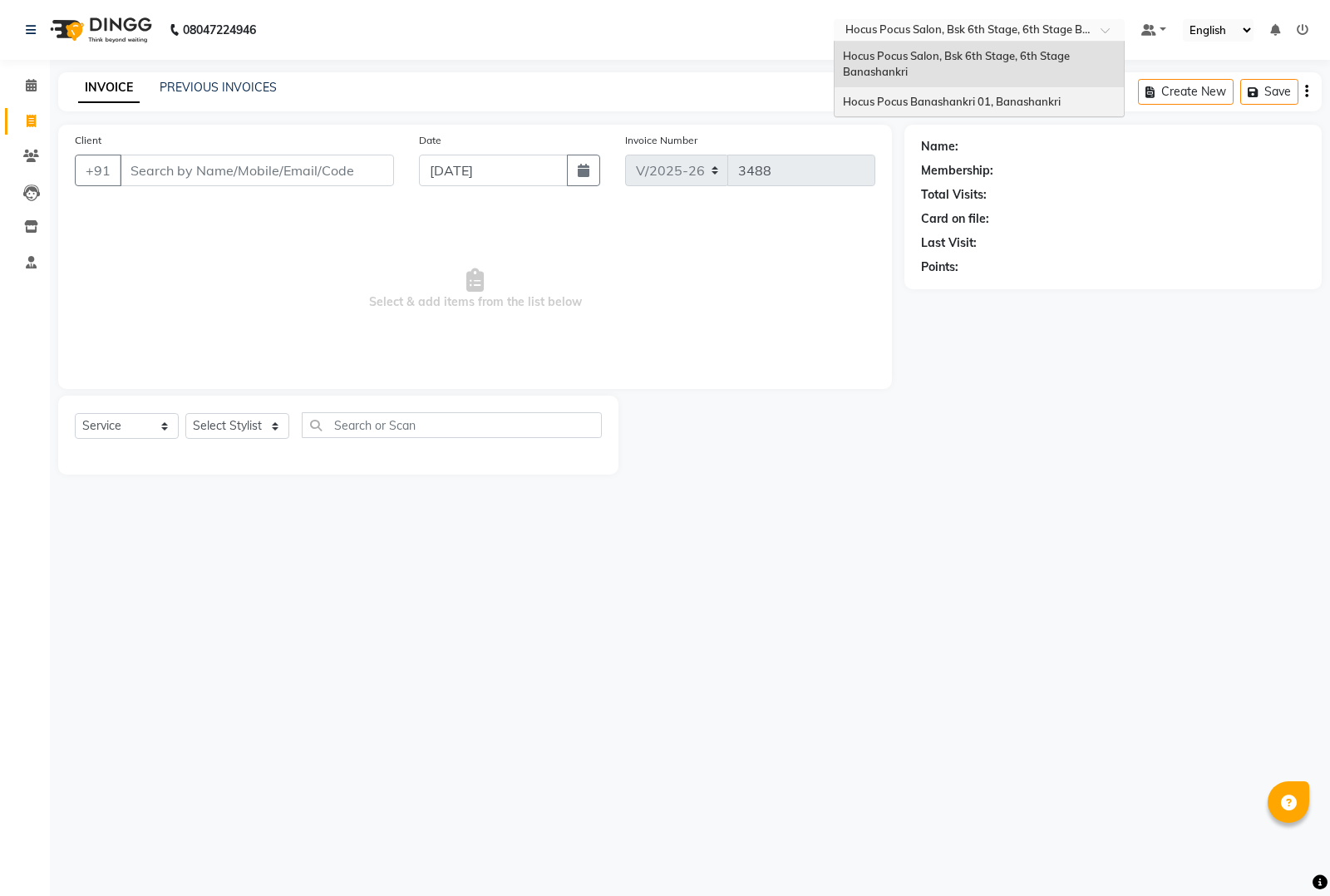
click at [896, 90] on div "Hocus Pocus Banashankri 01, Banashankri" at bounding box center [979, 102] width 290 height 30
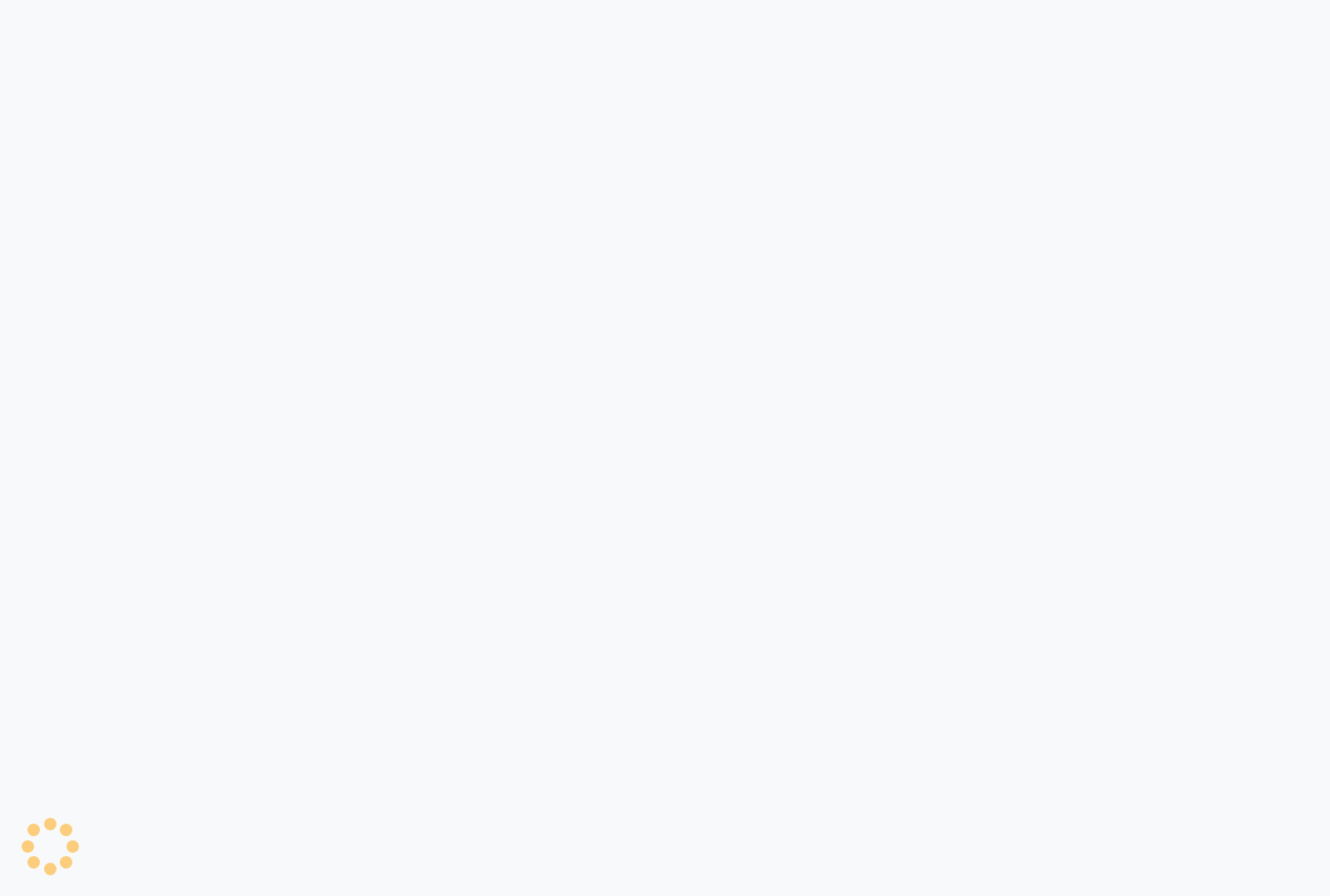
select select "6513"
select select "service"
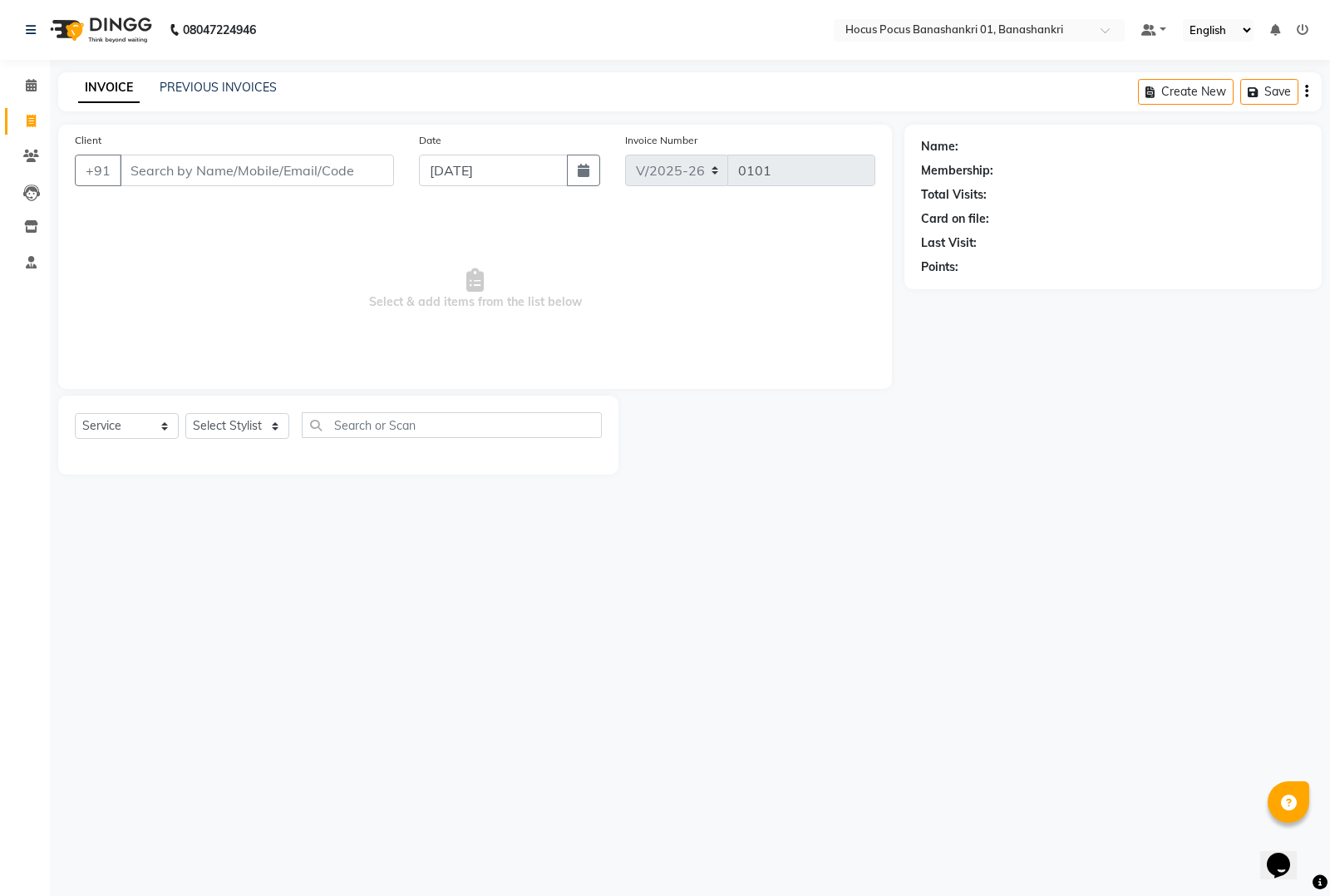
click at [263, 180] on input "Client" at bounding box center [256, 170] width 274 height 31
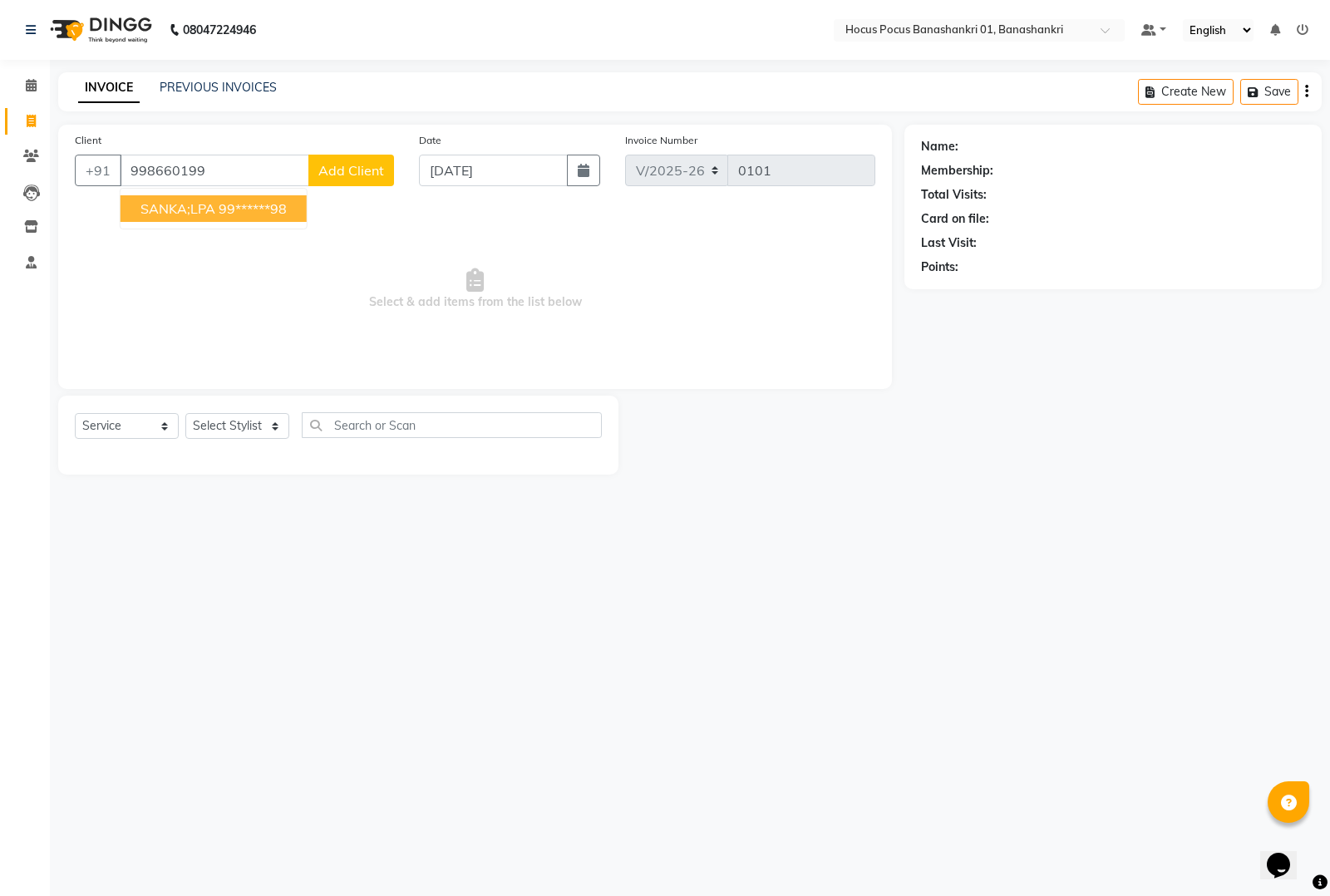
click at [275, 208] on ngb-highlight "99******98" at bounding box center [253, 209] width 68 height 17
type input "99******98"
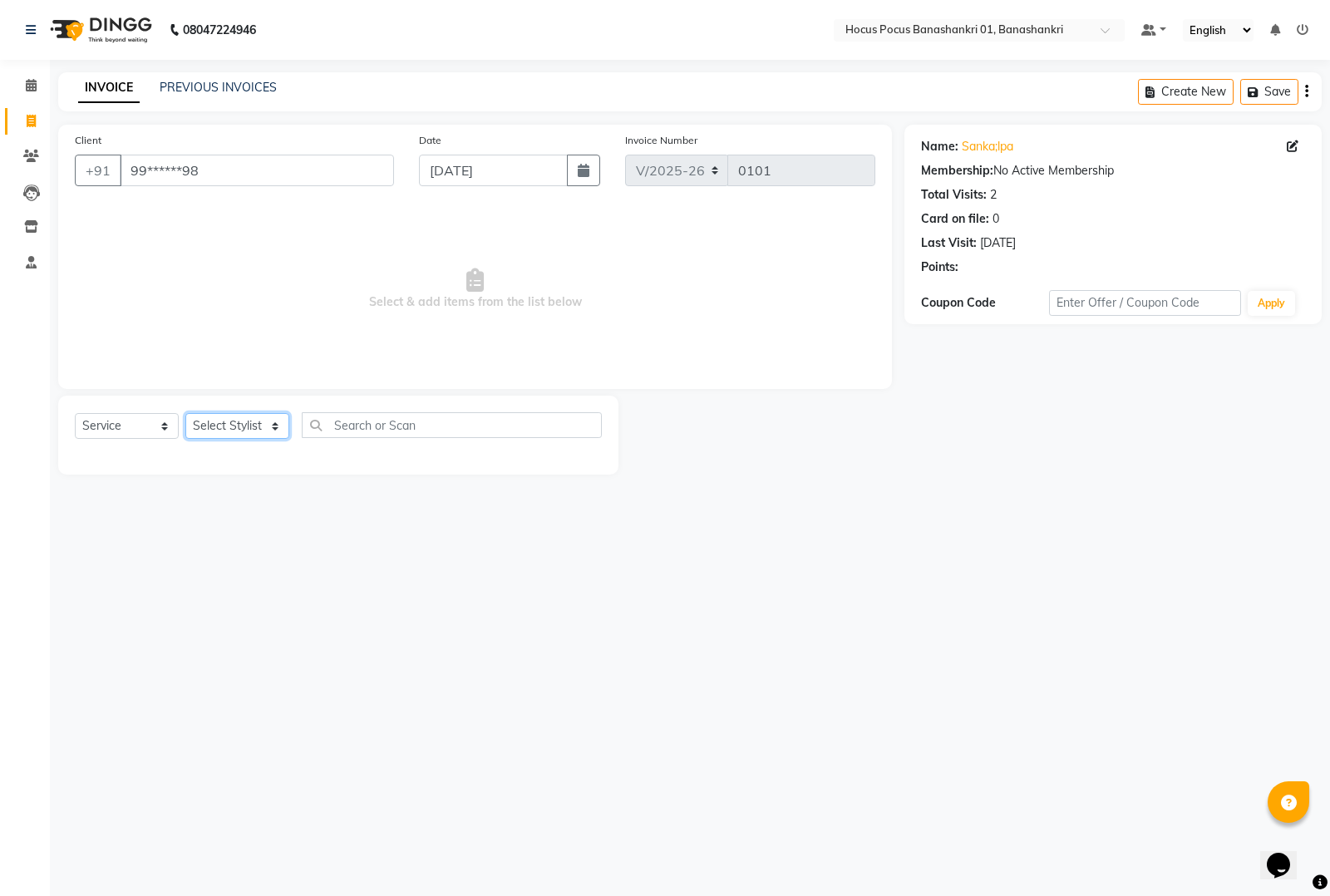
click at [248, 429] on select "Select Stylist Ayan Hocus Pocus jonathan Komal manish Pabithra Raman Sai" at bounding box center [237, 426] width 104 height 26
select select "50216"
click at [185, 413] on select "Select Stylist Ayan Hocus Pocus jonathan Komal manish Pabithra Raman Sai" at bounding box center [237, 426] width 104 height 26
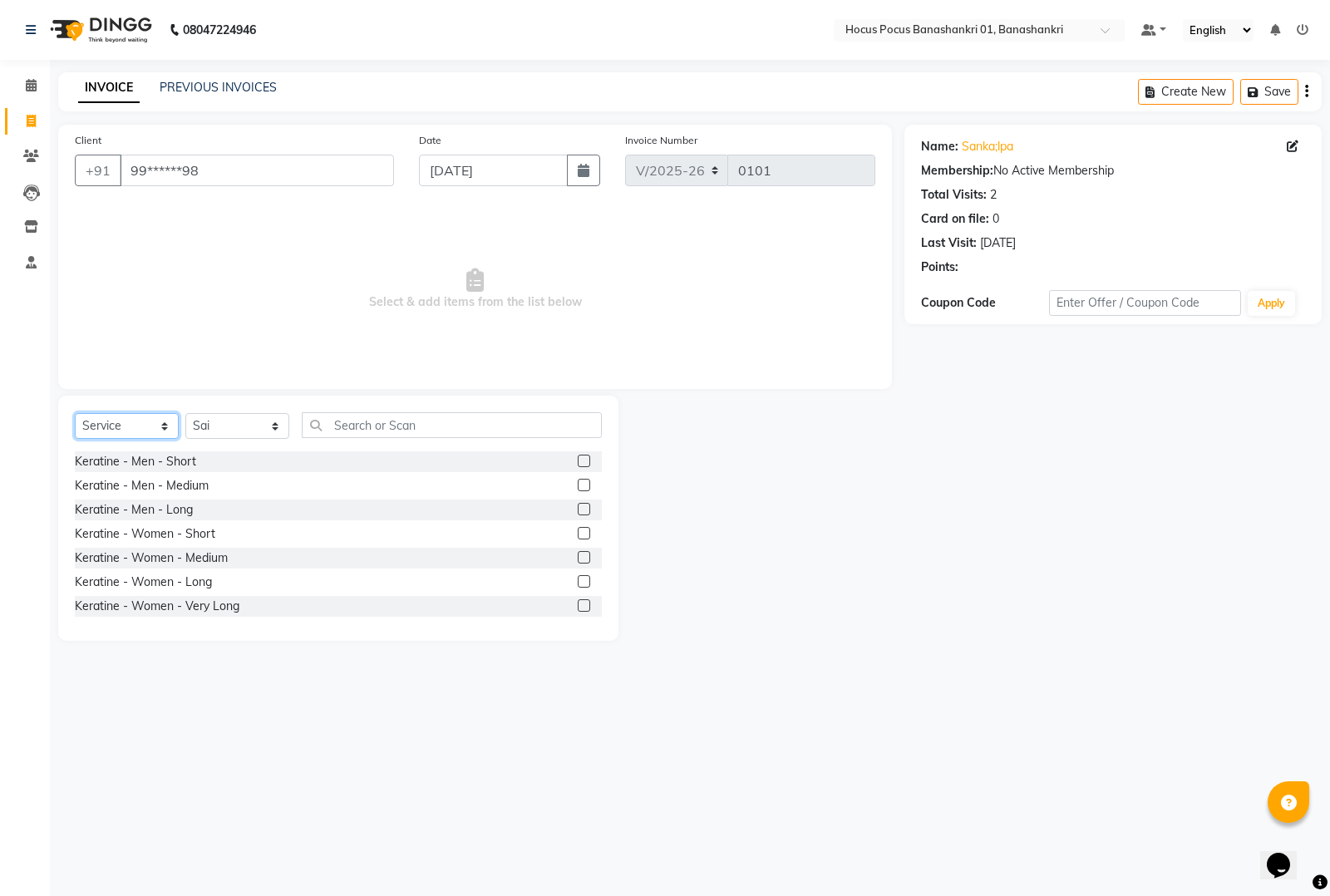
drag, startPoint x: 130, startPoint y: 418, endPoint x: 123, endPoint y: 438, distance: 21.2
click at [127, 420] on select "Select Service Product Membership Package Voucher Prepaid Gift Card" at bounding box center [127, 426] width 104 height 26
select select "P"
click at [75, 413] on select "Select Service Product Membership Package Voucher Prepaid Gift Card" at bounding box center [127, 426] width 104 height 26
click at [98, 510] on div "15K Membership" at bounding box center [119, 510] width 90 height 18
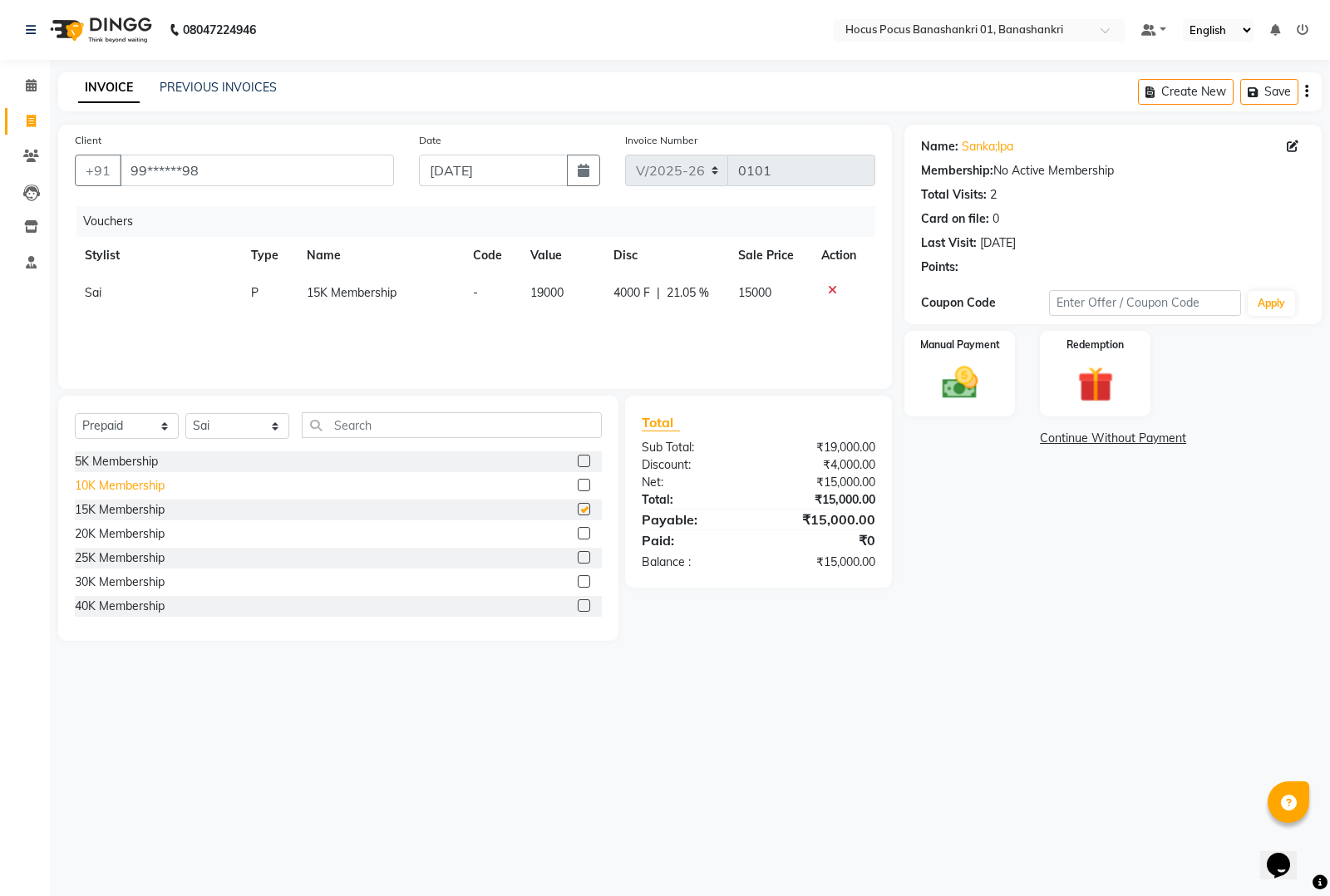
checkbox input "false"
click at [1095, 366] on img at bounding box center [1095, 384] width 60 height 45
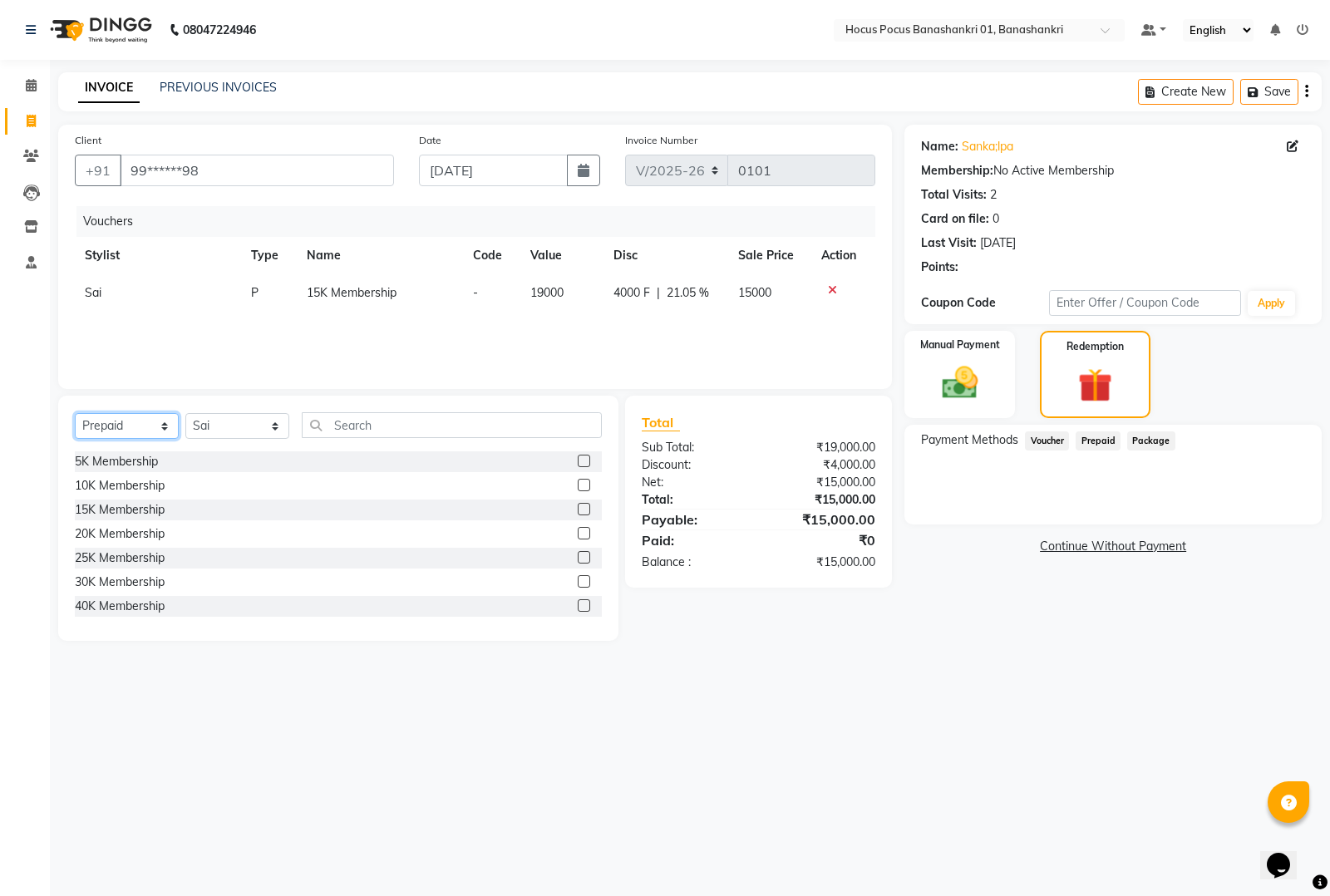
click at [127, 420] on select "Select Service Product Membership Package Voucher Prepaid Gift Card" at bounding box center [127, 426] width 104 height 26
select select "V"
click at [75, 413] on select "Select Service Product Membership Package Voucher Prepaid Gift Card" at bounding box center [127, 426] width 104 height 26
click at [109, 482] on div "Addon1" at bounding box center [95, 486] width 42 height 18
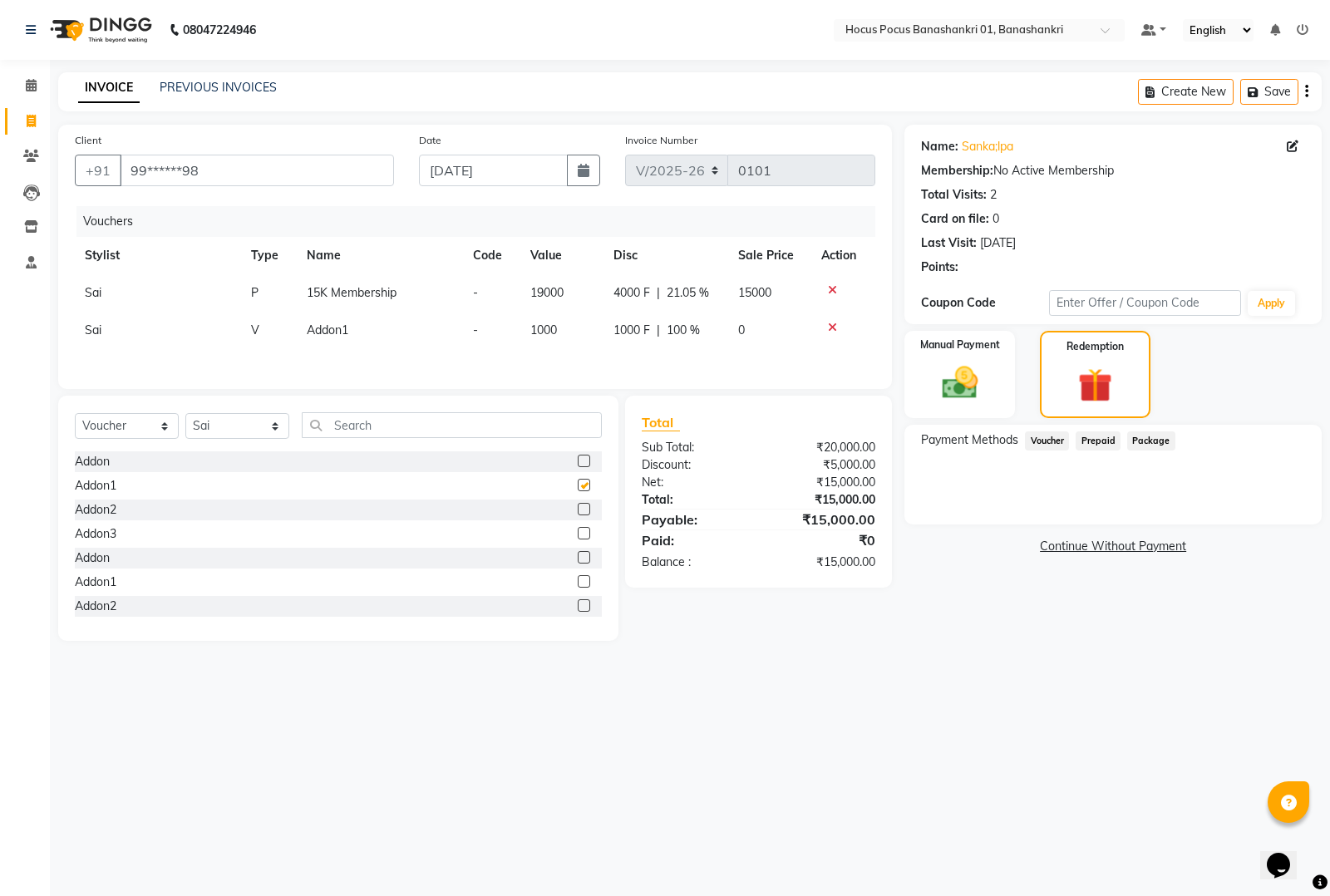
checkbox input "false"
click at [965, 401] on img at bounding box center [960, 383] width 60 height 43
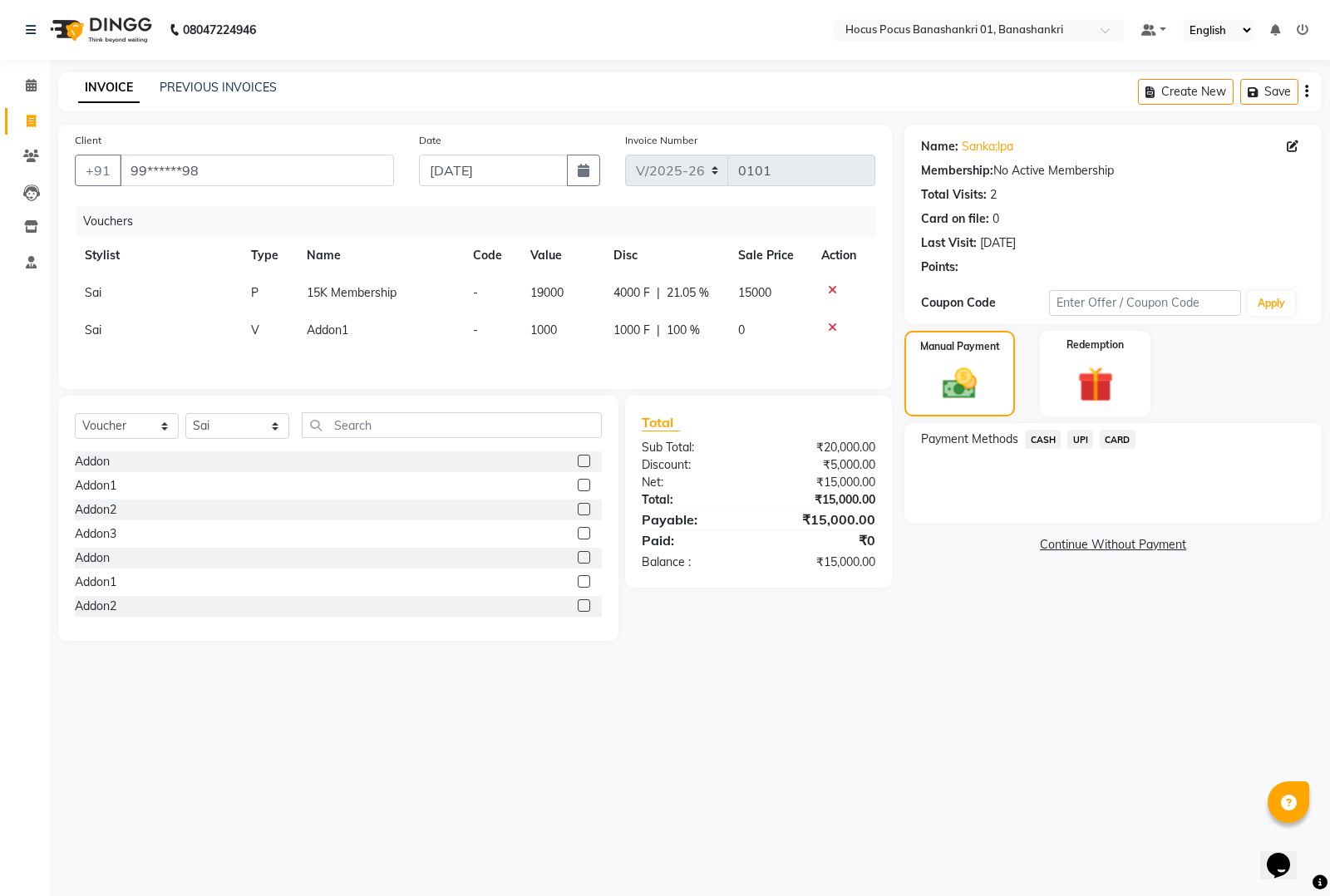
click at [1116, 439] on span "CARD" at bounding box center [1118, 439] width 36 height 19
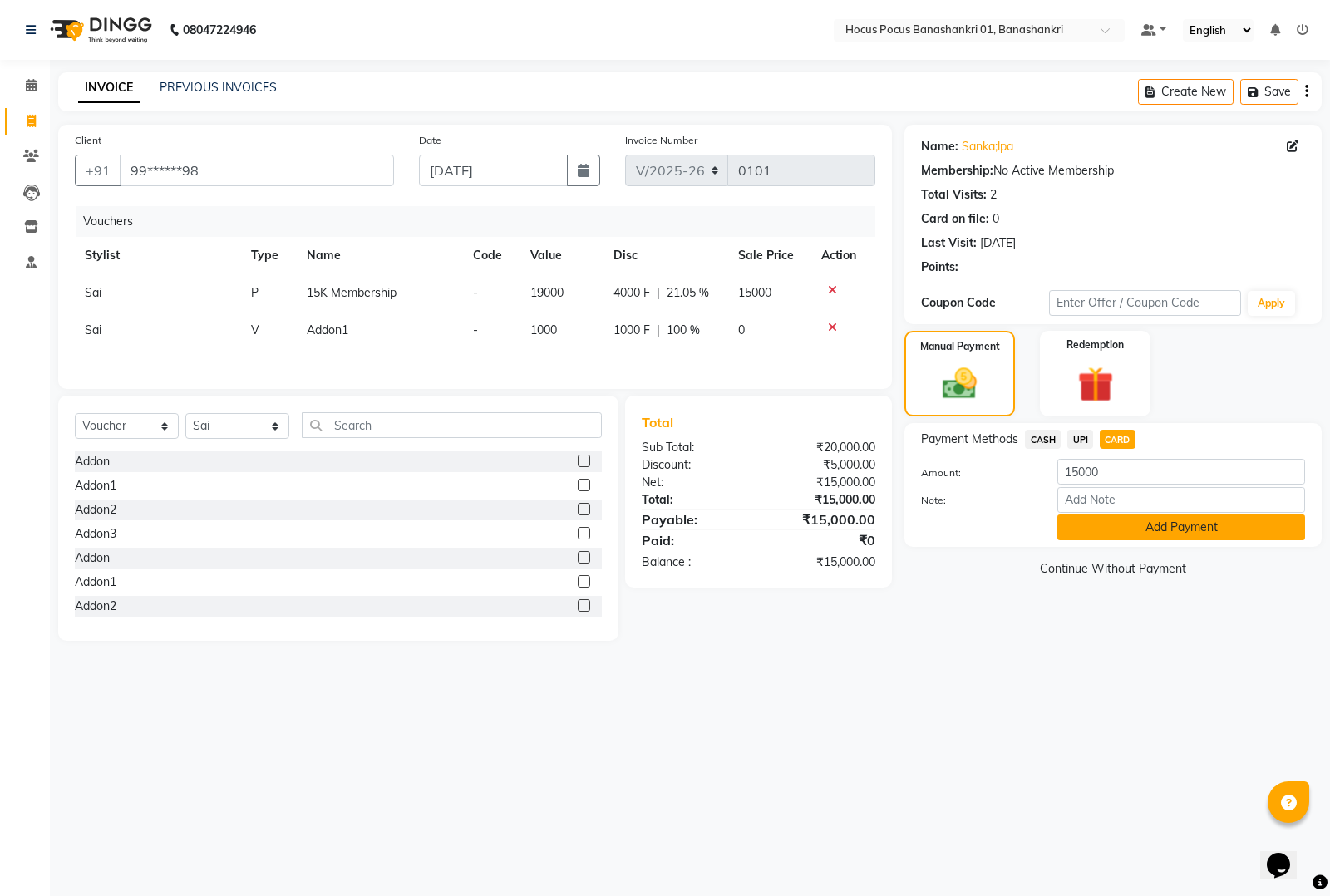
click at [1117, 525] on button "Add Payment" at bounding box center [1182, 528] width 248 height 26
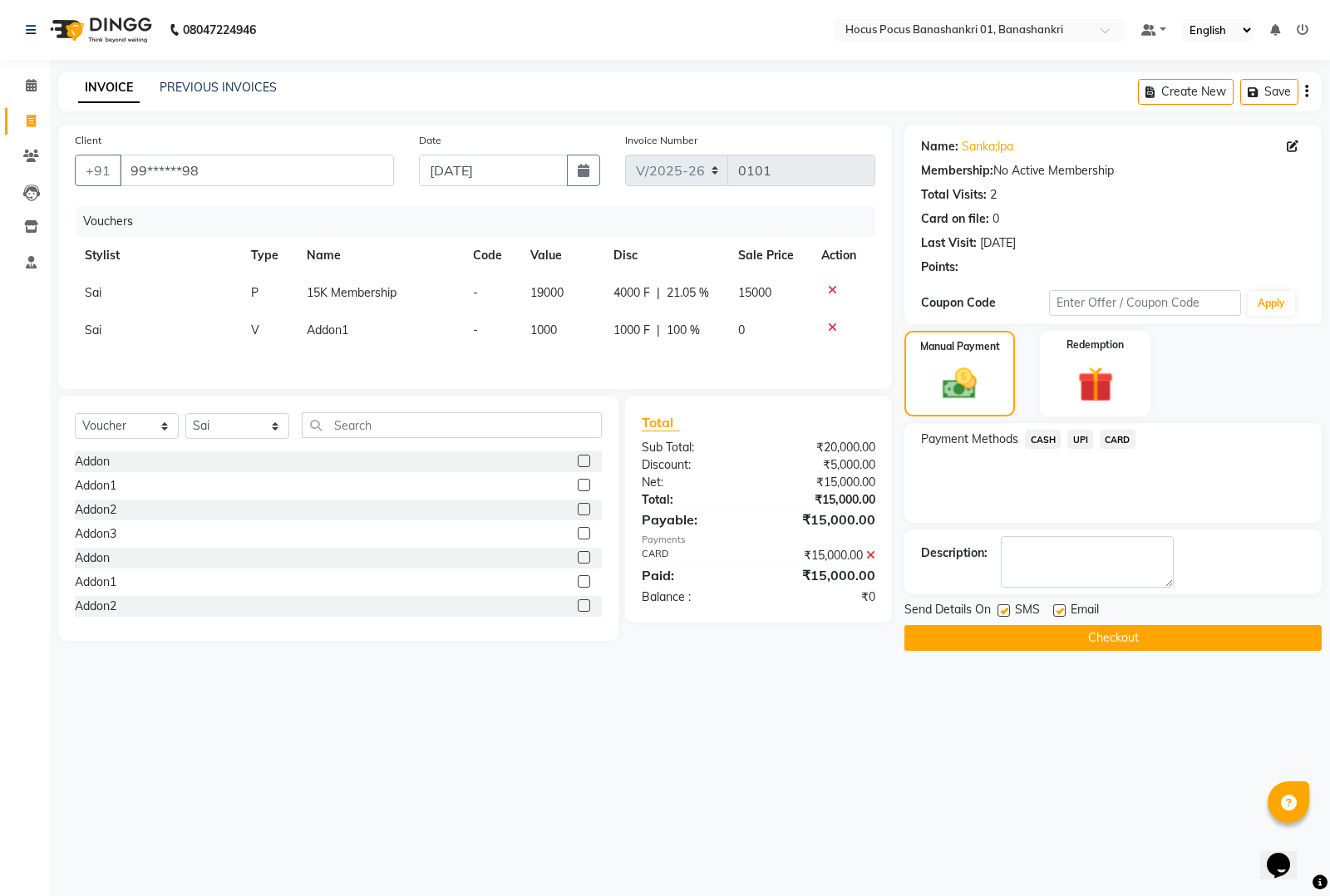
click at [1002, 605] on label at bounding box center [1003, 610] width 12 height 12
click at [1002, 606] on input "checkbox" at bounding box center [1003, 612] width 11 height 11
checkbox input "false"
click at [1006, 628] on button "Checkout" at bounding box center [1112, 639] width 417 height 26
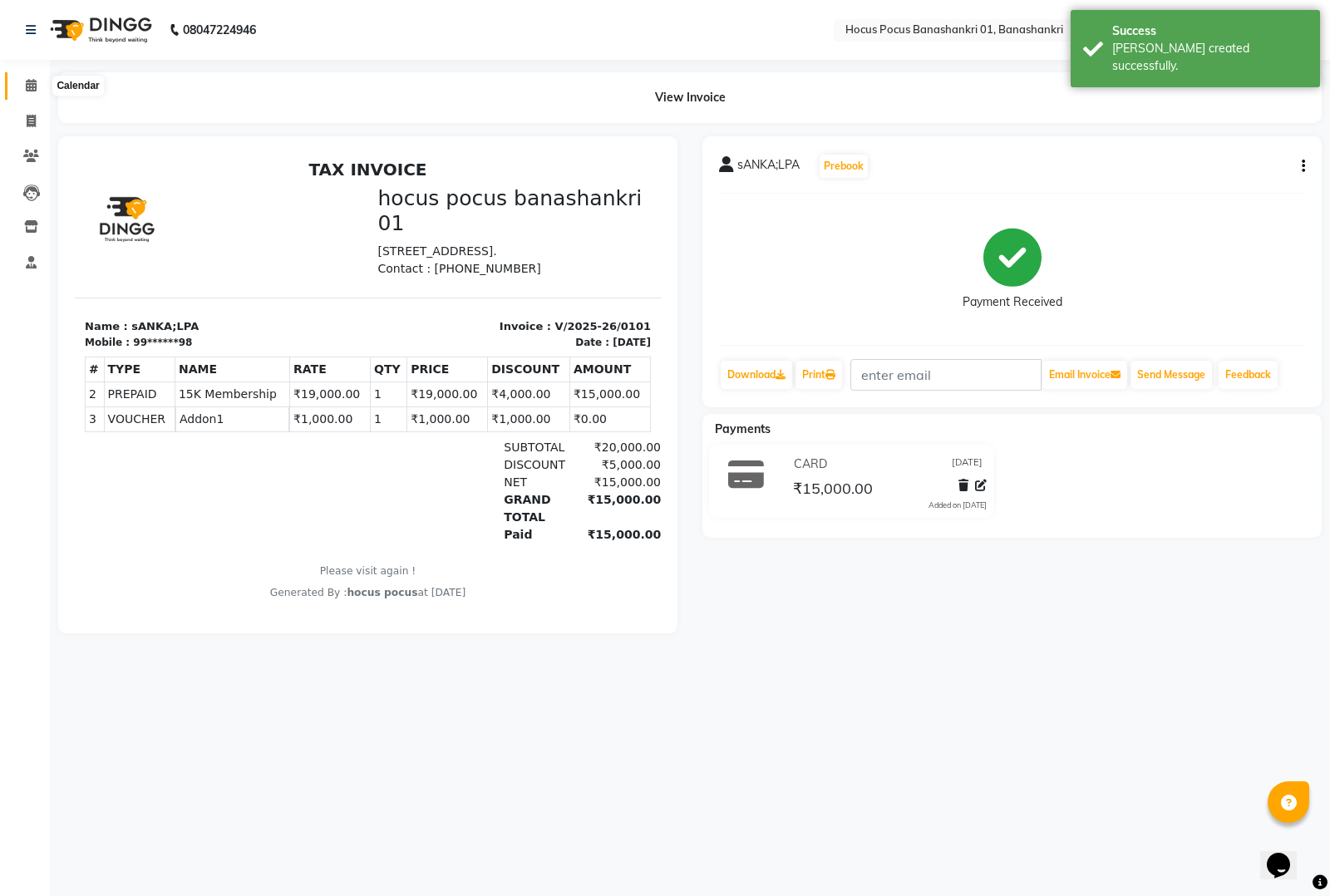
click at [21, 84] on span at bounding box center [31, 86] width 29 height 19
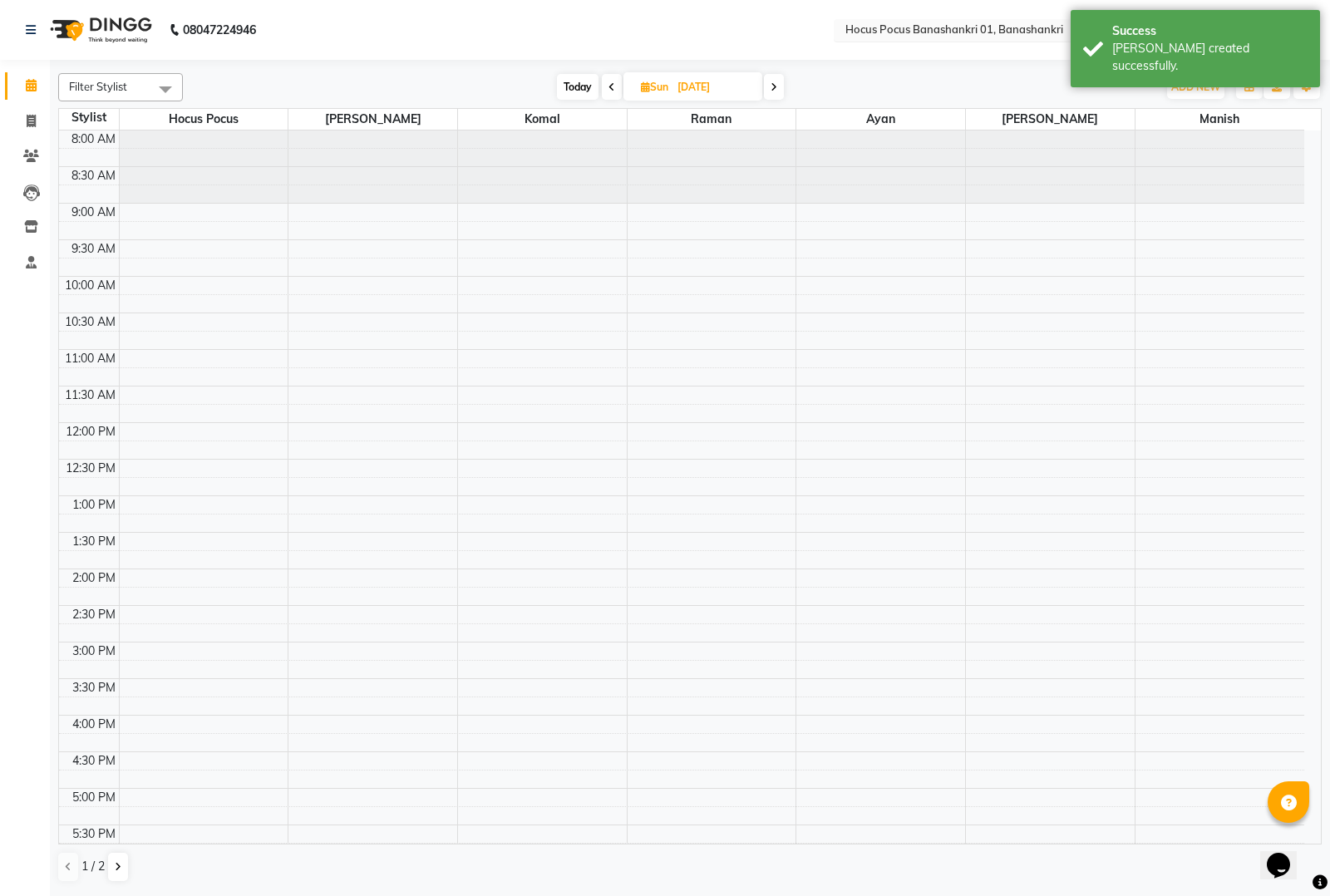
click at [896, 31] on input "text" at bounding box center [963, 31] width 242 height 17
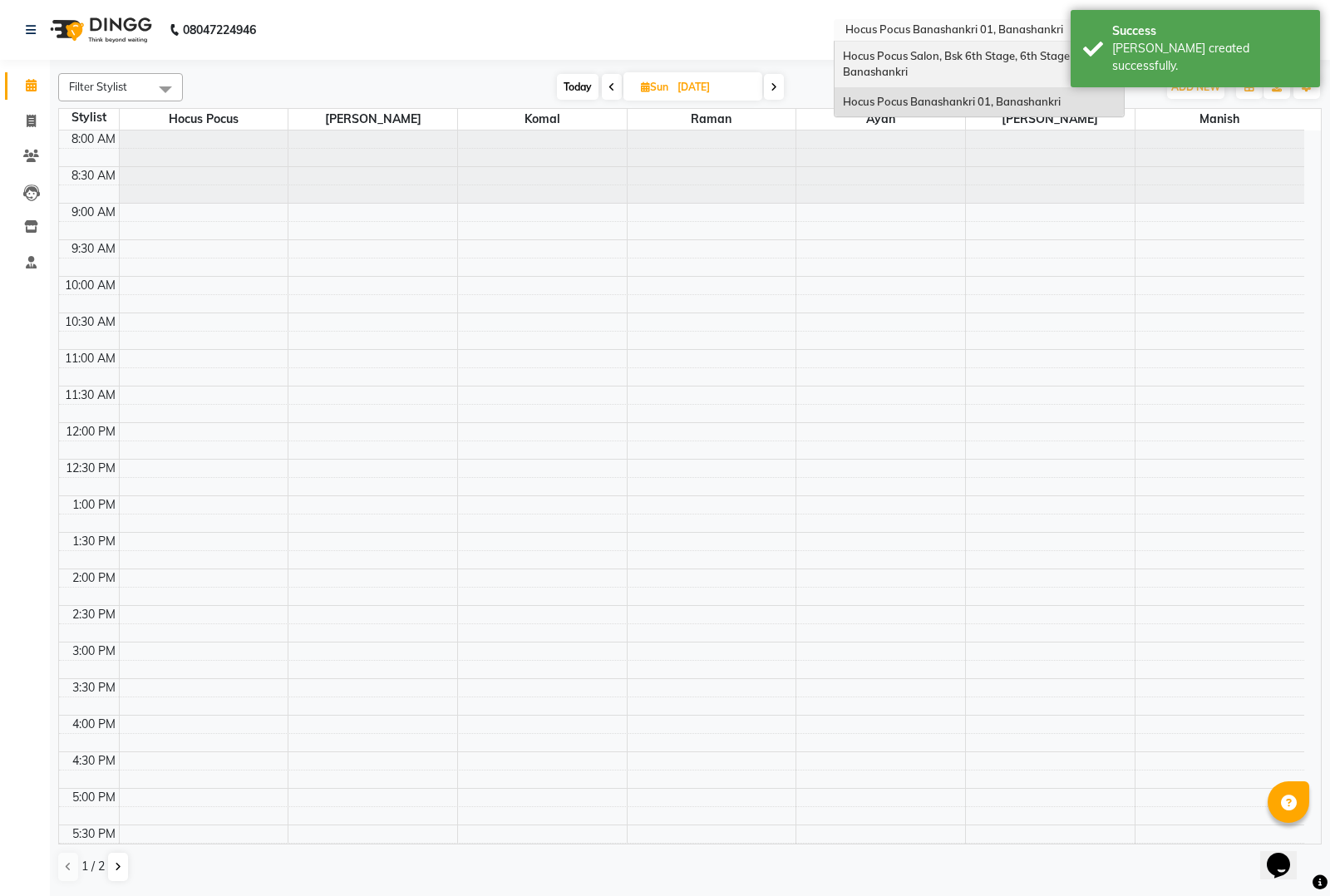
click at [856, 55] on span "Hocus Pocus Salon, Bsk 6th Stage, 6th Stage Banashankri" at bounding box center [958, 64] width 230 height 30
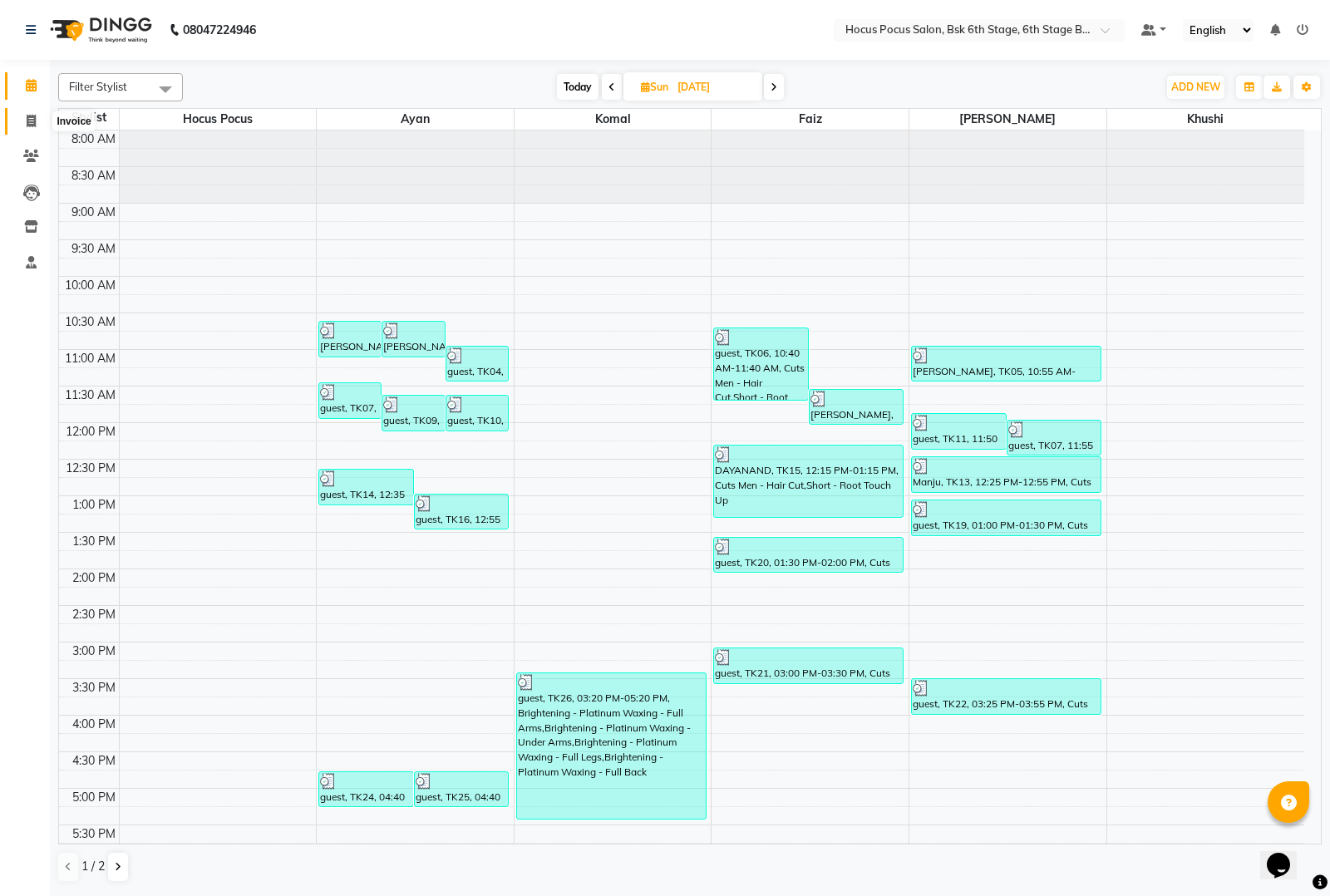
click at [28, 112] on span at bounding box center [31, 121] width 29 height 19
select select "service"
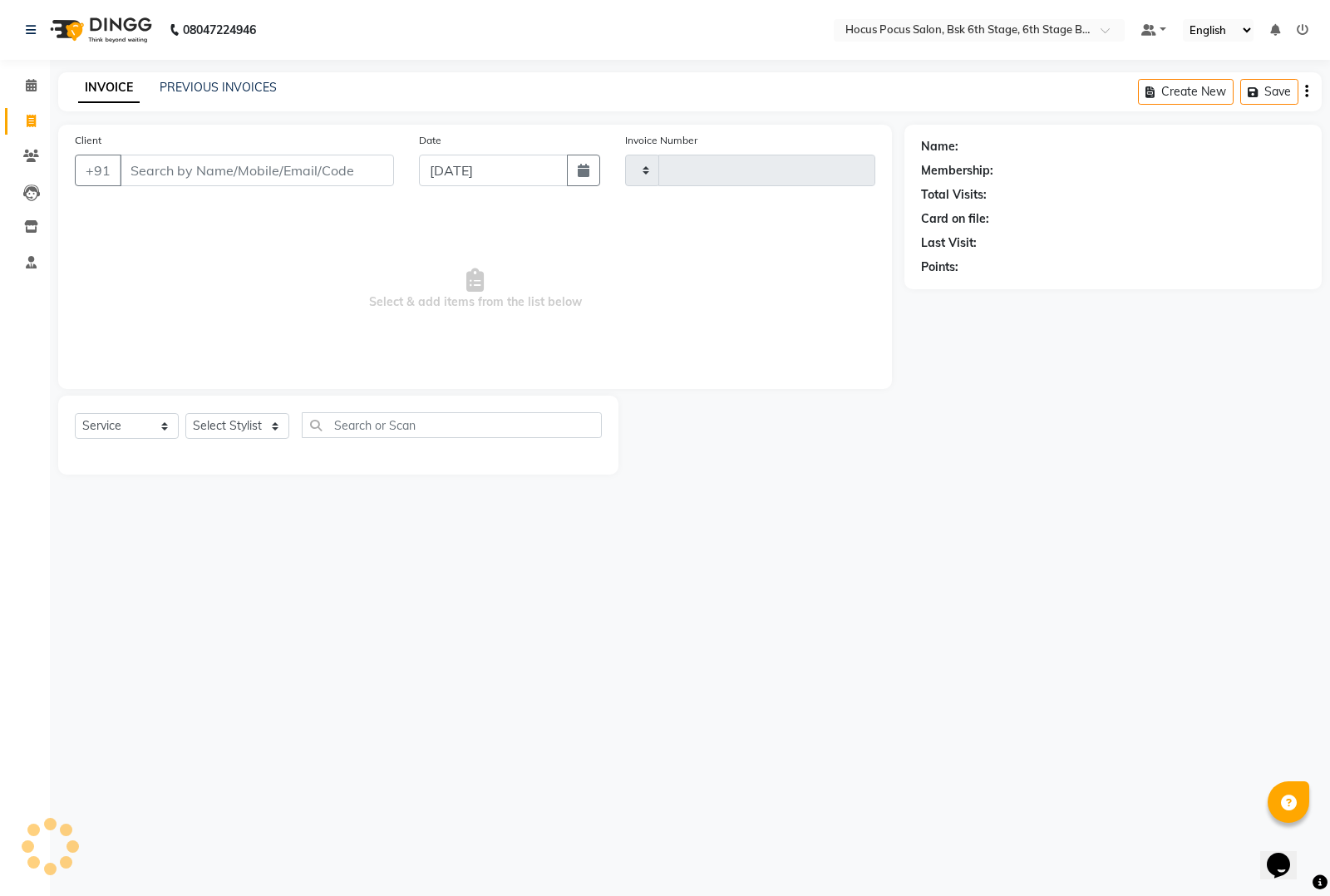
type input "3488"
select select "5242"
click at [193, 175] on input "Client" at bounding box center [256, 170] width 274 height 31
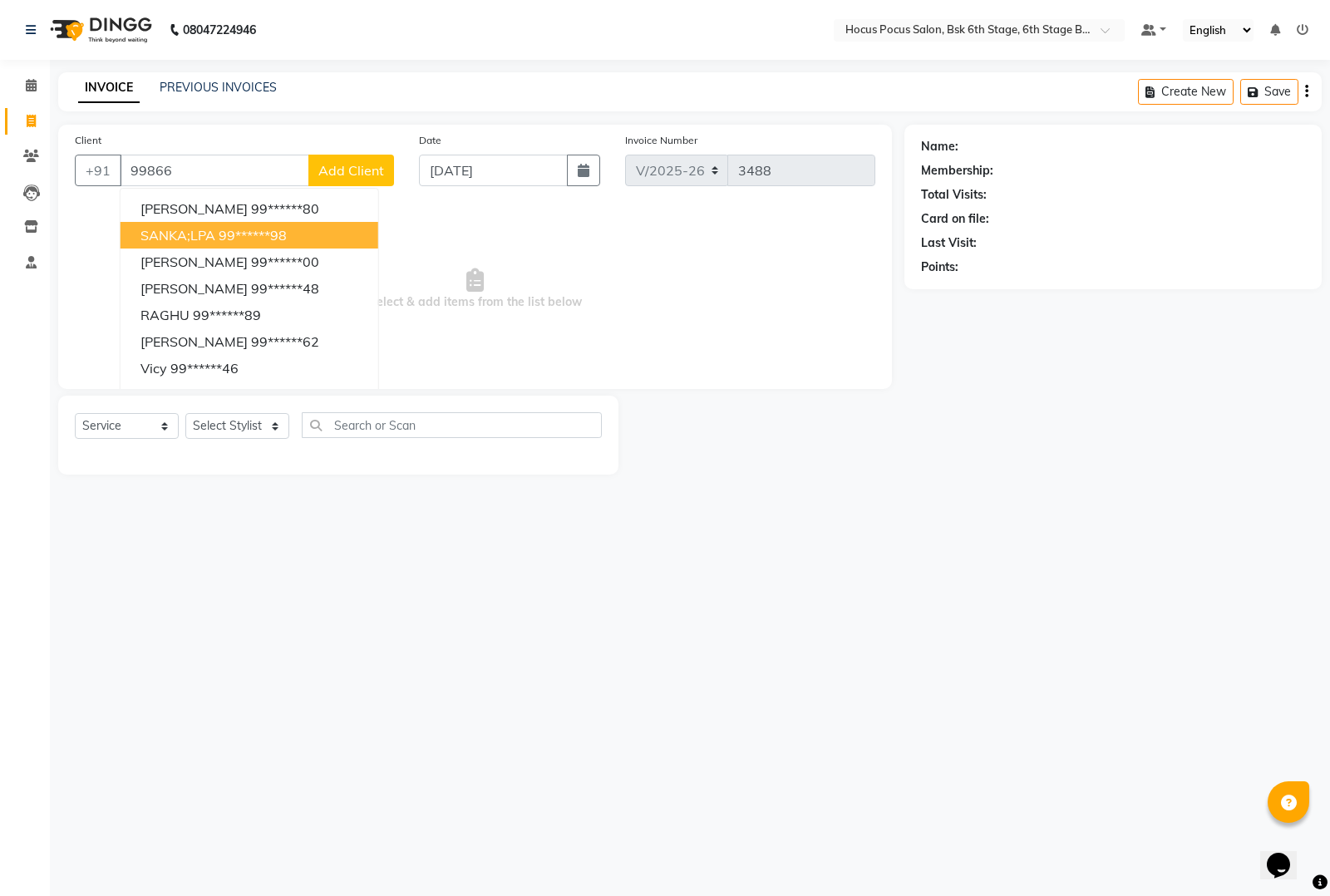
click at [184, 225] on button "sANKA;LPA 99******98" at bounding box center [249, 235] width 257 height 27
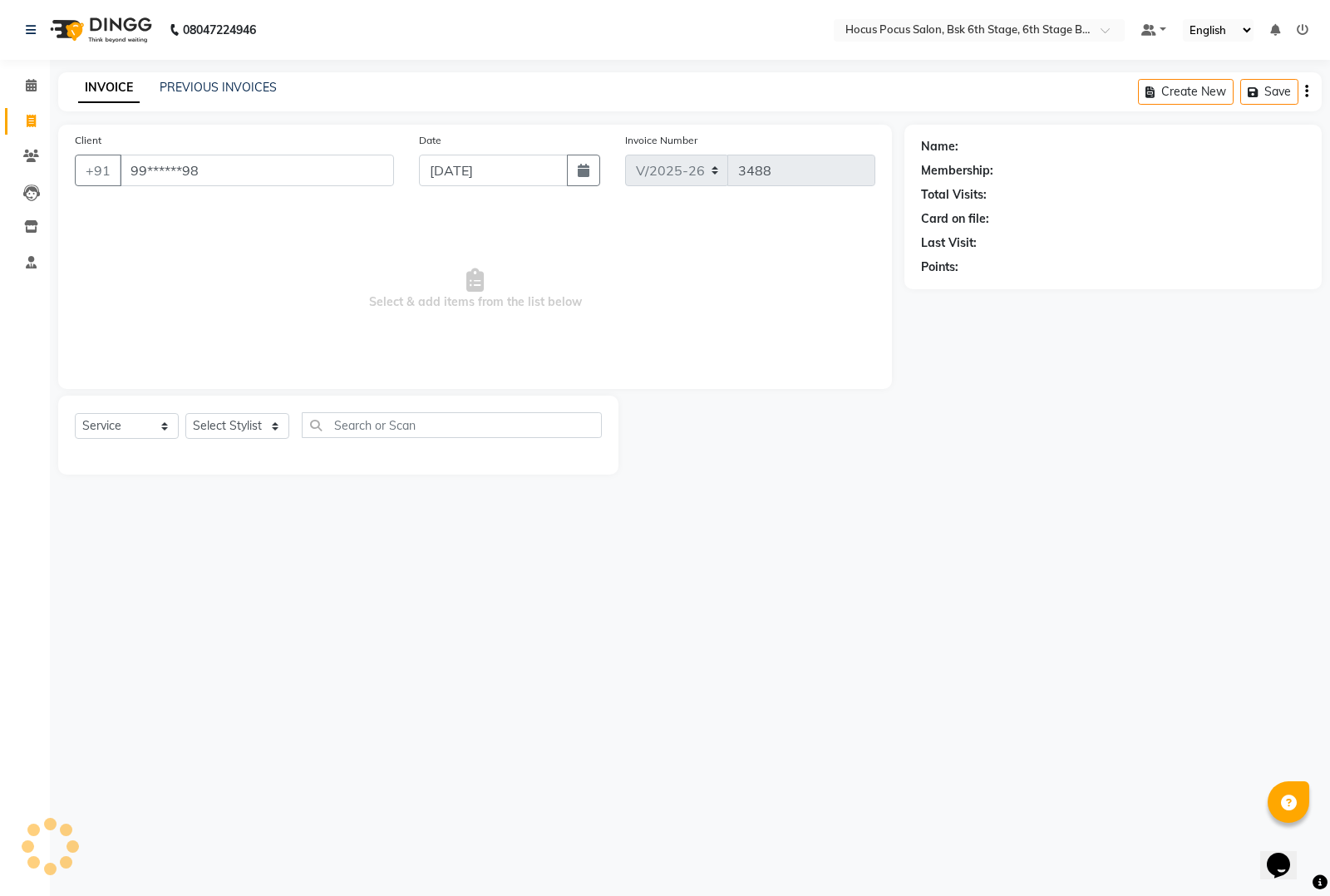
type input "99******98"
drag, startPoint x: 1027, startPoint y: 292, endPoint x: 1019, endPoint y: 304, distance: 14.4
click at [1026, 292] on icon "button" at bounding box center [1029, 291] width 12 height 12
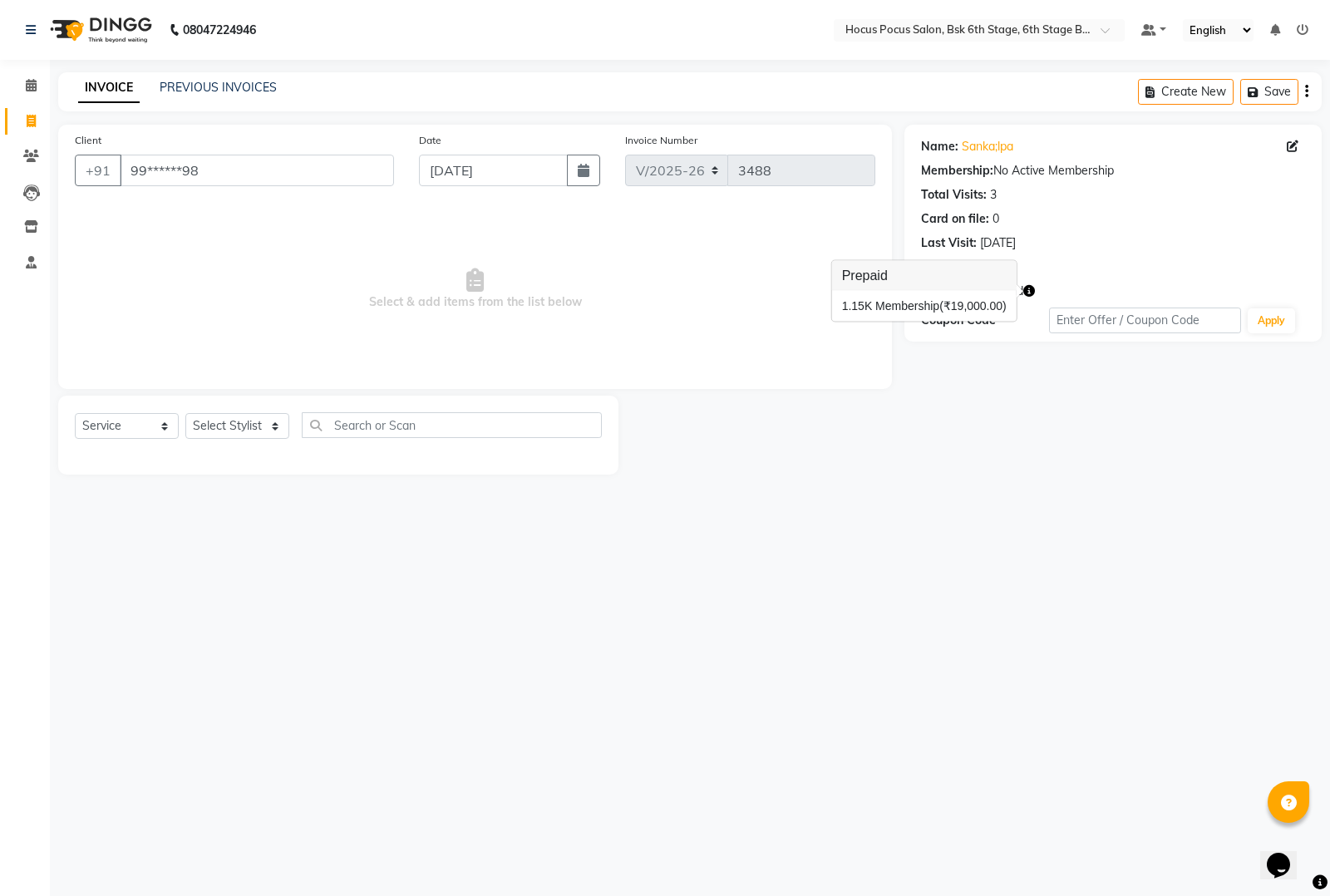
click at [989, 379] on div "Name: [PERSON_NAME];lpa Membership: No Active Membership Total Visits: 3 Card o…" at bounding box center [1119, 300] width 429 height 350
drag, startPoint x: 237, startPoint y: 418, endPoint x: 213, endPoint y: 437, distance: 30.6
click at [221, 427] on select "Select Stylist [PERSON_NAME] hocus pocus [PERSON_NAME] [PERSON_NAME] [PERSON_NA…" at bounding box center [237, 426] width 104 height 26
select select "78947"
click at [185, 413] on select "Select Stylist [PERSON_NAME] hocus pocus [PERSON_NAME] [PERSON_NAME] [PERSON_NA…" at bounding box center [237, 426] width 104 height 26
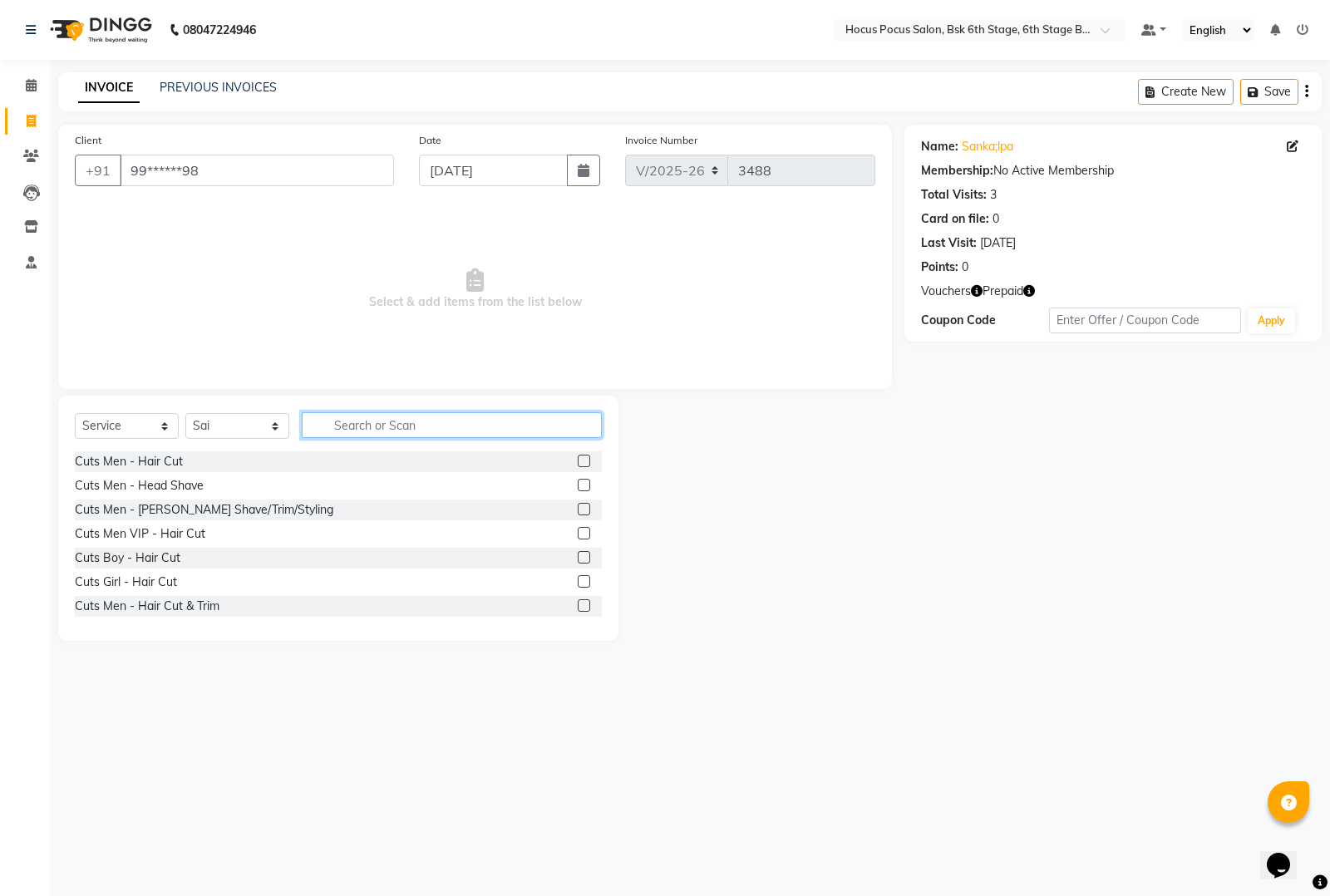
click at [354, 427] on input "text" at bounding box center [452, 426] width 300 height 26
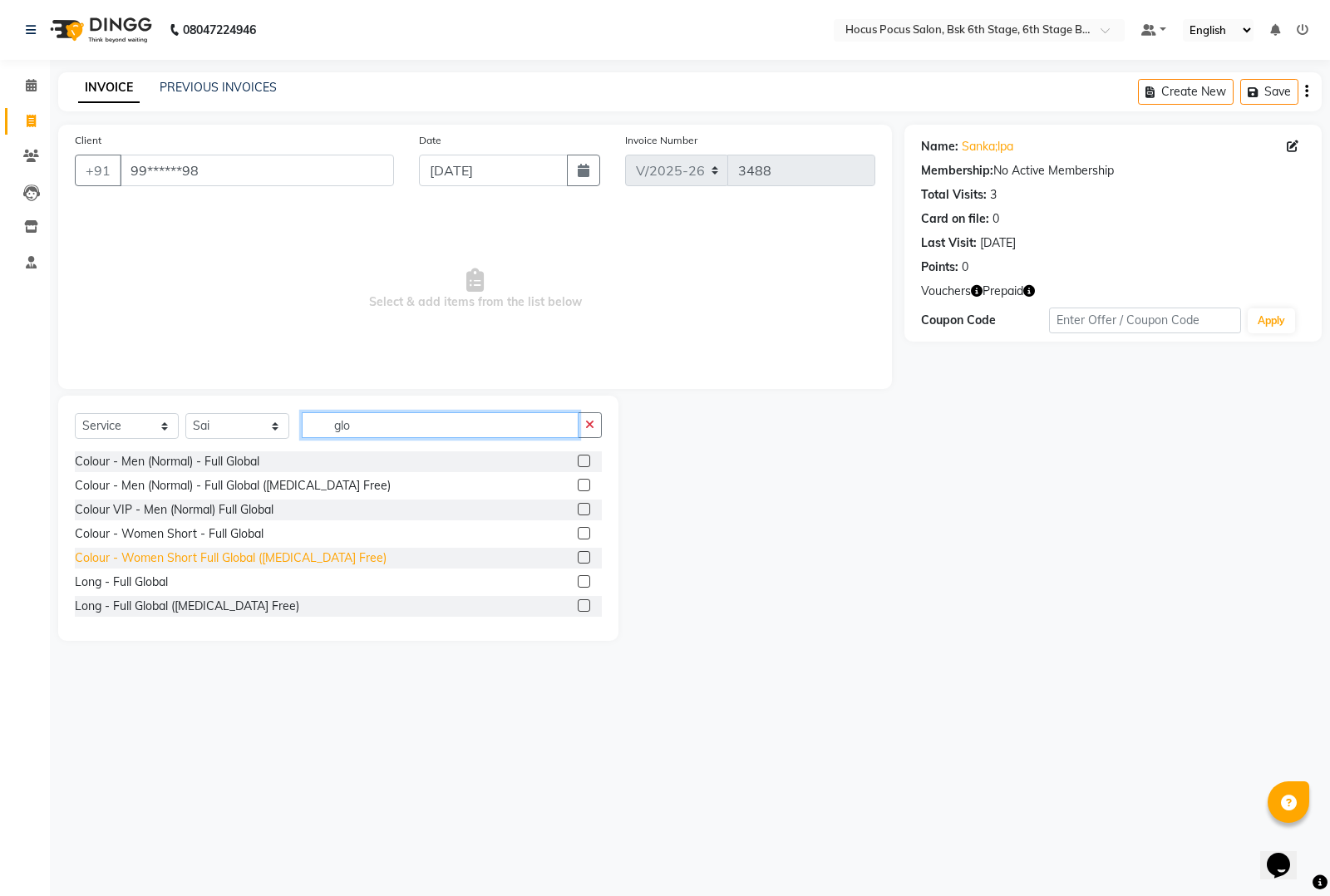
type input "glo"
click at [156, 553] on div "Colour - Women Short Full Global ([MEDICAL_DATA] Free)" at bounding box center [230, 558] width 312 height 18
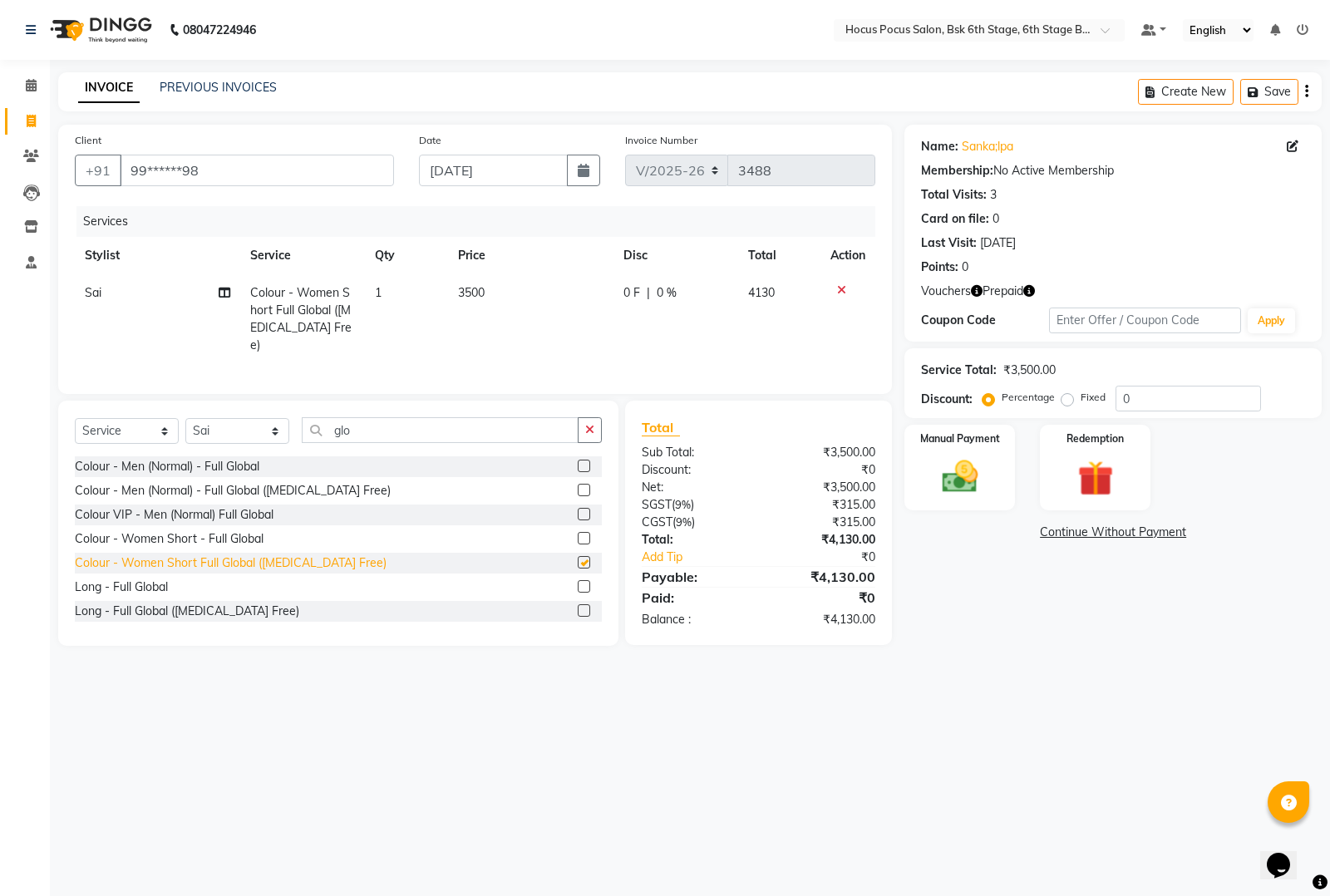
checkbox input "false"
click at [511, 283] on td "3500" at bounding box center [530, 318] width 166 height 90
select select "78947"
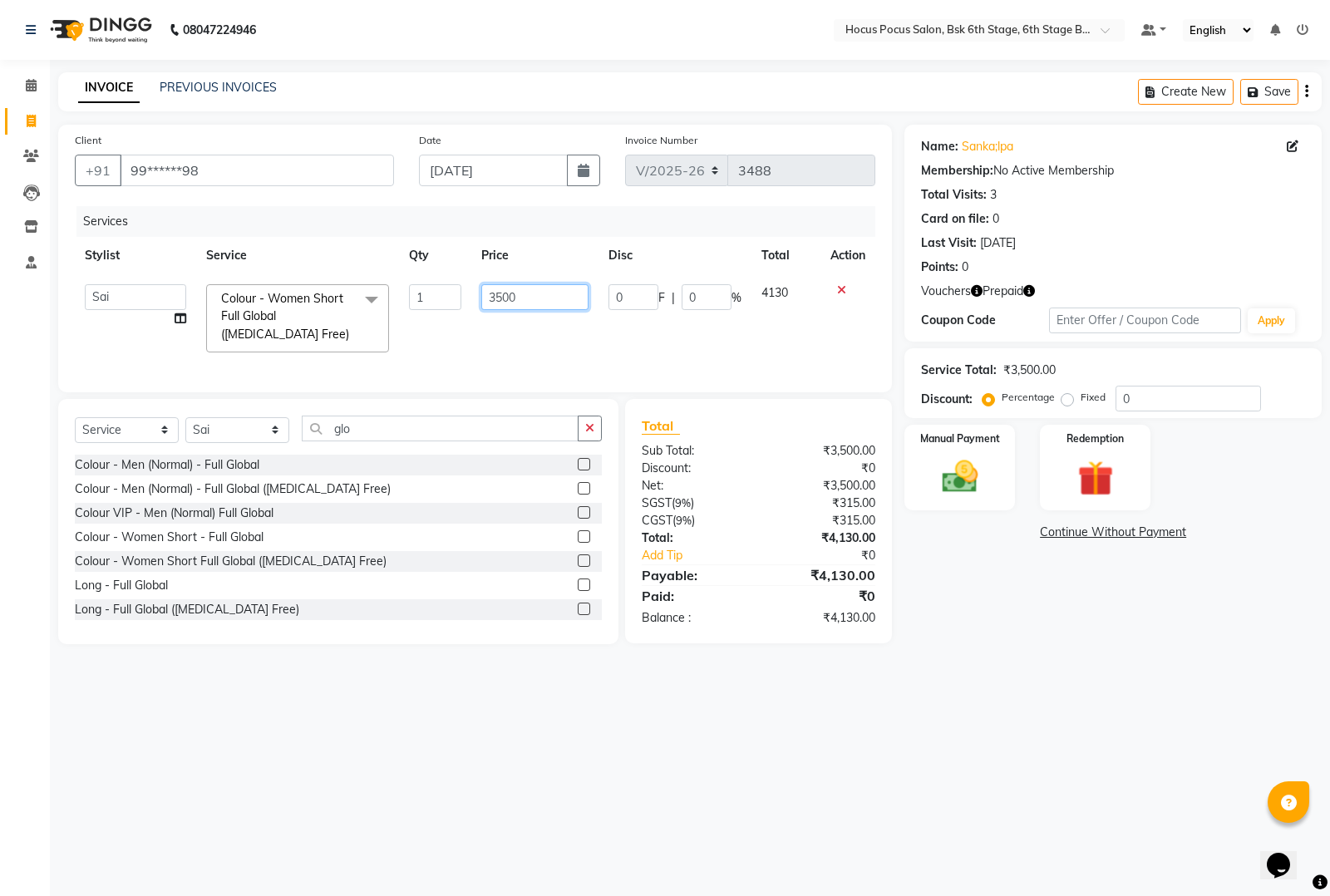
click at [543, 285] on input "3500" at bounding box center [535, 297] width 107 height 26
type input "3"
type input "4900"
drag, startPoint x: 402, startPoint y: 527, endPoint x: 421, endPoint y: 485, distance: 46.1
click at [405, 526] on div "Colour - Men (Normal) - Full Global Colour - Men (Normal) - Full Global ([MEDIC…" at bounding box center [339, 538] width 528 height 167
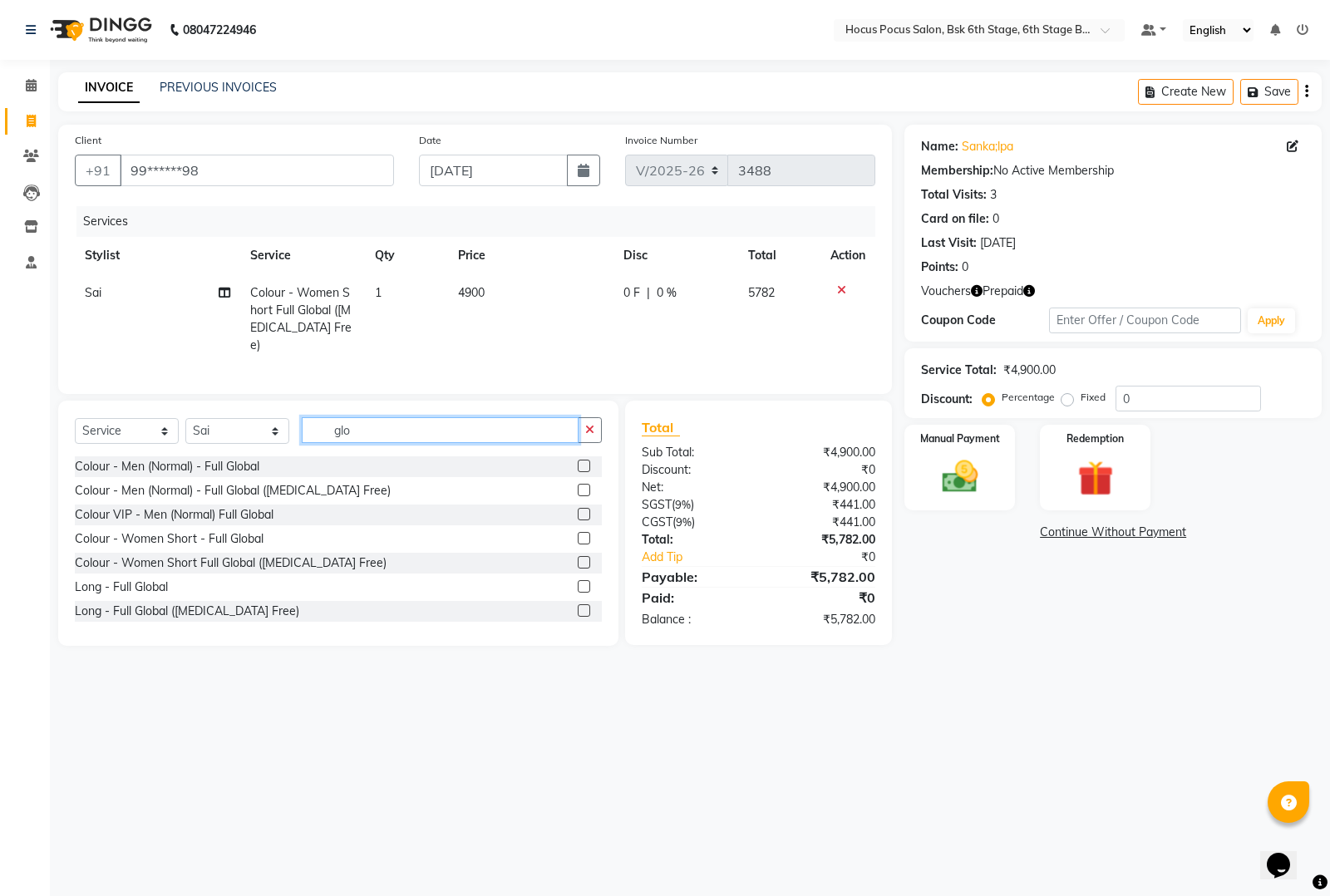
click at [410, 427] on input "glo" at bounding box center [440, 430] width 277 height 26
type input "g"
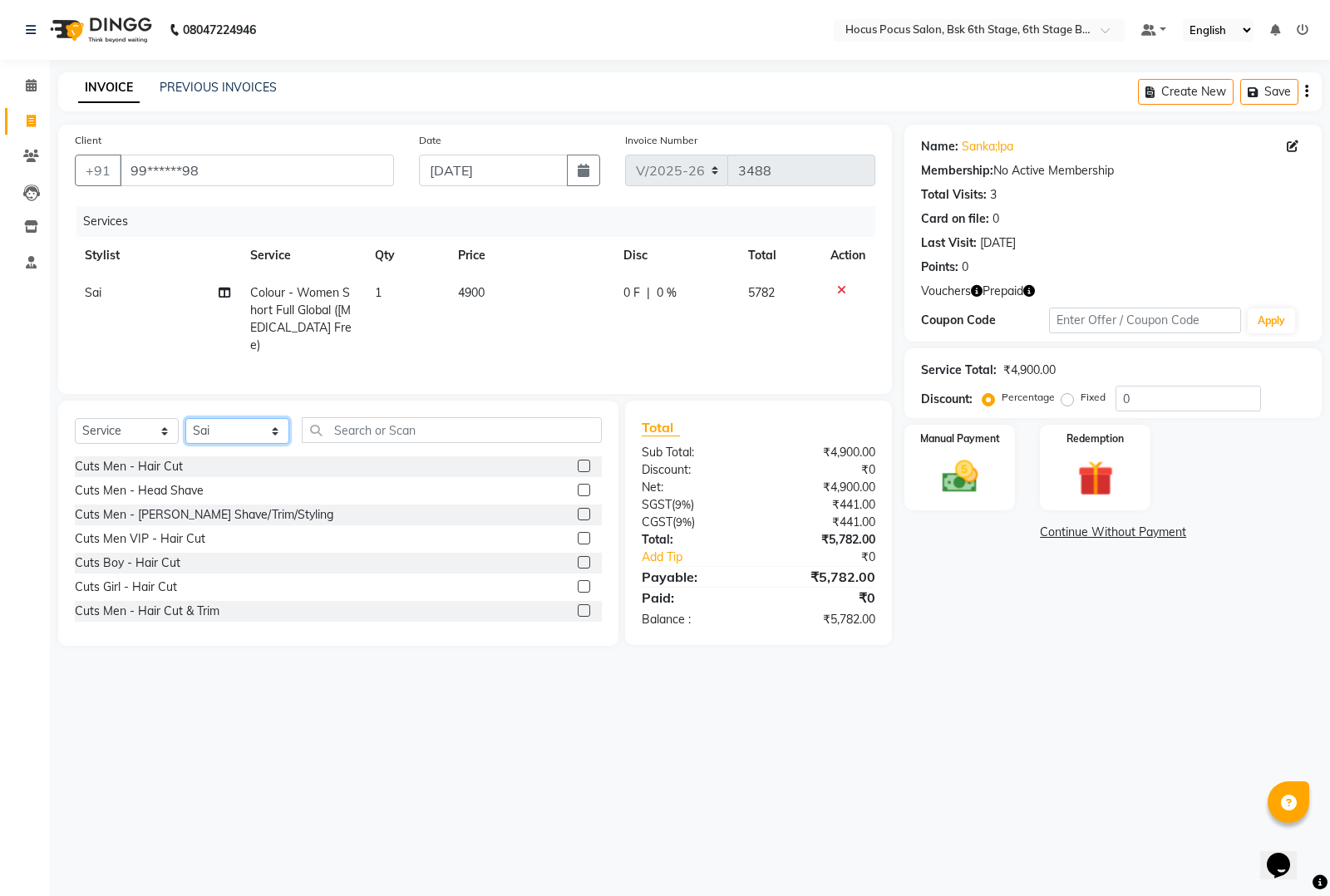
drag, startPoint x: 221, startPoint y: 421, endPoint x: 221, endPoint y: 441, distance: 20.0
click at [221, 421] on select "Select Stylist [PERSON_NAME] hocus pocus [PERSON_NAME] [PERSON_NAME] [PERSON_NA…" at bounding box center [237, 431] width 104 height 26
select select "88481"
click at [185, 418] on select "Select Stylist [PERSON_NAME] hocus pocus [PERSON_NAME] [PERSON_NAME] [PERSON_NA…" at bounding box center [237, 431] width 104 height 26
click at [346, 429] on input "text" at bounding box center [452, 430] width 300 height 26
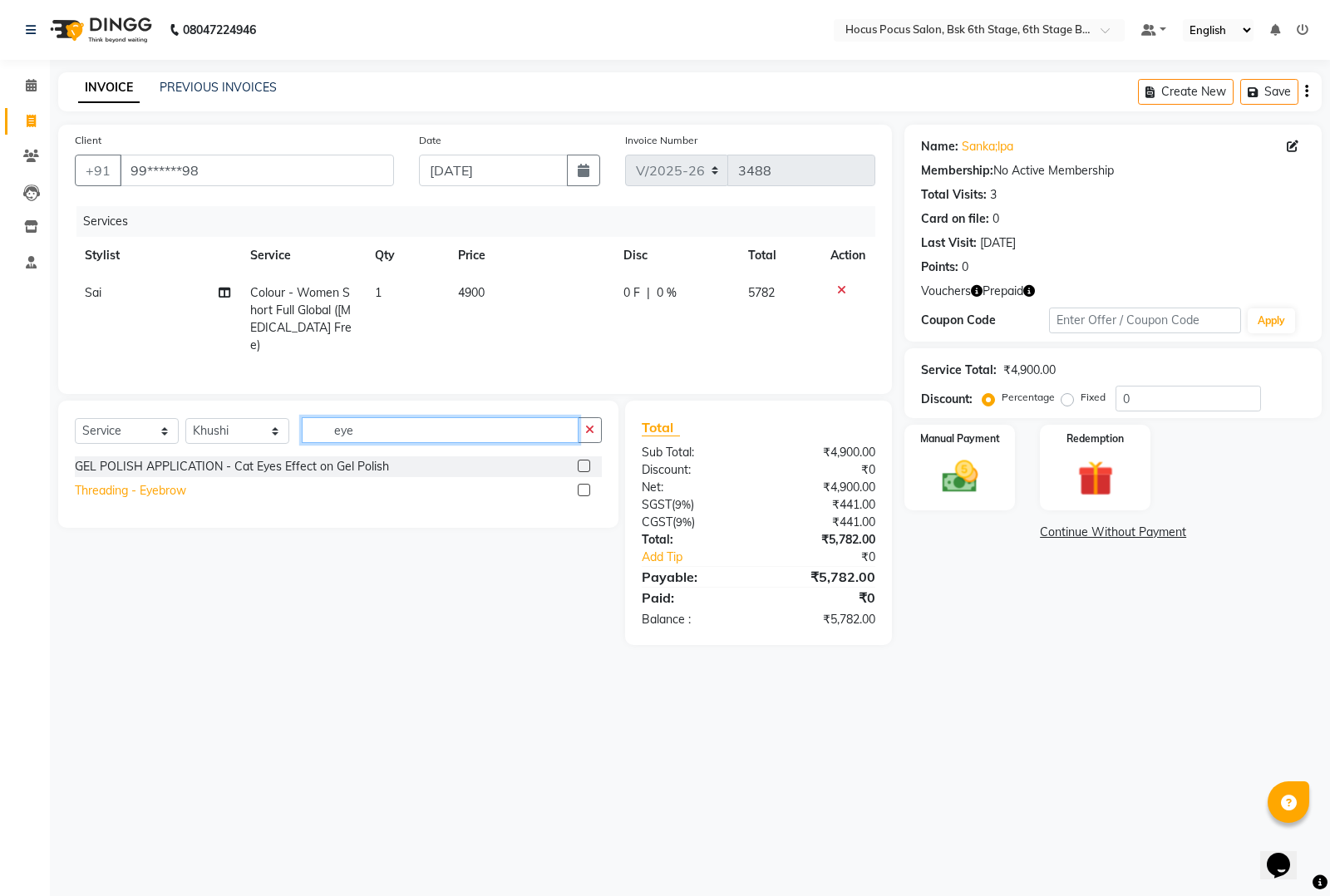
type input "eye"
click at [154, 484] on div "Threading - Eyebrow" at bounding box center [131, 491] width 111 height 18
checkbox input "false"
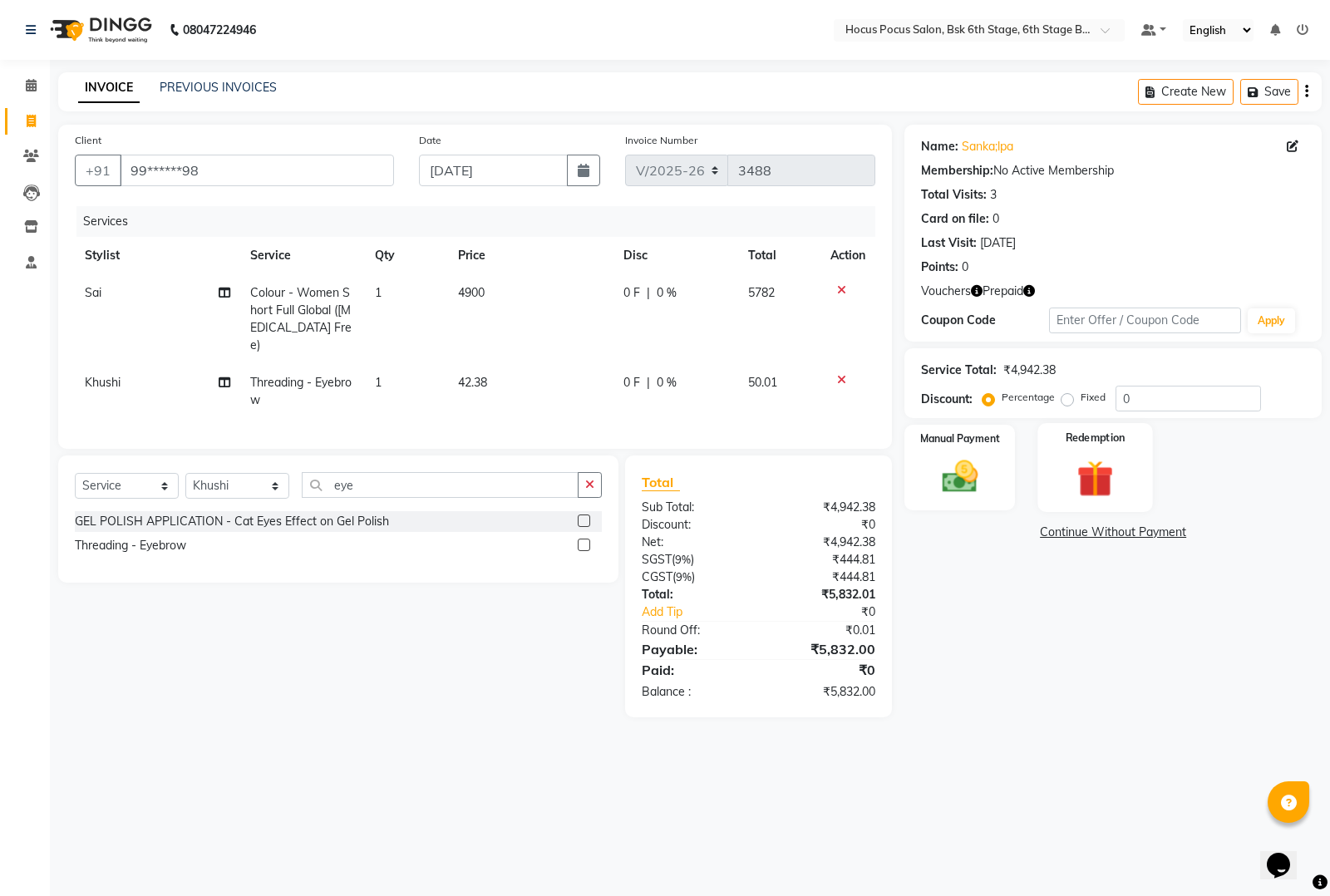
click at [1096, 483] on img at bounding box center [1095, 478] width 60 height 45
click at [509, 364] on td "42.38" at bounding box center [530, 391] width 166 height 55
select select "88481"
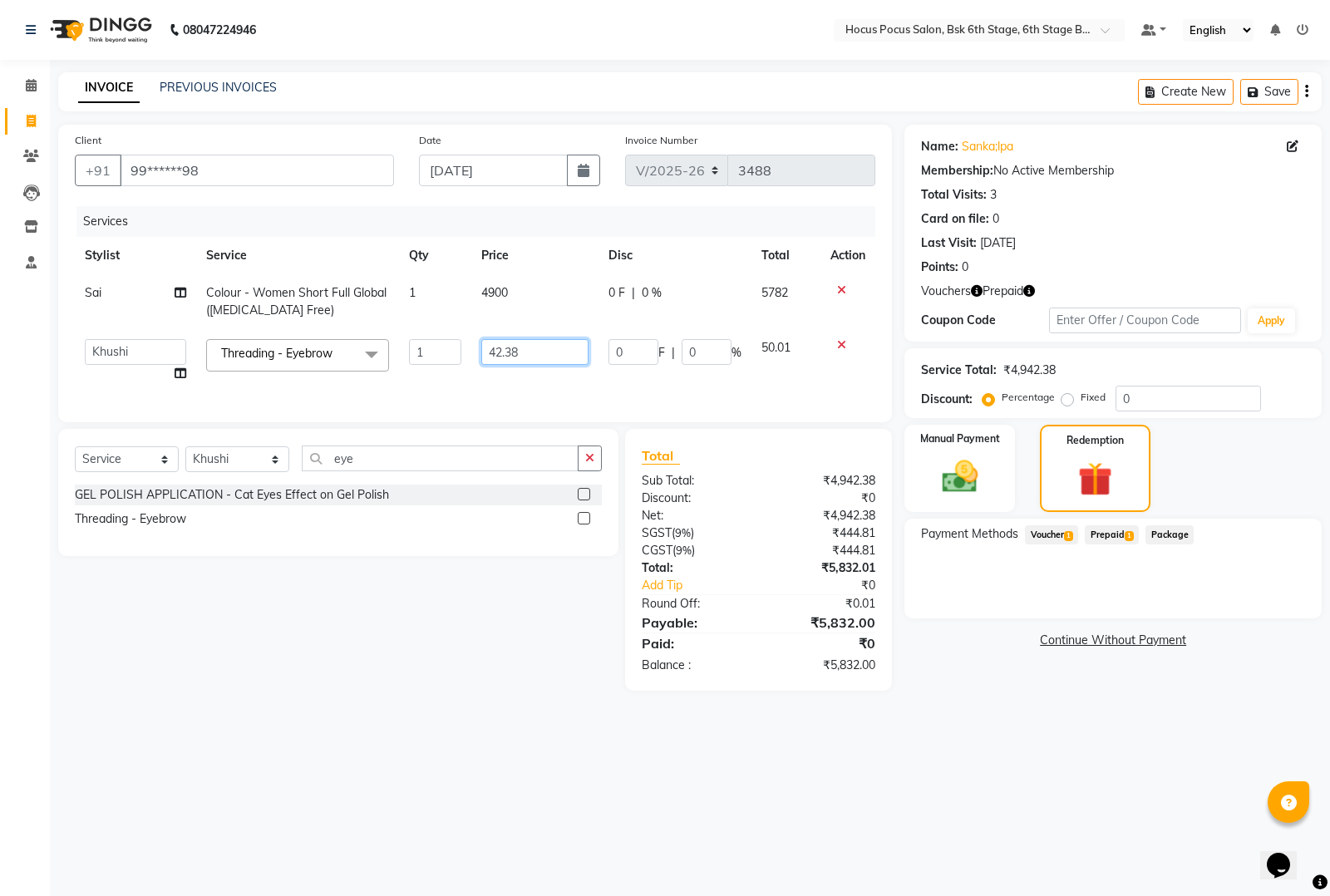
click at [518, 355] on input "42.38" at bounding box center [535, 353] width 107 height 26
type input "4"
type input "50"
click at [1128, 529] on span "Prepaid 1" at bounding box center [1112, 535] width 54 height 19
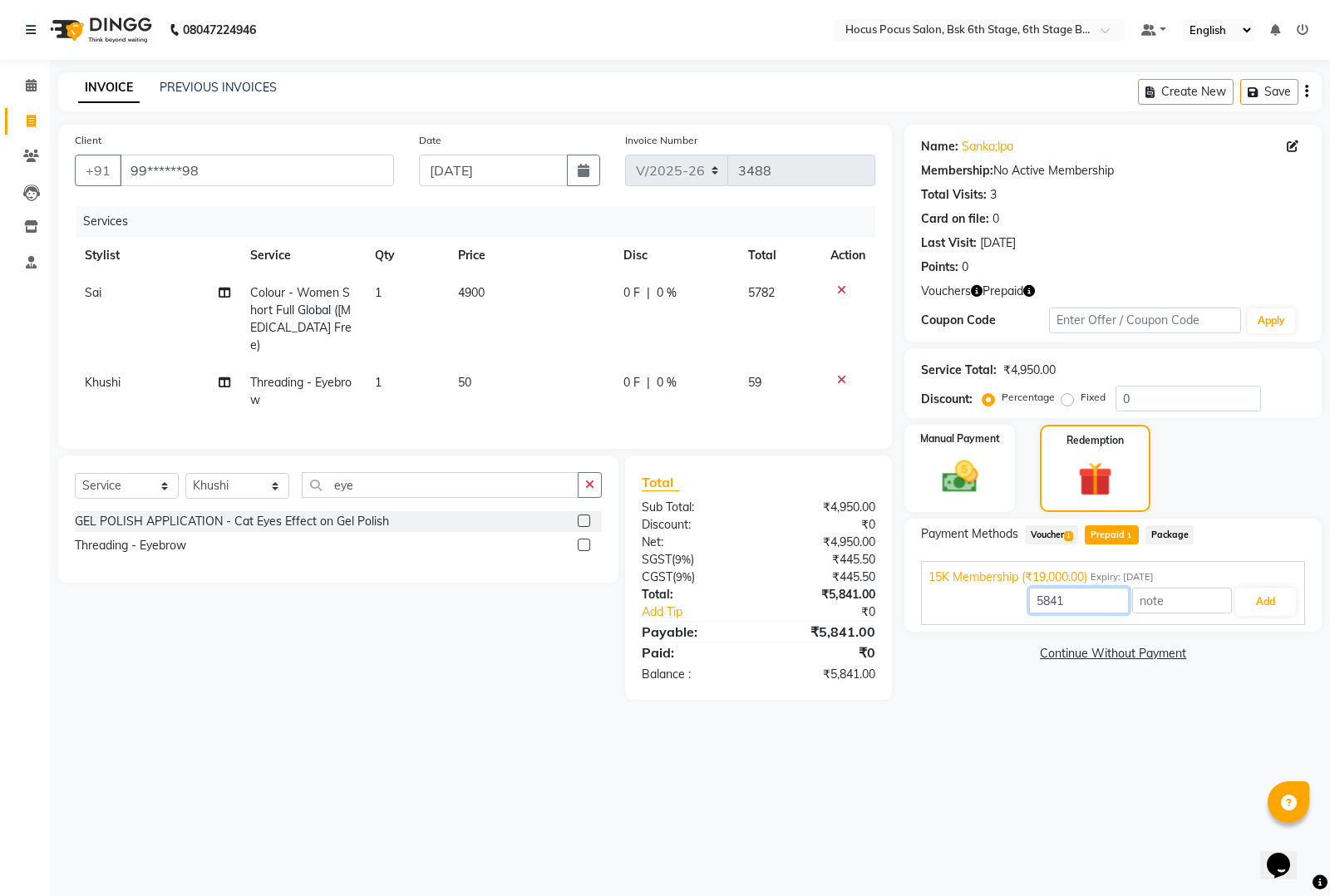
click at [1094, 597] on input "5841" at bounding box center [1079, 601] width 100 height 26
type input "5"
type input "4950"
click at [1260, 603] on button "Add" at bounding box center [1266, 602] width 61 height 29
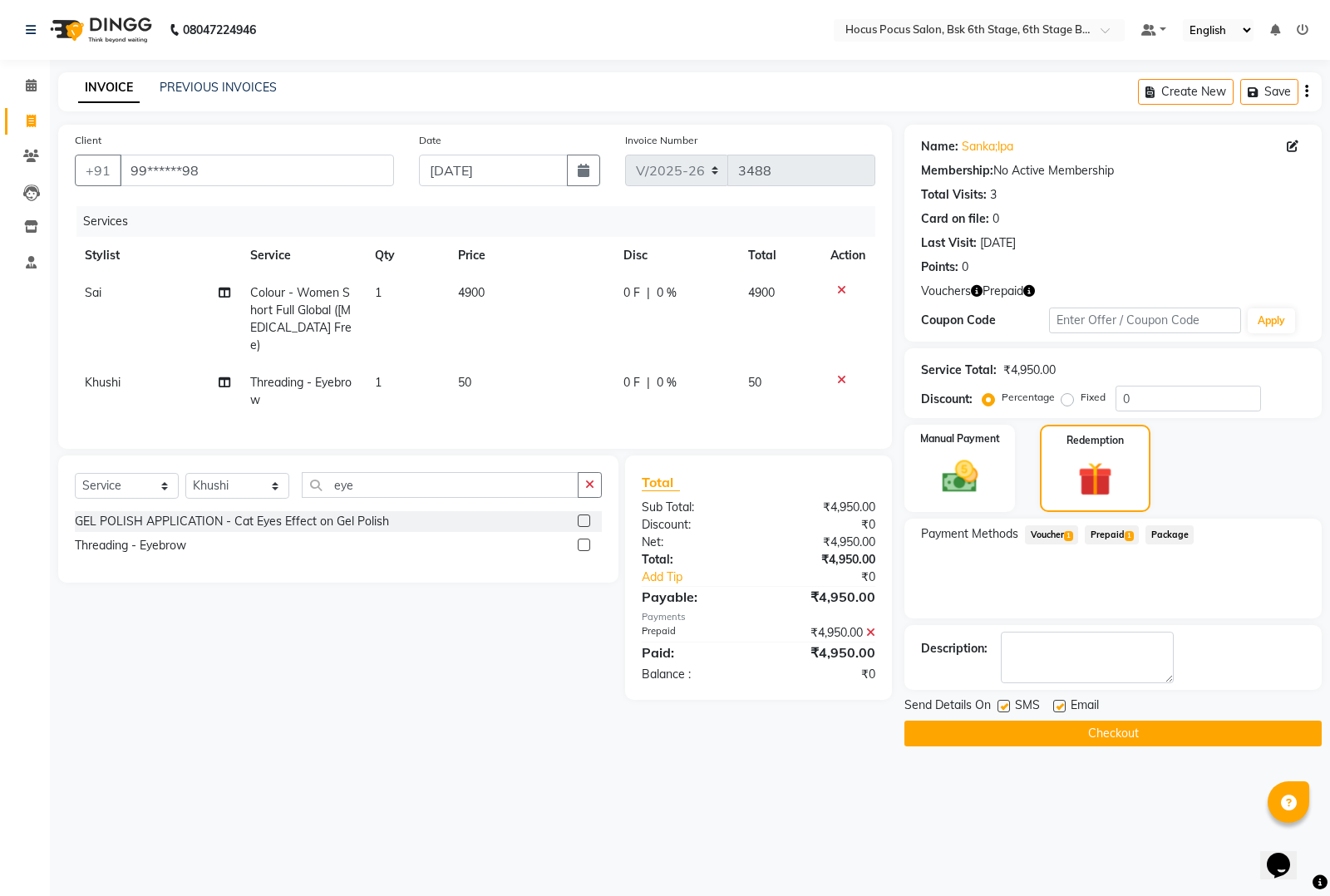
click at [1003, 707] on label at bounding box center [1003, 705] width 12 height 12
click at [1003, 707] on input "checkbox" at bounding box center [1003, 707] width 11 height 11
checkbox input "false"
click at [1019, 724] on button "Checkout" at bounding box center [1112, 734] width 417 height 26
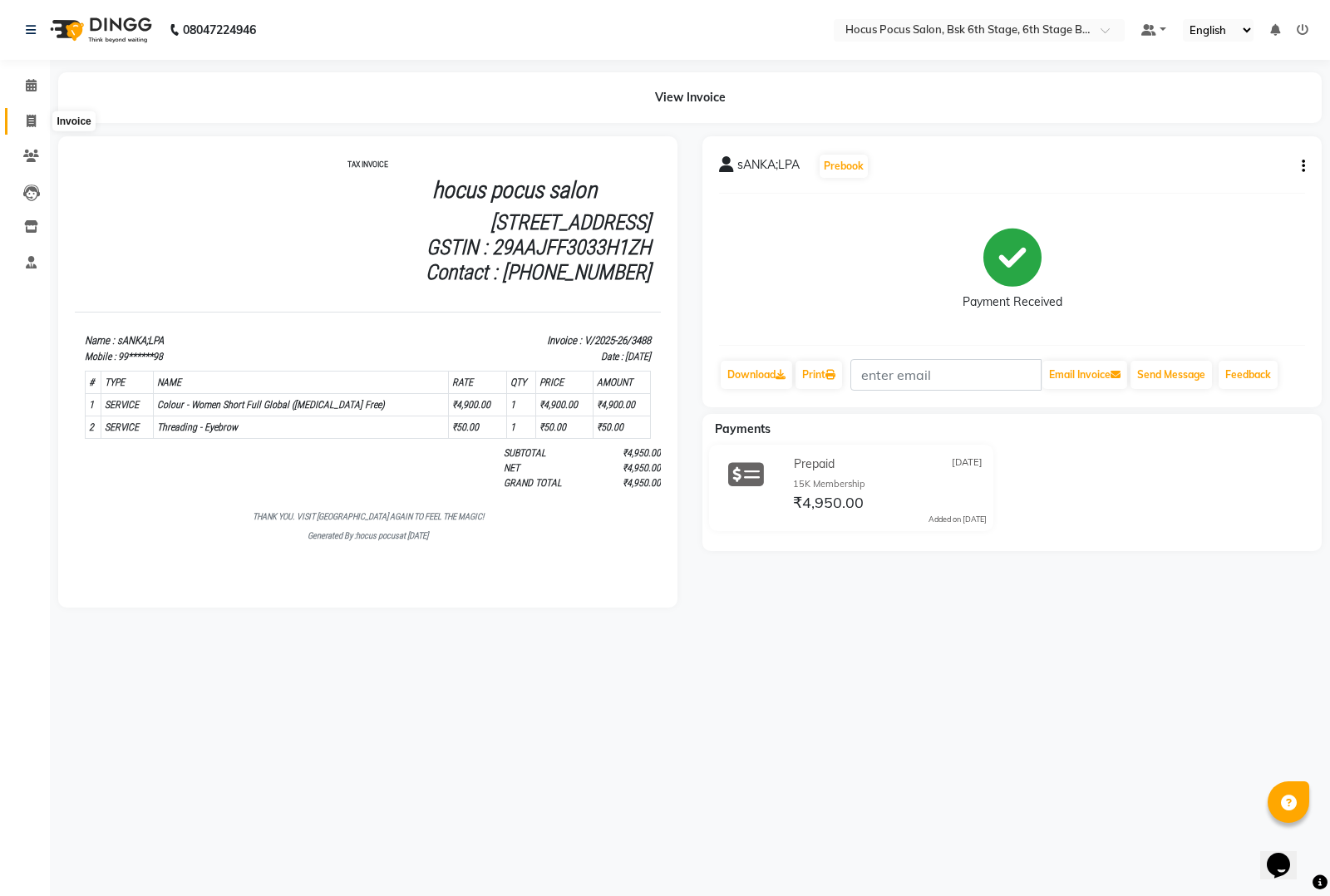
click at [31, 117] on icon at bounding box center [31, 120] width 9 height 12
select select "service"
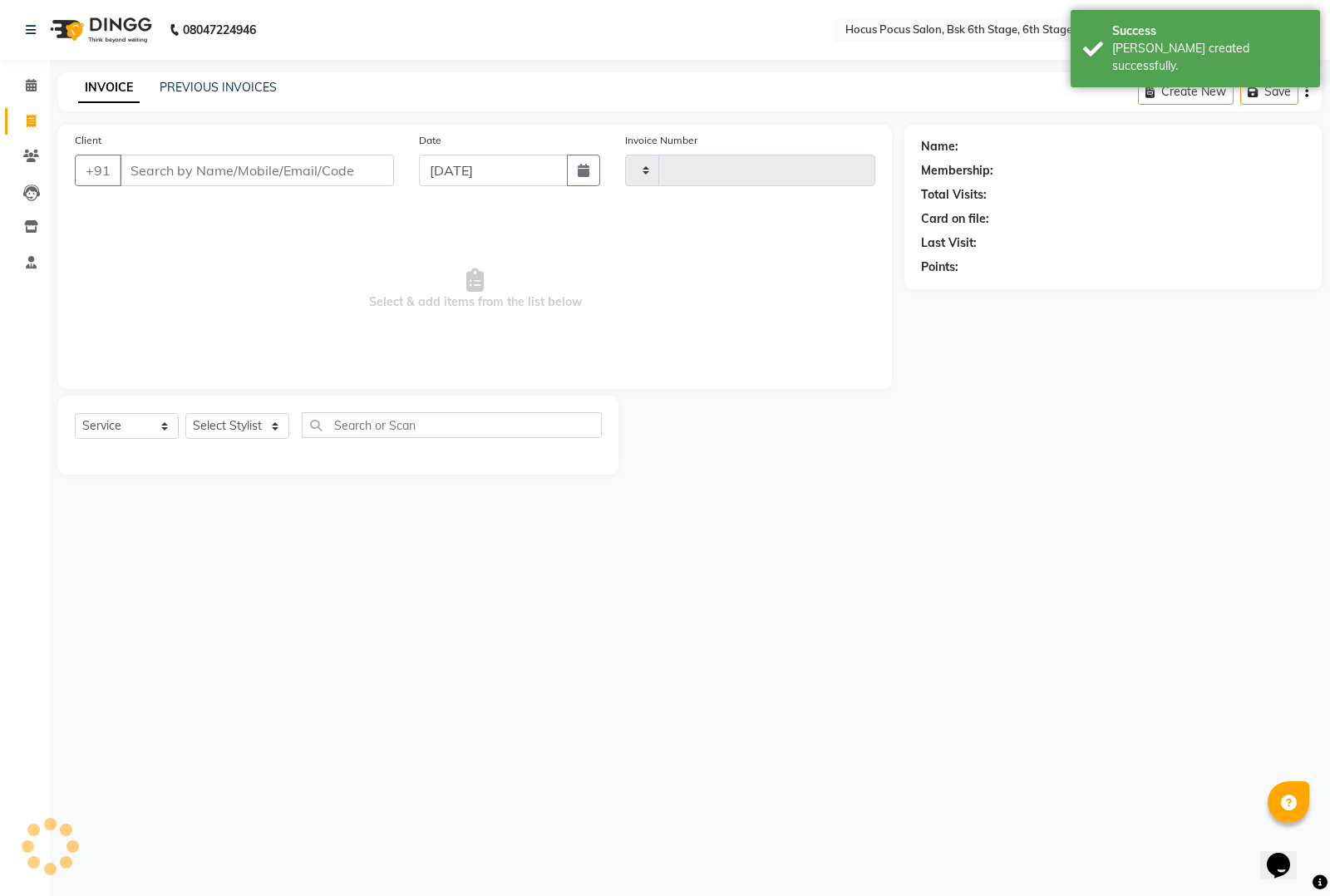
type input "3489"
select select "5242"
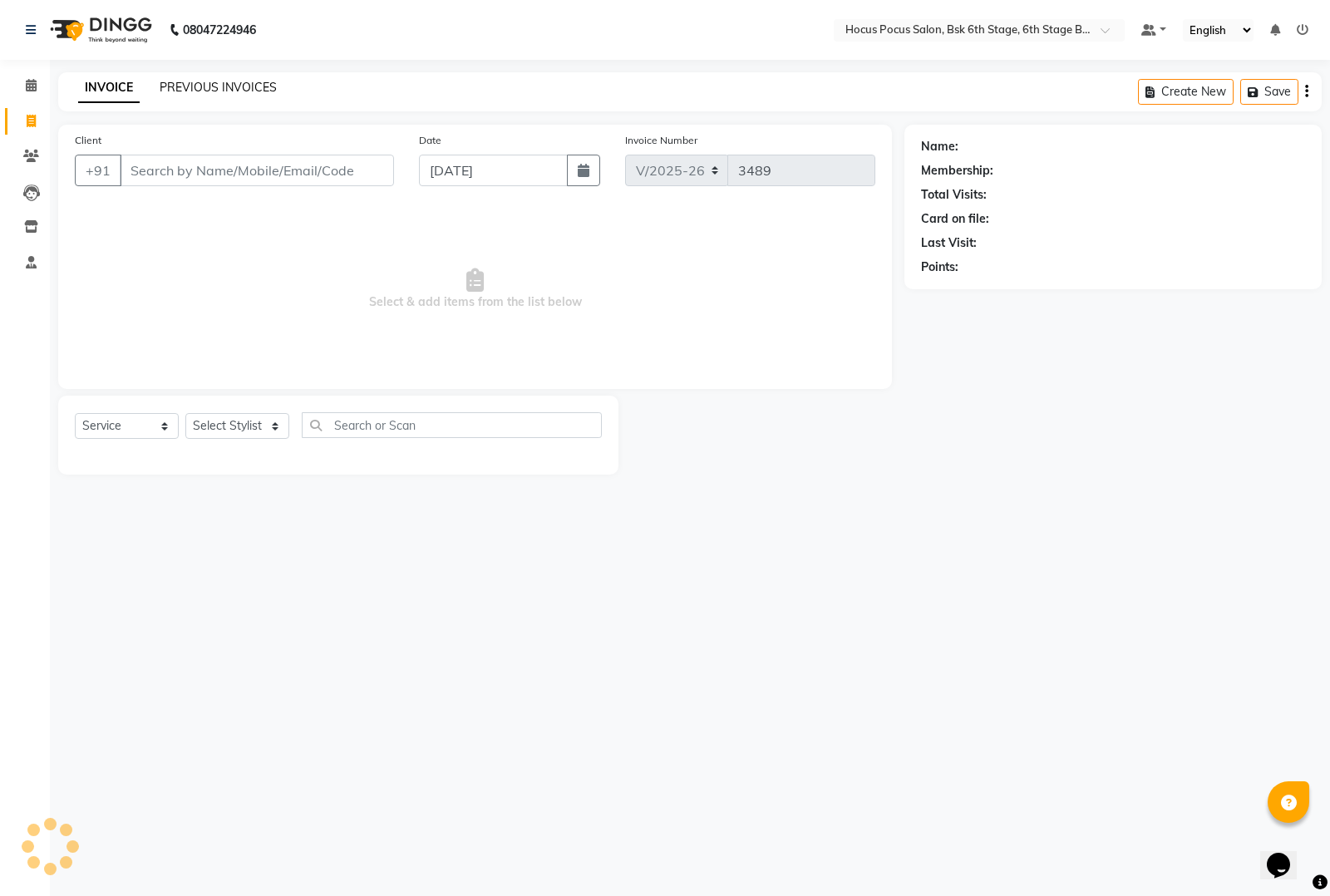
click at [183, 84] on link "PREVIOUS INVOICES" at bounding box center [218, 87] width 118 height 15
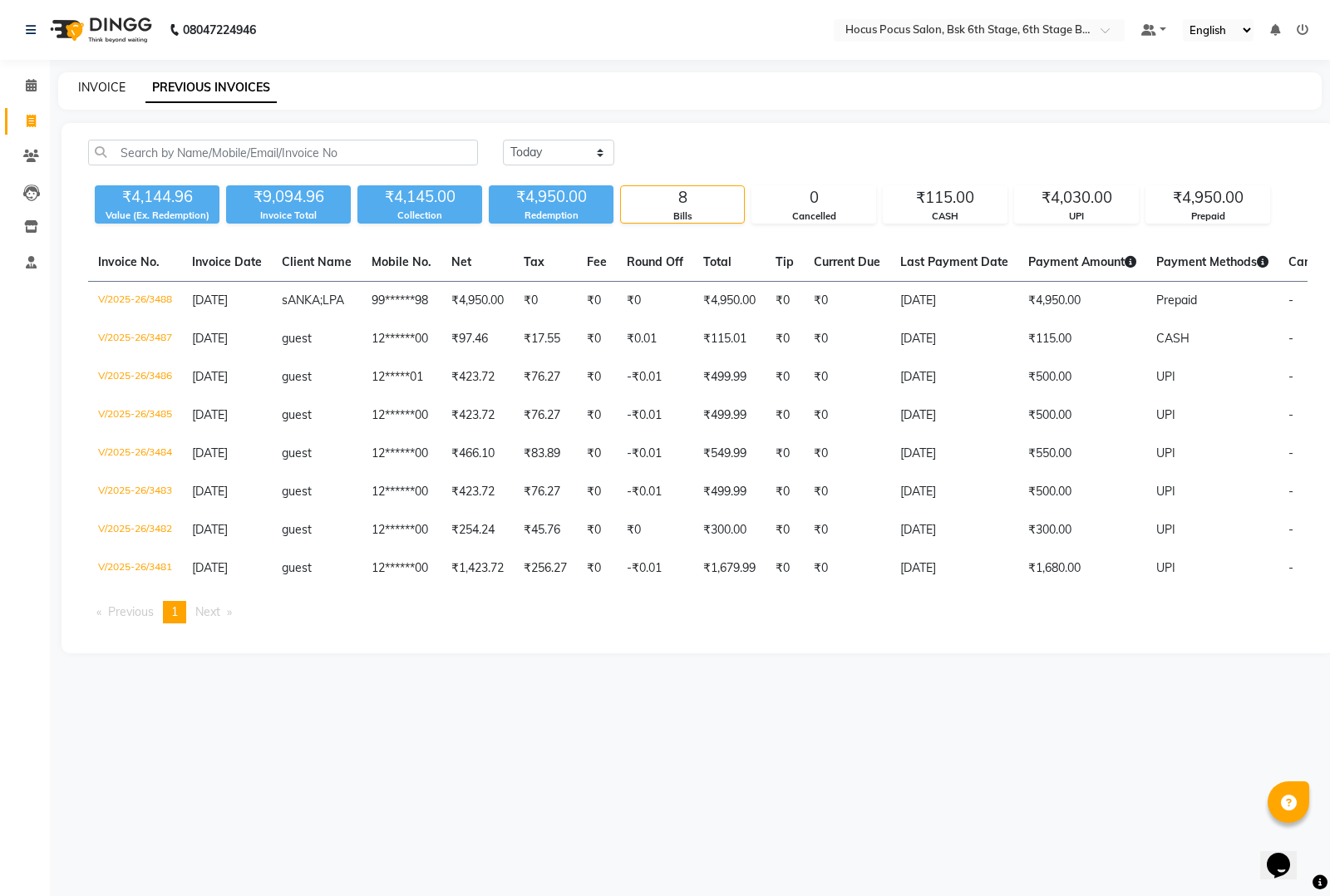
click at [94, 81] on link "INVOICE" at bounding box center [101, 87] width 47 height 15
select select "5242"
select select "service"
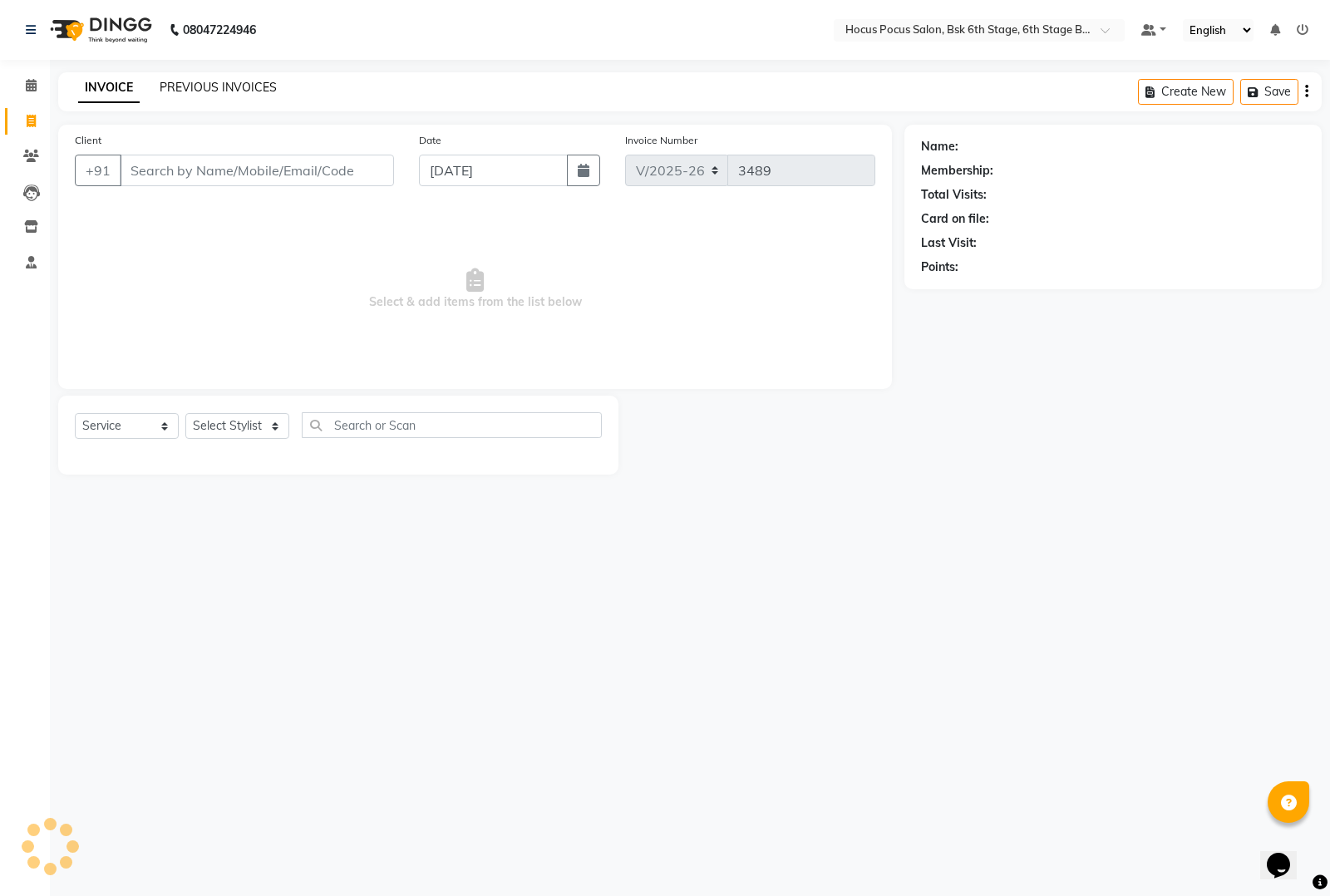
click at [200, 89] on link "PREVIOUS INVOICES" at bounding box center [218, 87] width 118 height 15
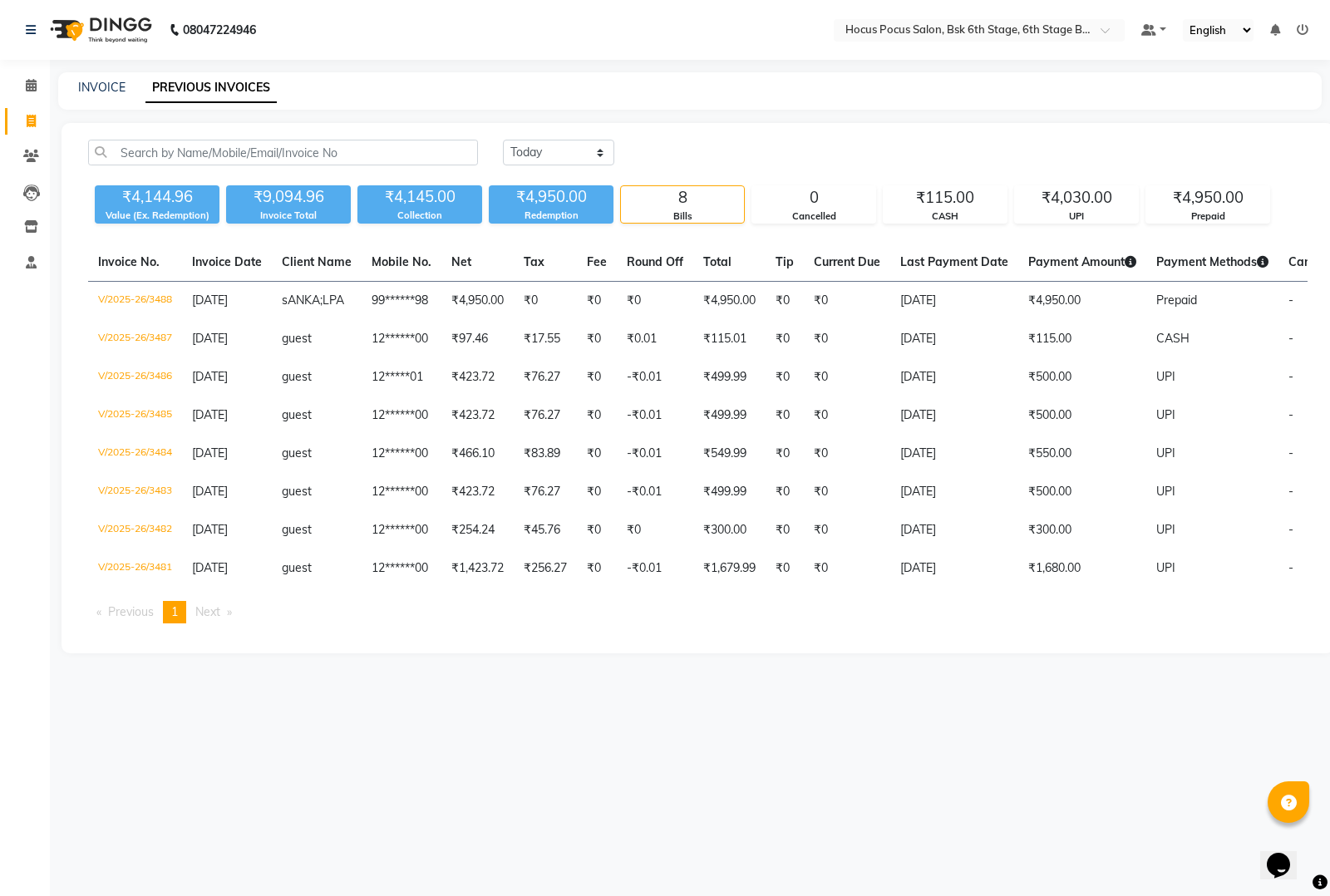
click at [284, 776] on div "08047224946 Select Location × Hocus Pocus Salon, Bsk 6th Stage, 6th Stage Banas…" at bounding box center [665, 448] width 1330 height 896
click at [92, 84] on link "INVOICE" at bounding box center [101, 87] width 47 height 15
select select "5242"
select select "service"
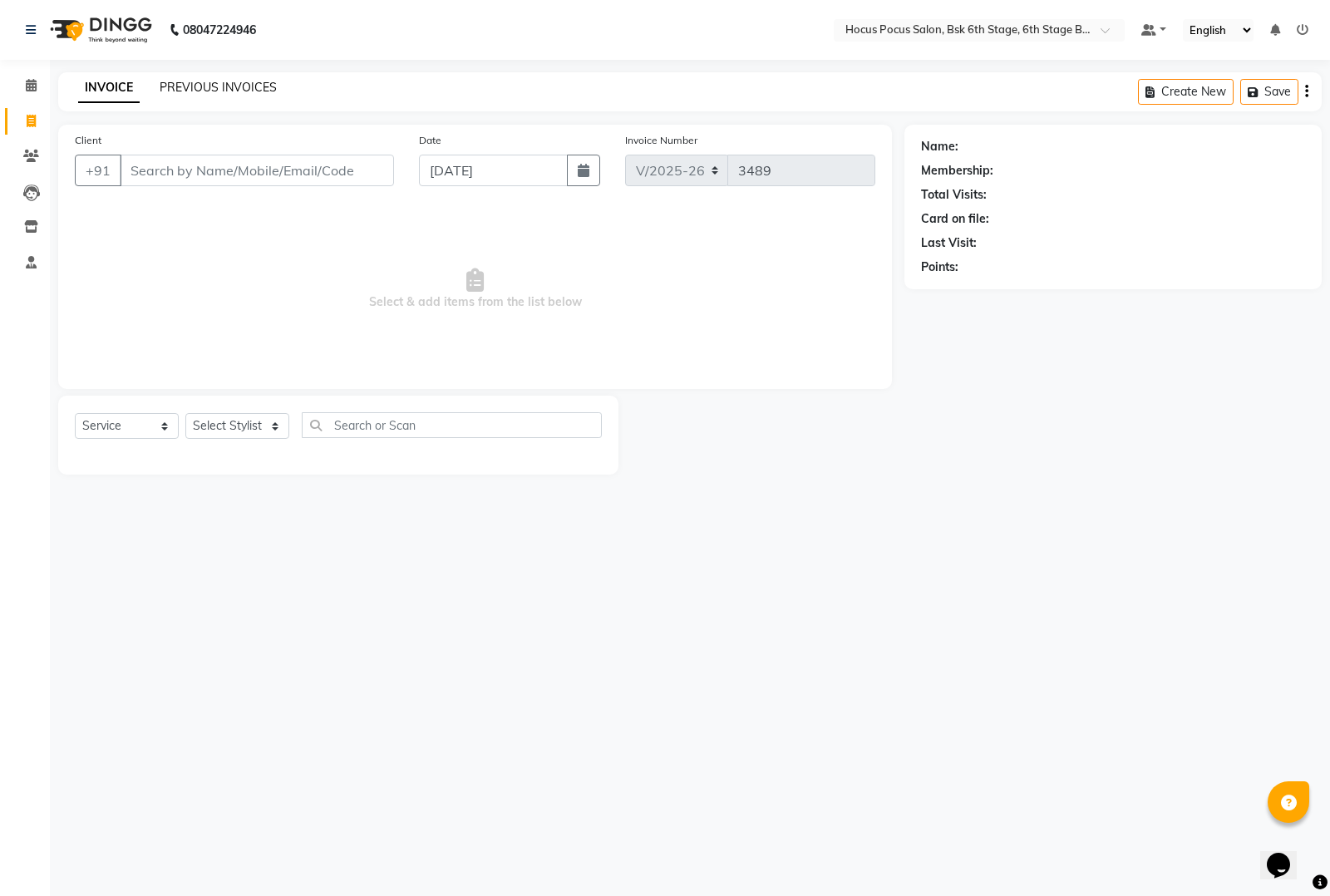
click at [215, 83] on link "PREVIOUS INVOICES" at bounding box center [218, 87] width 118 height 15
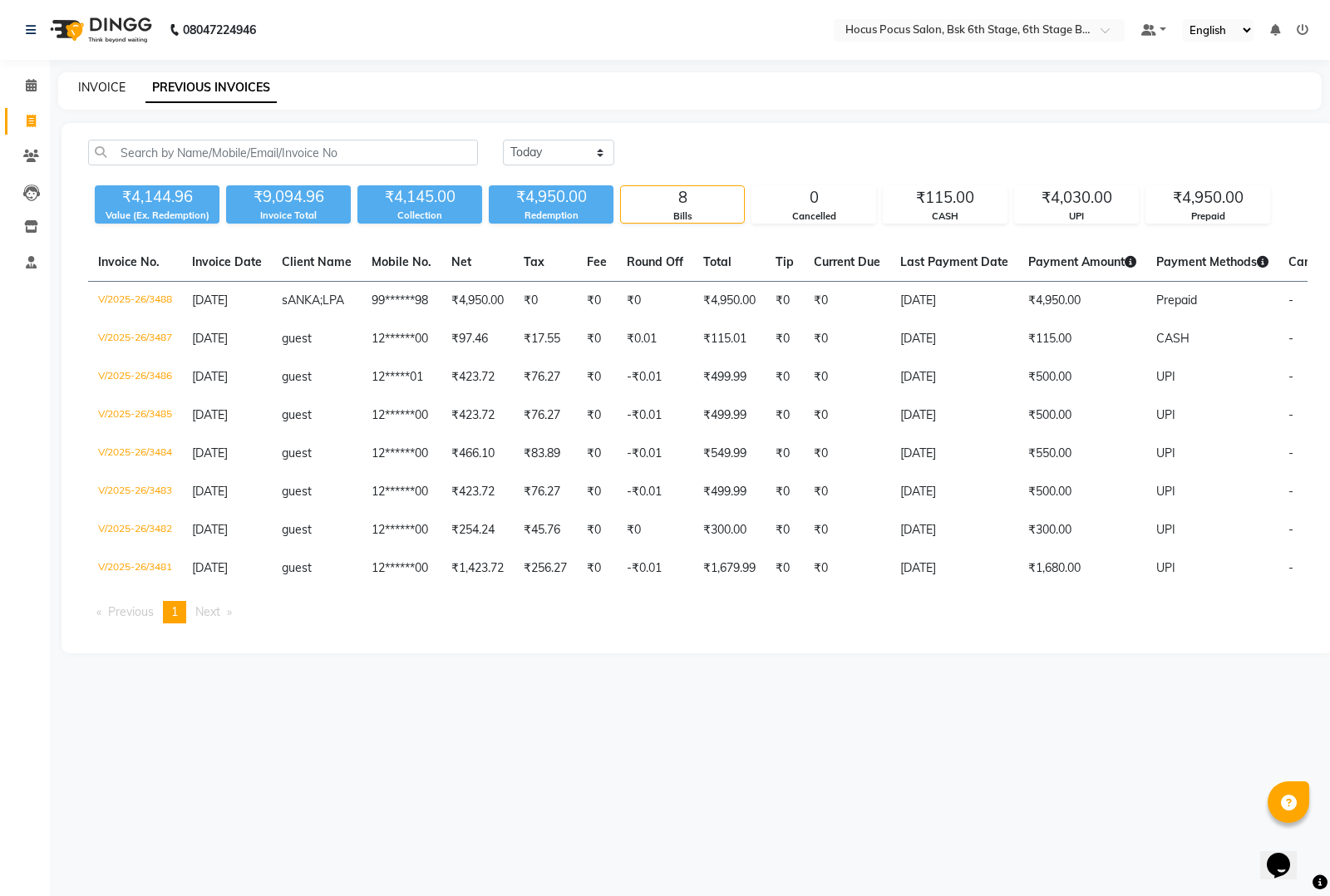
click at [97, 81] on link "INVOICE" at bounding box center [101, 87] width 47 height 15
select select "5242"
select select "service"
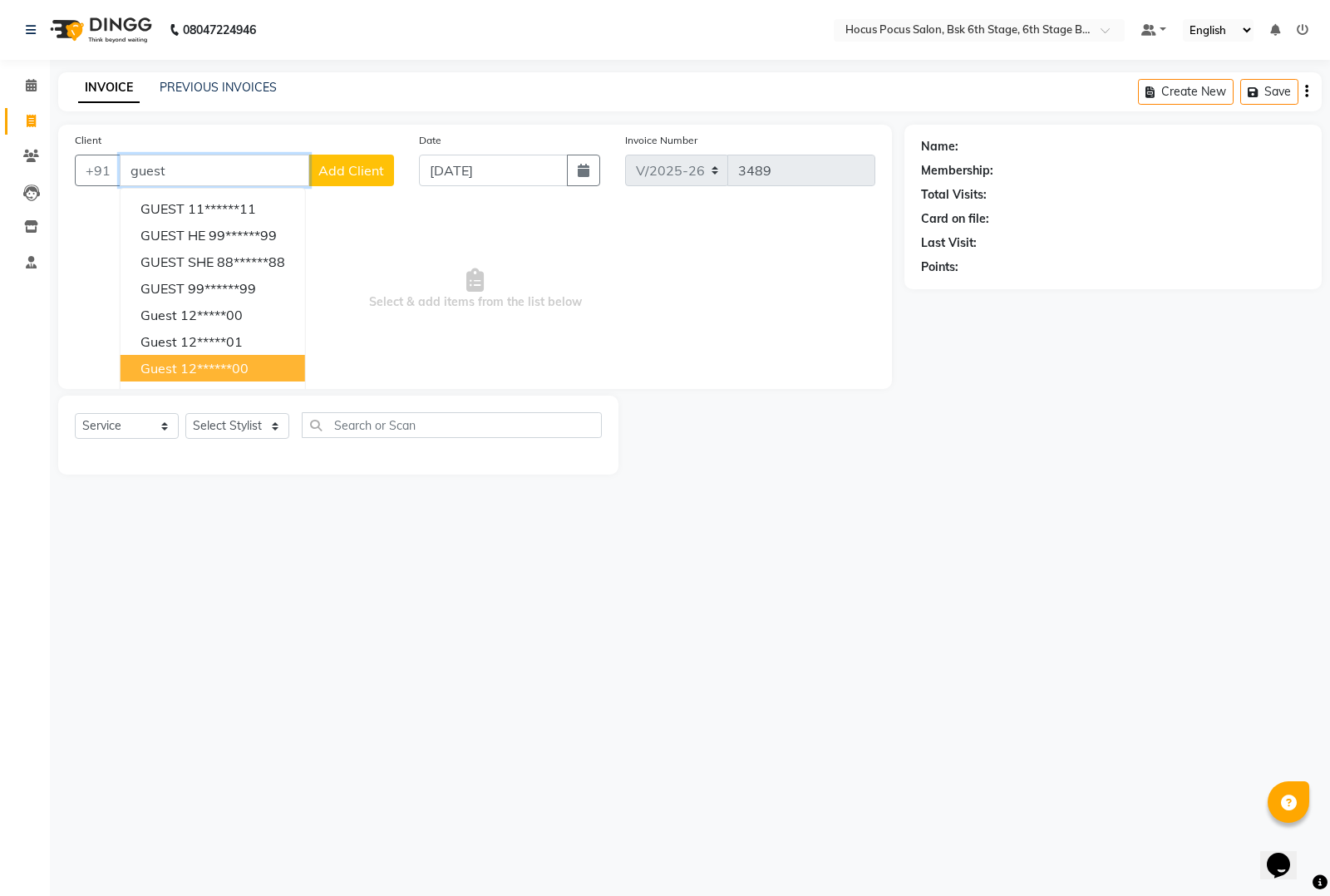
click at [223, 372] on ngb-highlight "12******00" at bounding box center [215, 368] width 68 height 17
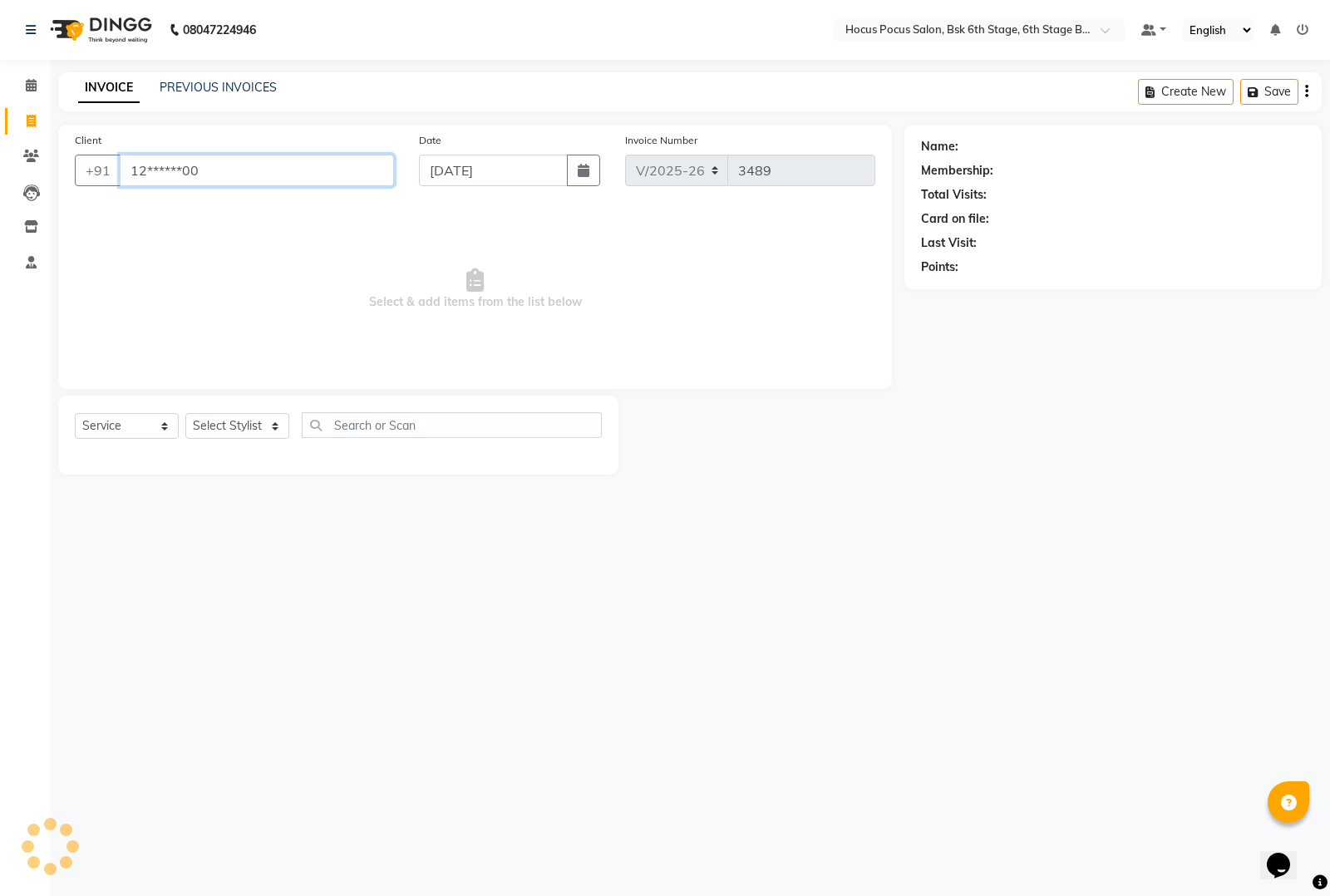
type input "12******00"
click at [230, 425] on select "Select Stylist [PERSON_NAME] hocus pocus [PERSON_NAME] [PERSON_NAME] [PERSON_NA…" at bounding box center [237, 426] width 104 height 26
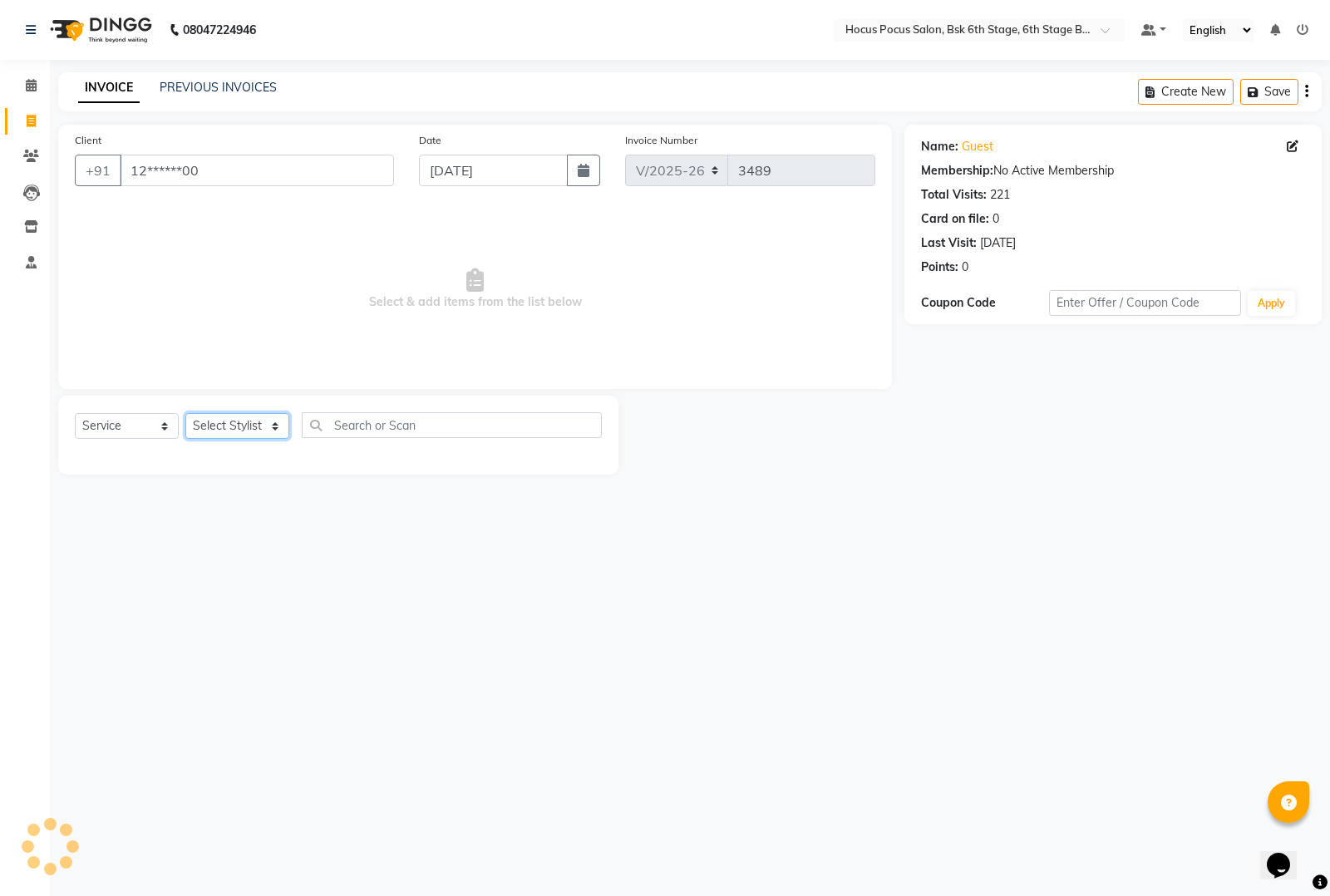
select select "87767"
click at [185, 413] on select "Select Stylist [PERSON_NAME] hocus pocus [PERSON_NAME] [PERSON_NAME] [PERSON_NA…" at bounding box center [237, 426] width 104 height 26
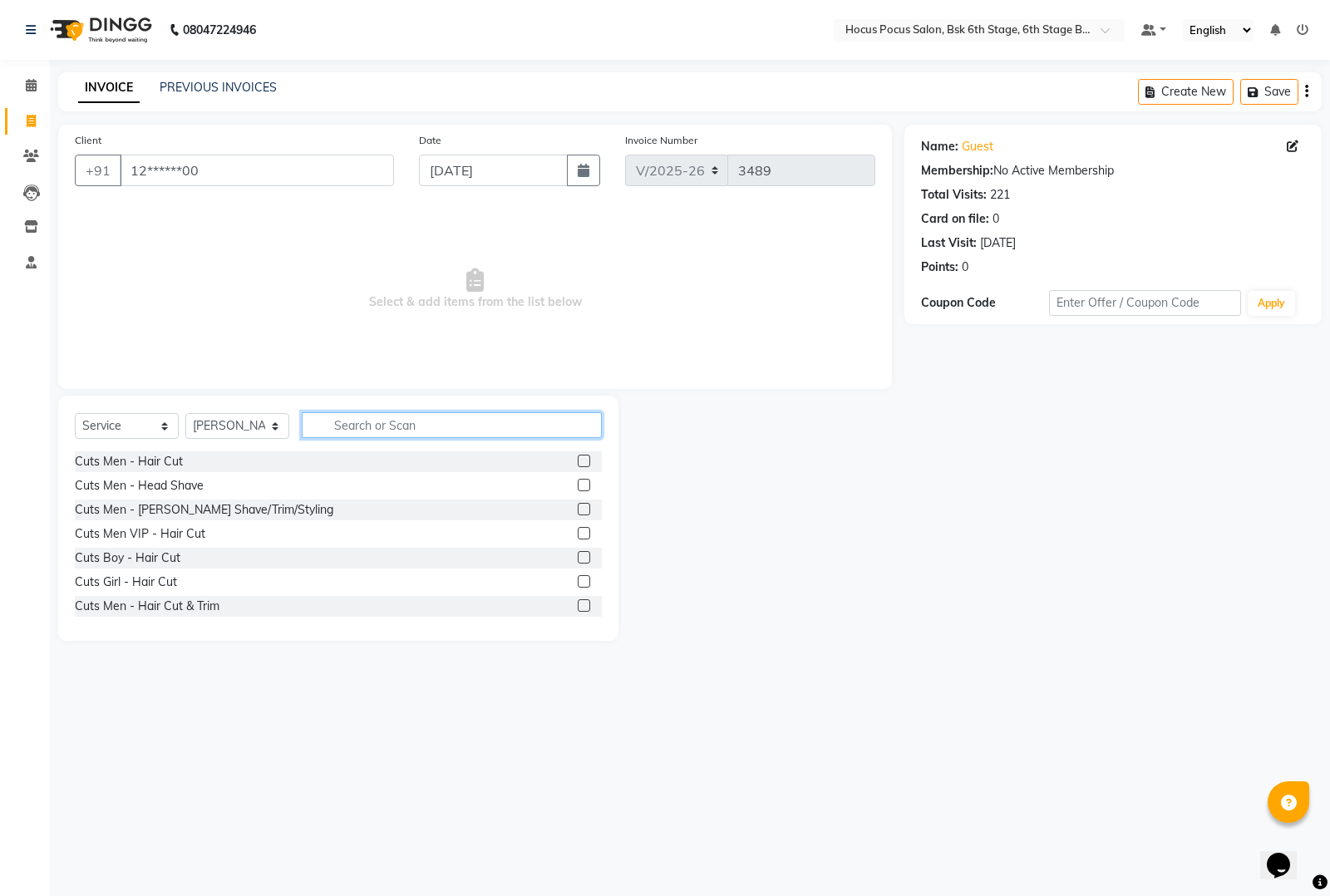
click at [371, 430] on input "text" at bounding box center [452, 426] width 300 height 26
click at [205, 608] on div "Cuts Men - Hair Cut & Trim" at bounding box center [147, 606] width 144 height 18
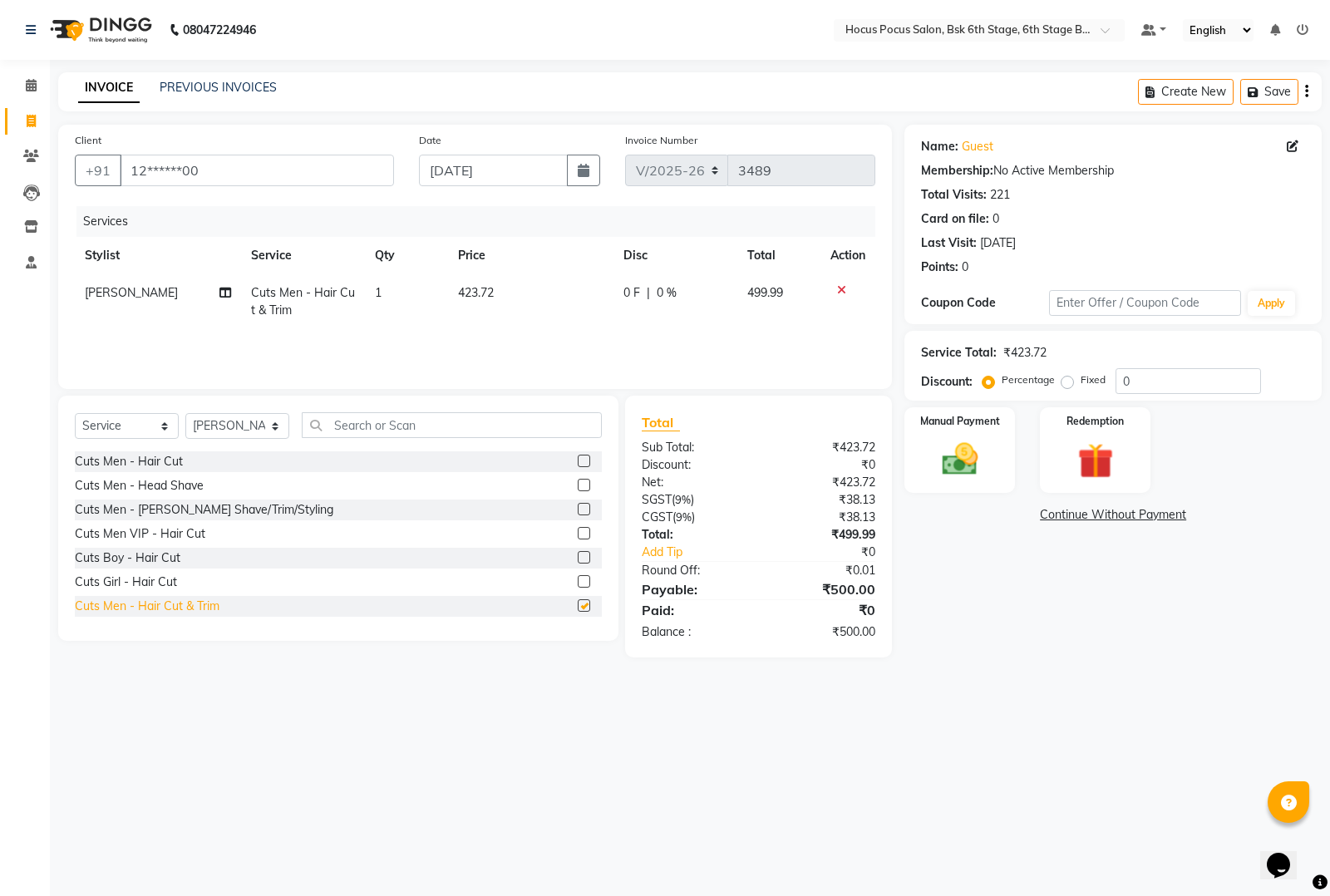
checkbox input "false"
click at [971, 468] on img at bounding box center [960, 459] width 60 height 43
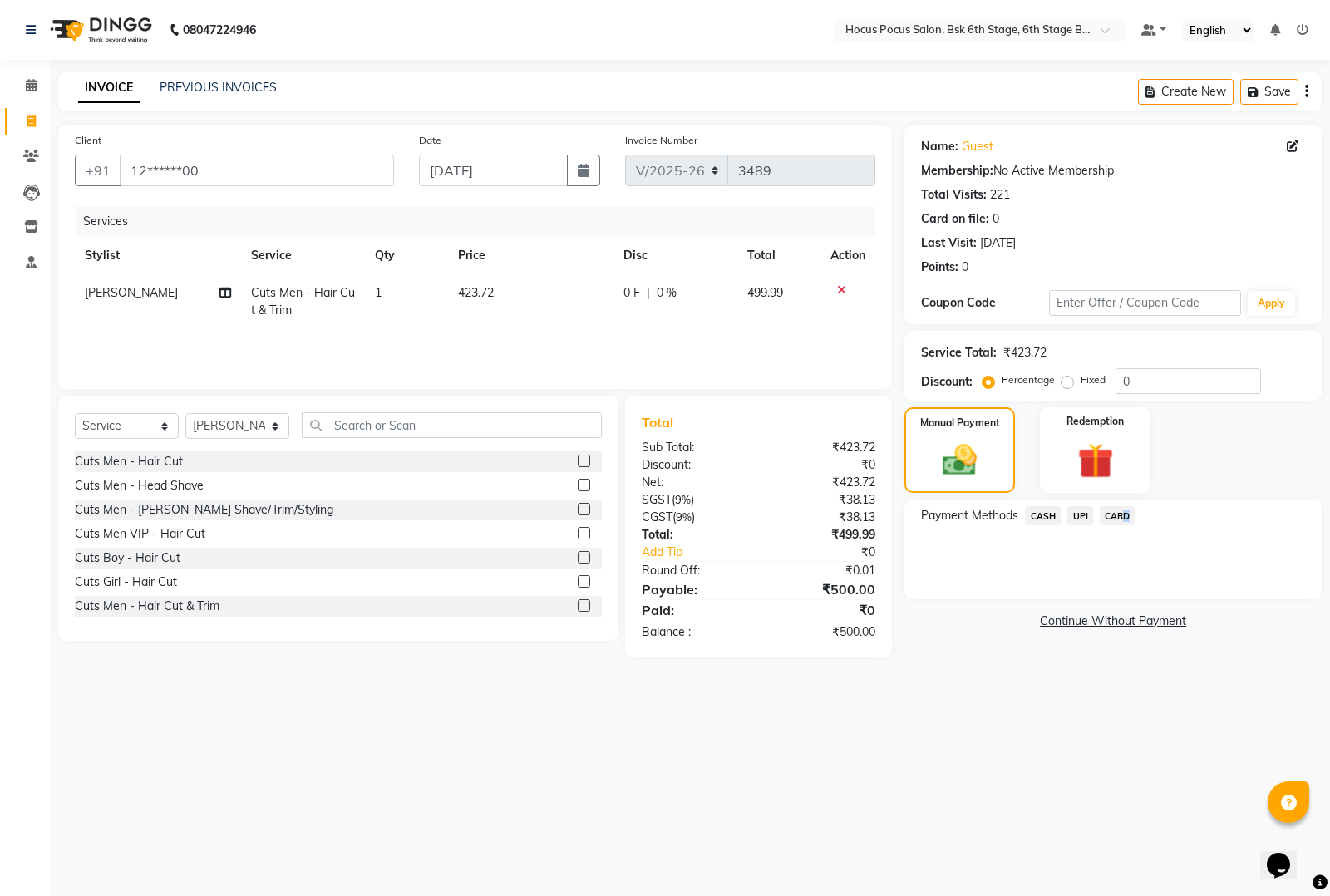
click at [1121, 514] on span "CARD" at bounding box center [1118, 516] width 36 height 19
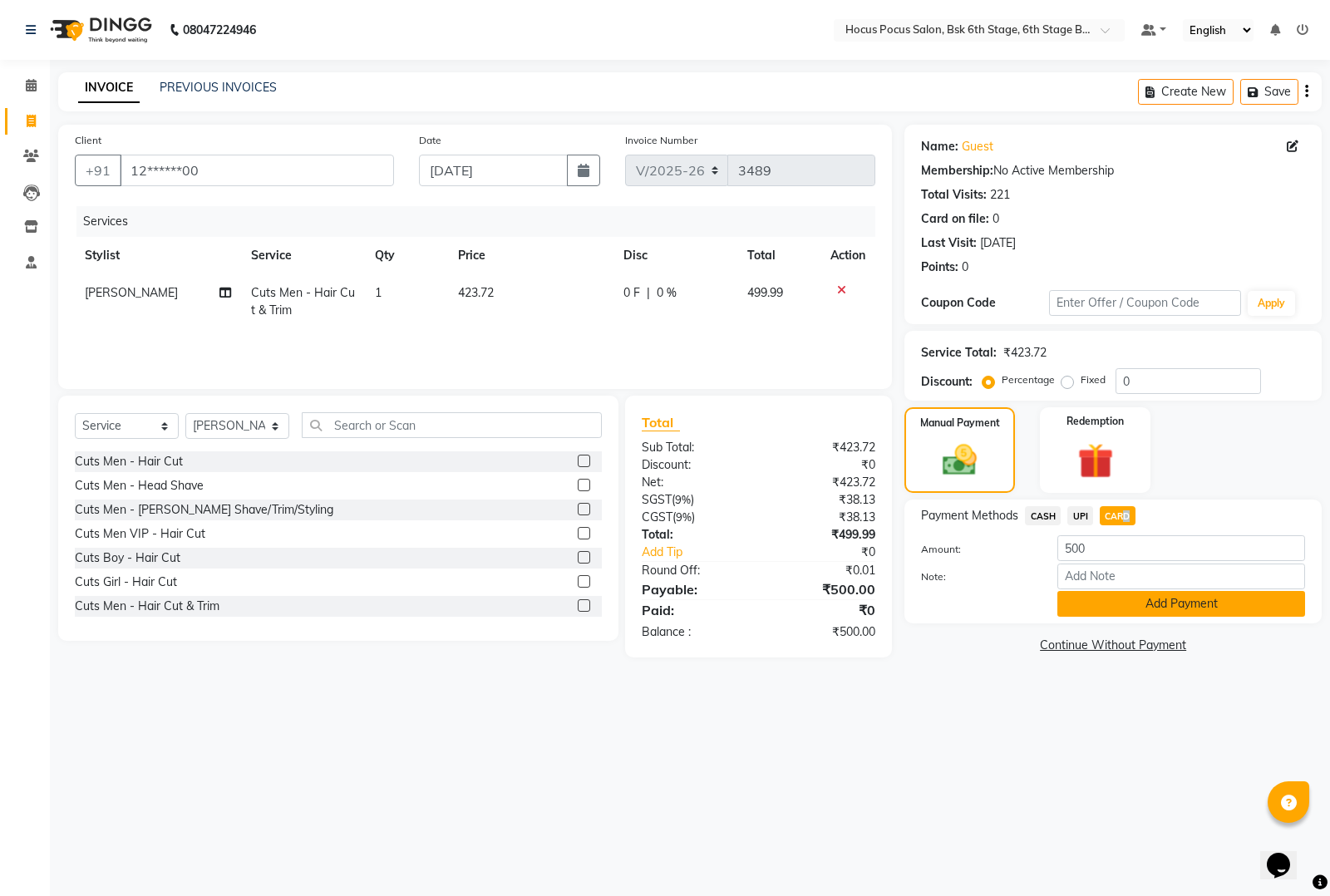
click at [1111, 603] on button "Add Payment" at bounding box center [1182, 604] width 248 height 26
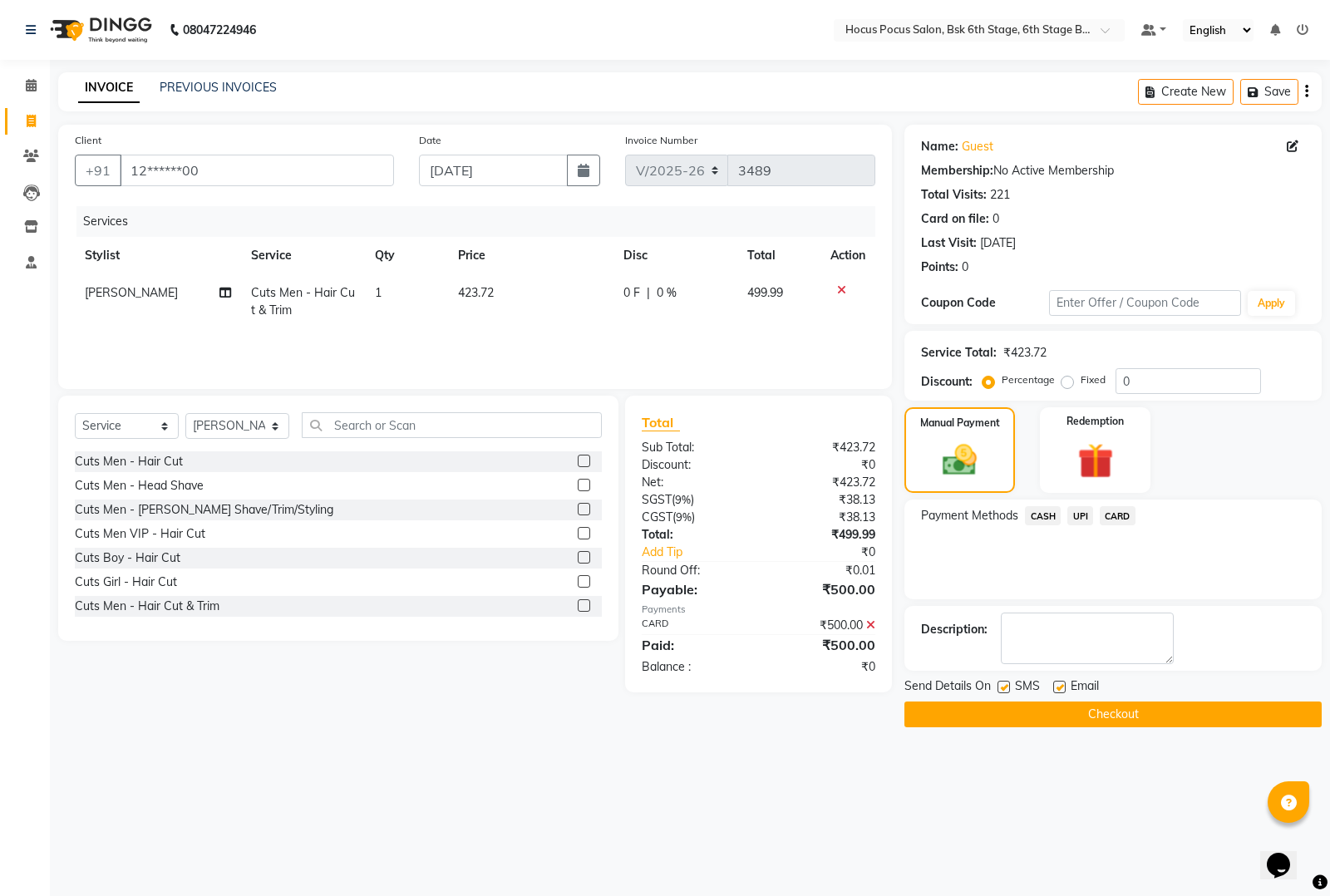
click at [998, 686] on label at bounding box center [1003, 687] width 12 height 12
click at [998, 686] on input "checkbox" at bounding box center [1003, 689] width 11 height 11
checkbox input "false"
click at [1004, 704] on button "Checkout" at bounding box center [1112, 715] width 417 height 26
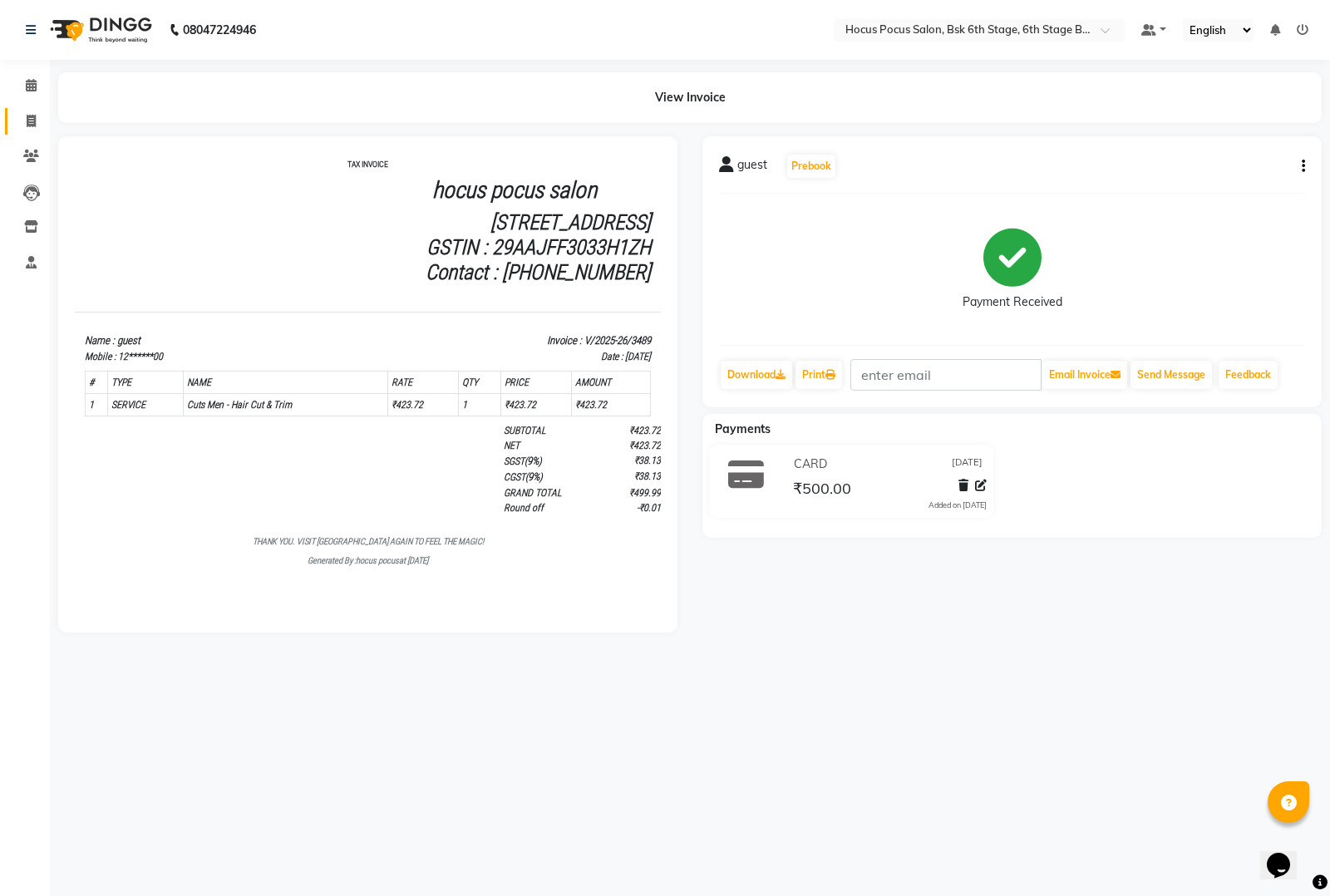
click at [34, 108] on link "Invoice" at bounding box center [24, 122] width 40 height 28
select select "5242"
select select "service"
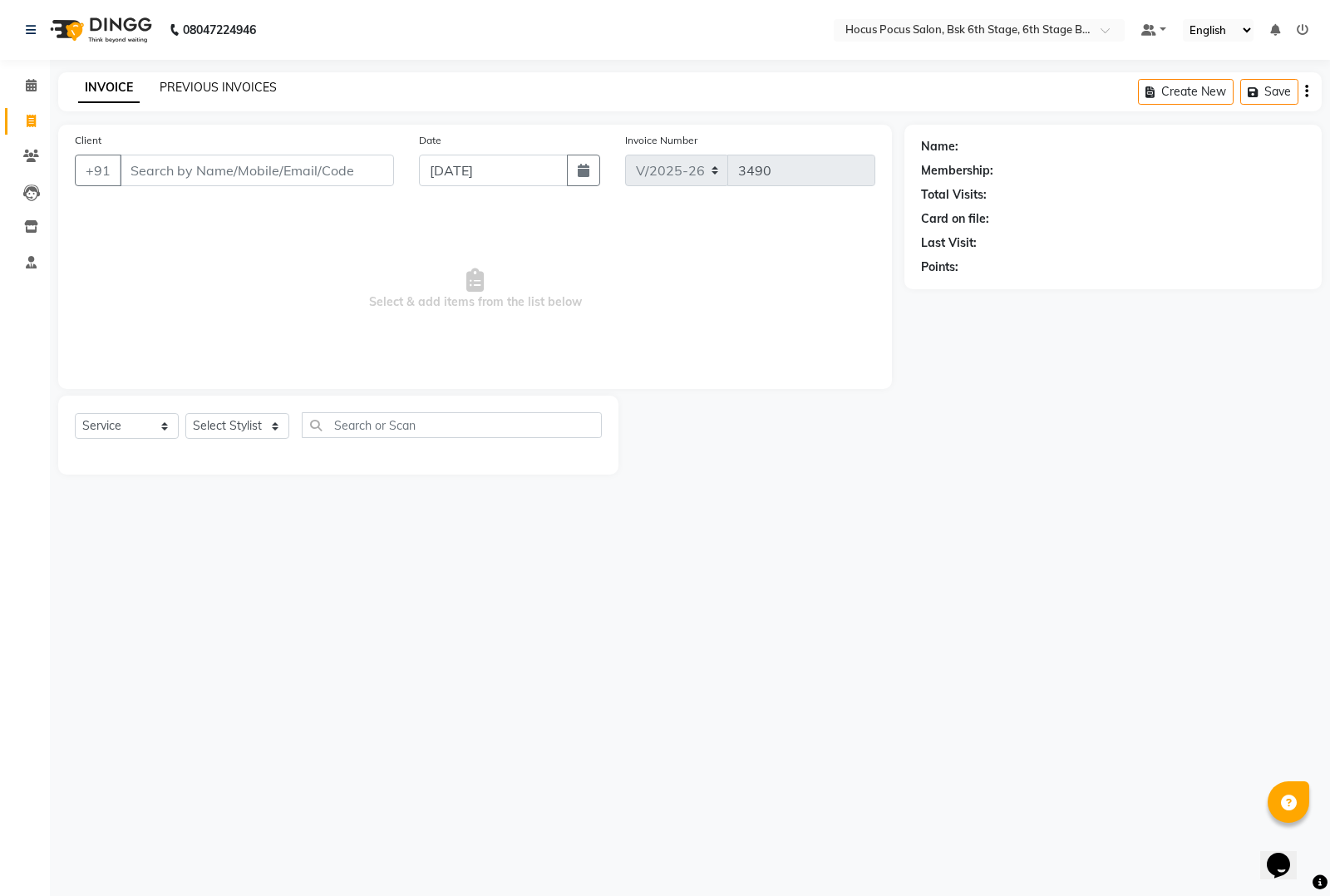
click at [193, 89] on link "PREVIOUS INVOICES" at bounding box center [218, 87] width 118 height 15
